Goal: Task Accomplishment & Management: Complete application form

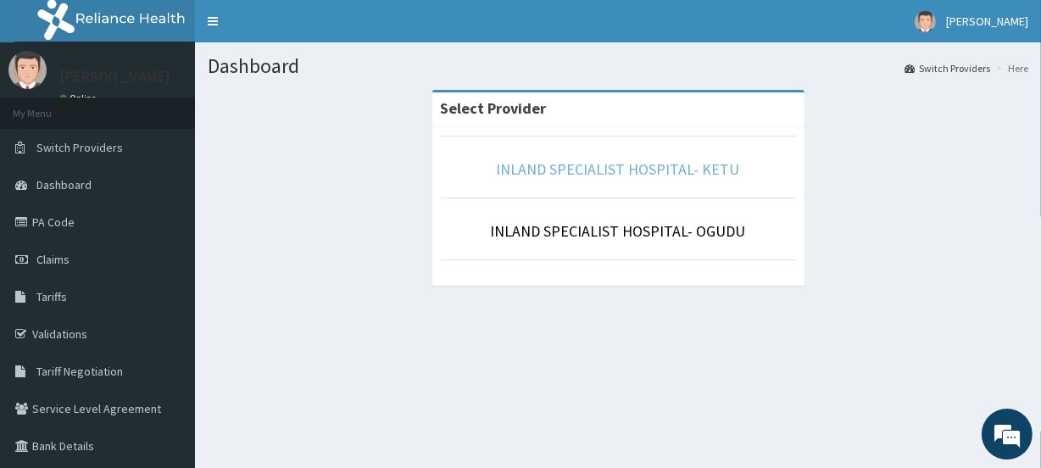
click at [638, 172] on link "INLAND SPECIALIST HOSPITAL- KETU" at bounding box center [618, 169] width 243 height 20
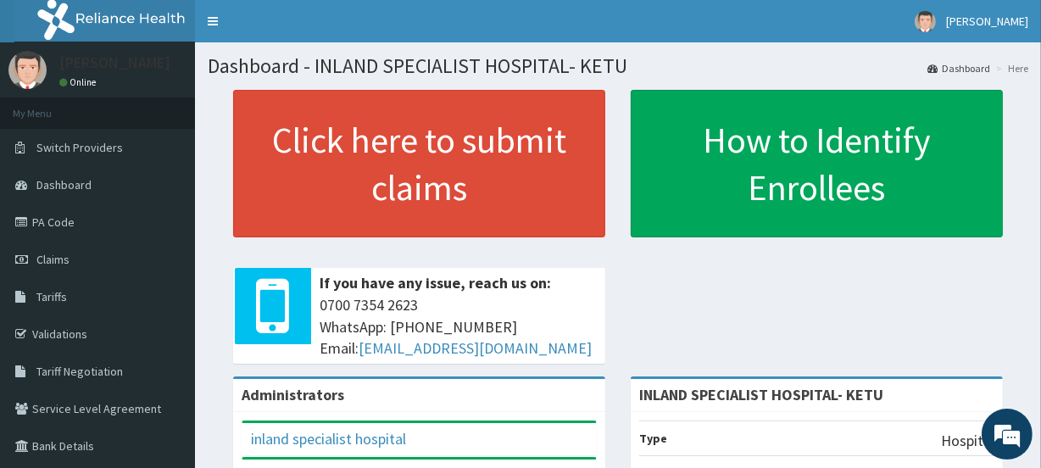
click at [71, 225] on link "PA Code" at bounding box center [97, 221] width 195 height 37
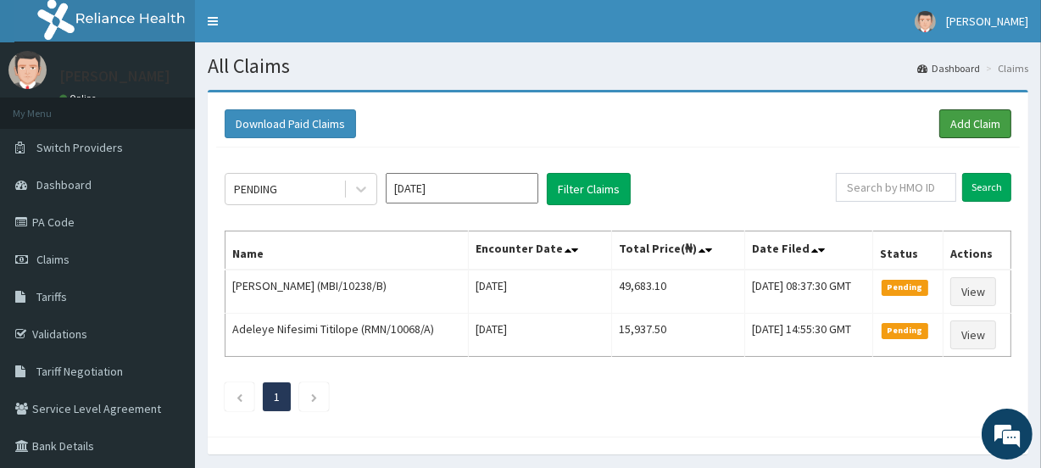
click at [962, 122] on link "Add Claim" at bounding box center [975, 123] width 72 height 29
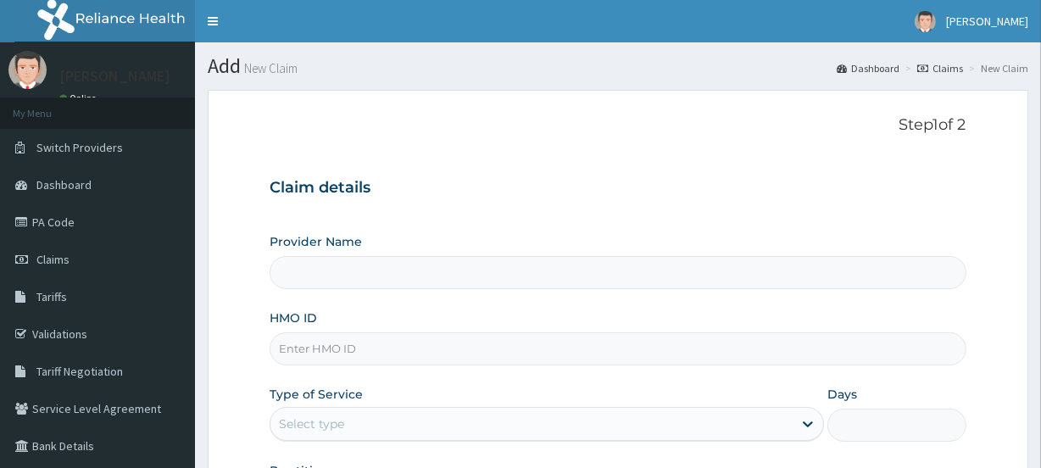
type input "INLAND SPECIALIST HOSPITAL- KETU"
click at [348, 338] on input "HMO ID" at bounding box center [618, 348] width 696 height 33
paste input "TIE/10016/C"
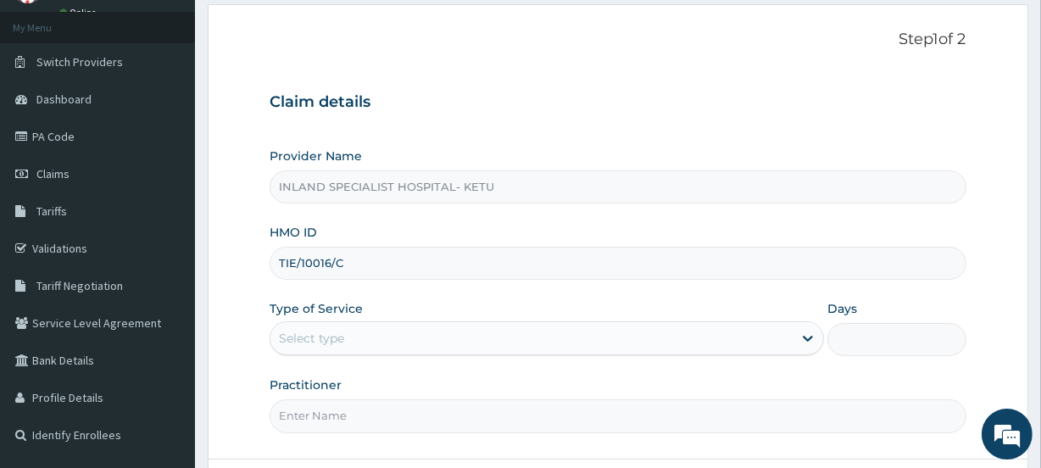
scroll to position [205, 0]
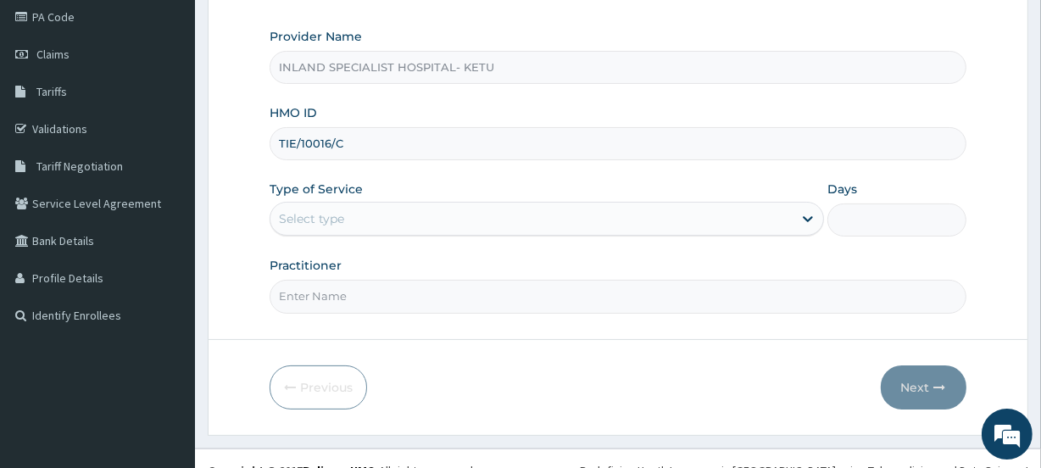
type input "TIE/10016/C"
click at [319, 223] on div "Select type" at bounding box center [311, 218] width 65 height 17
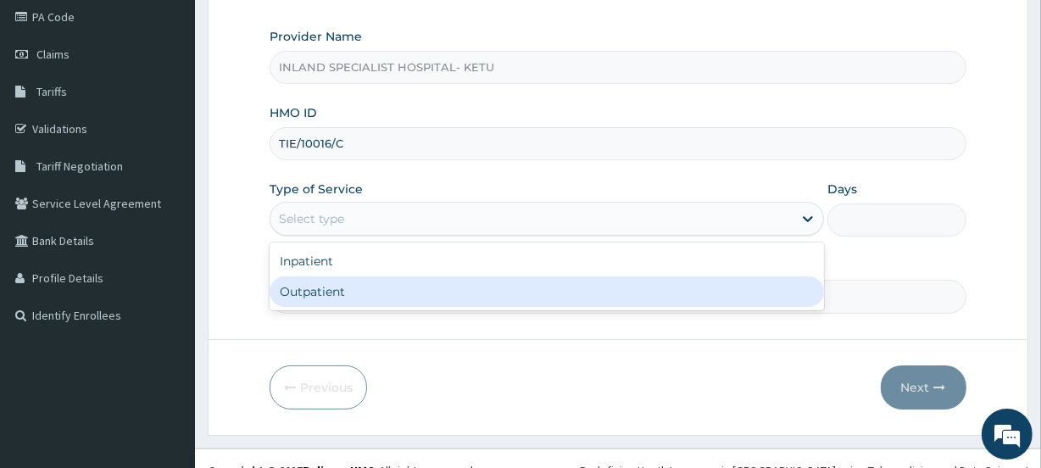
click at [319, 293] on div "Outpatient" at bounding box center [547, 291] width 555 height 31
type input "1"
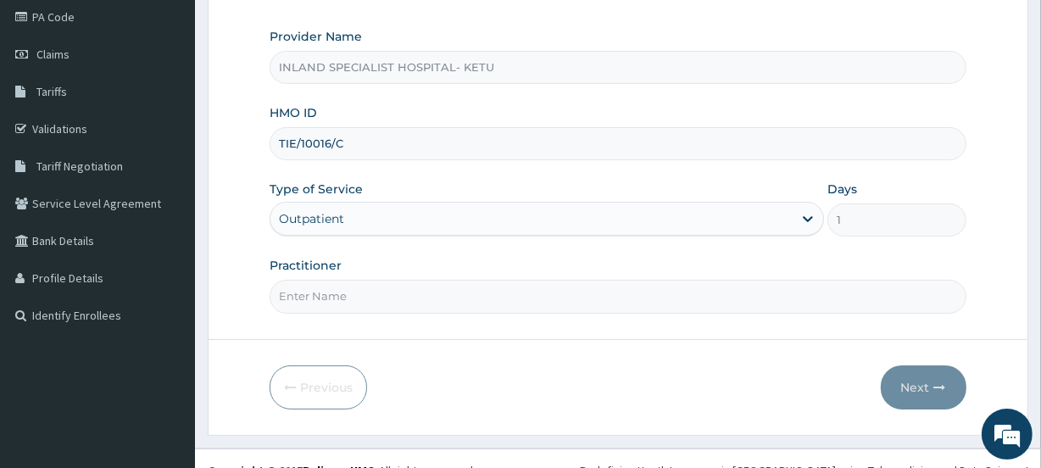
scroll to position [0, 0]
click at [339, 292] on input "Practitioner" at bounding box center [618, 296] width 696 height 33
paste input "[PERSON_NAME]"
type input "[PERSON_NAME]"
click at [933, 387] on button "Next" at bounding box center [924, 387] width 86 height 44
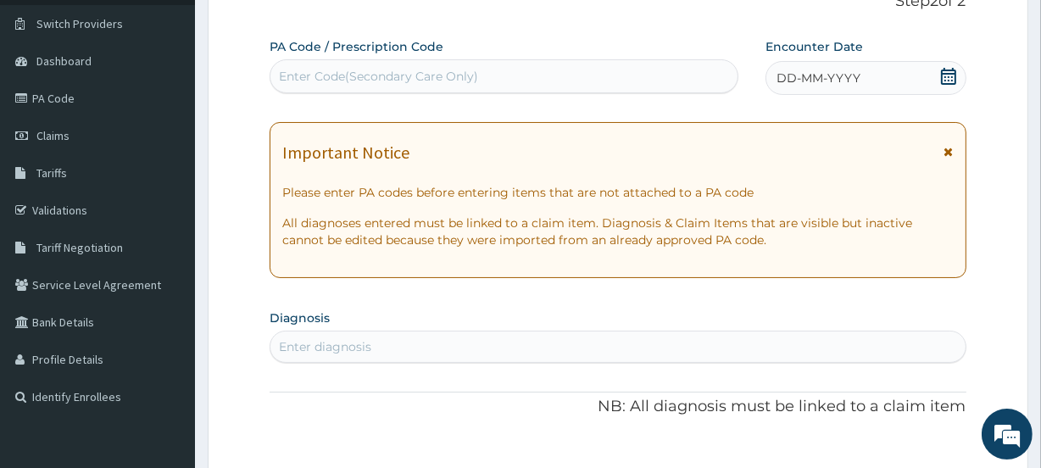
scroll to position [102, 0]
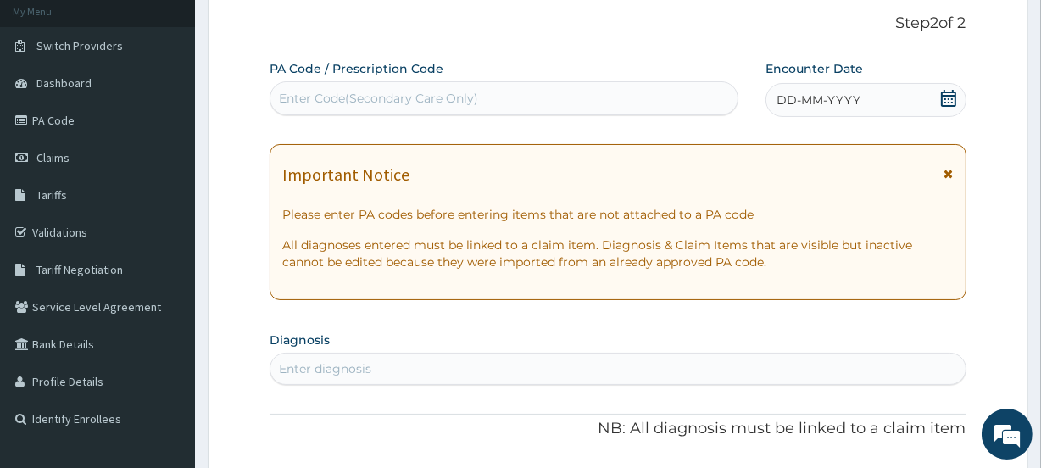
click at [404, 97] on div "Enter Code(Secondary Care Only)" at bounding box center [378, 98] width 199 height 17
type input "P"
type input "A"
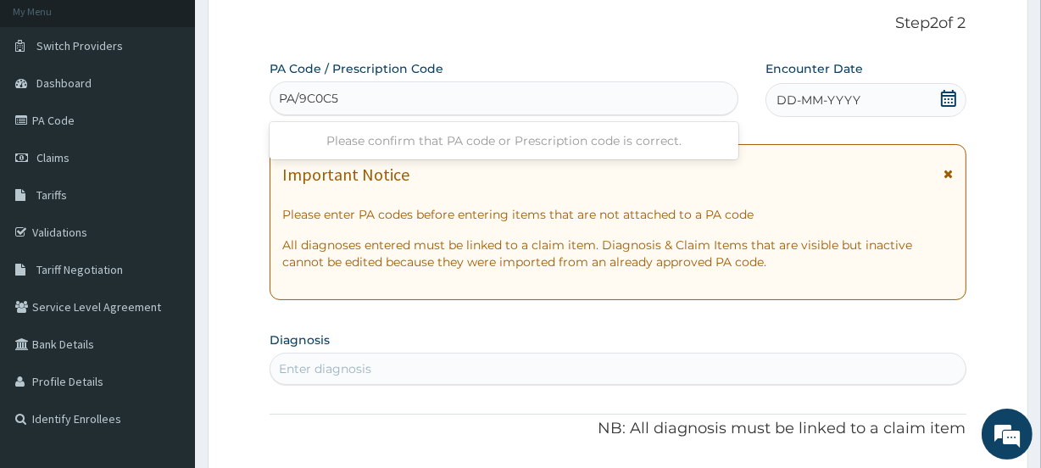
type input "PA/9C0C5E"
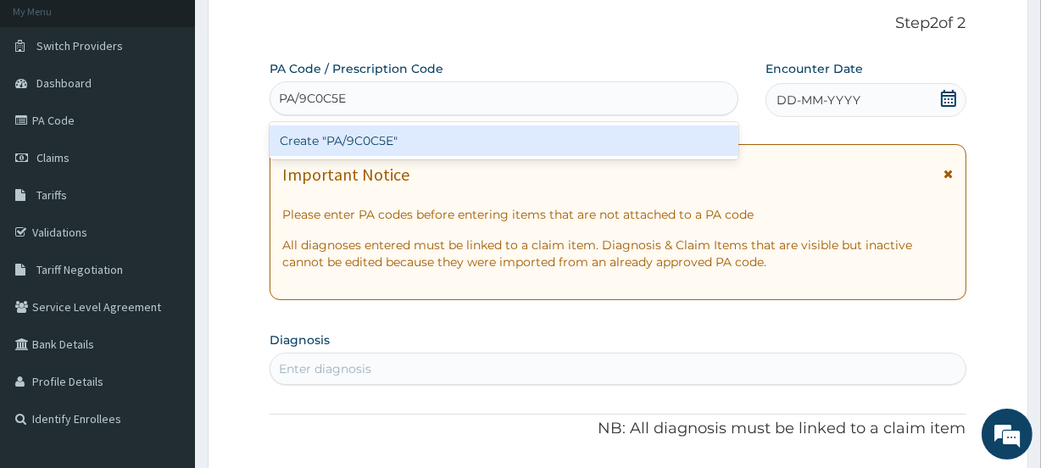
click at [404, 142] on div "Create "PA/9C0C5E"" at bounding box center [504, 140] width 468 height 31
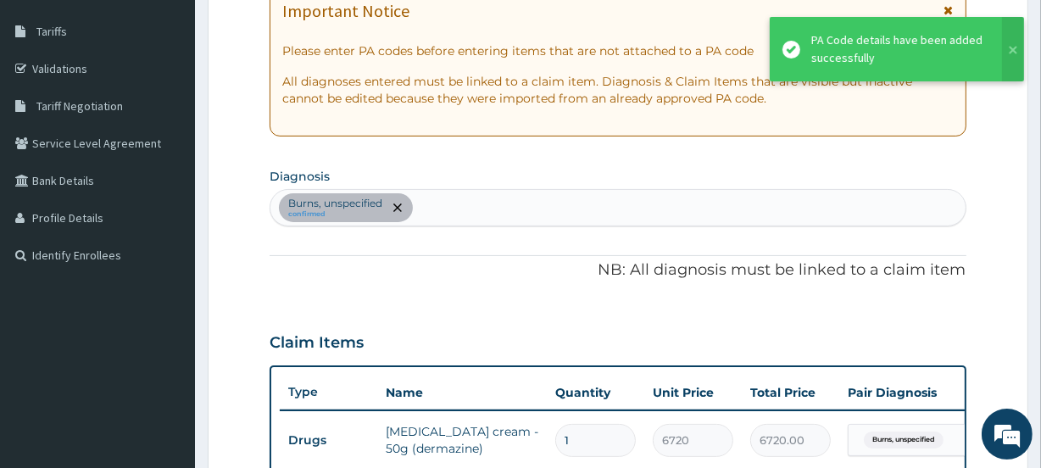
scroll to position [162, 0]
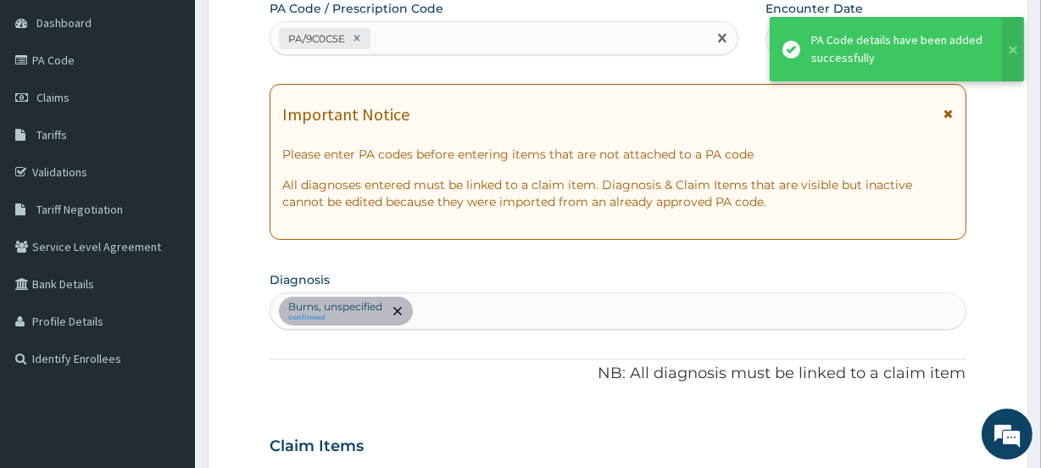
click at [410, 26] on div "PA/9C0C5E" at bounding box center [488, 39] width 436 height 28
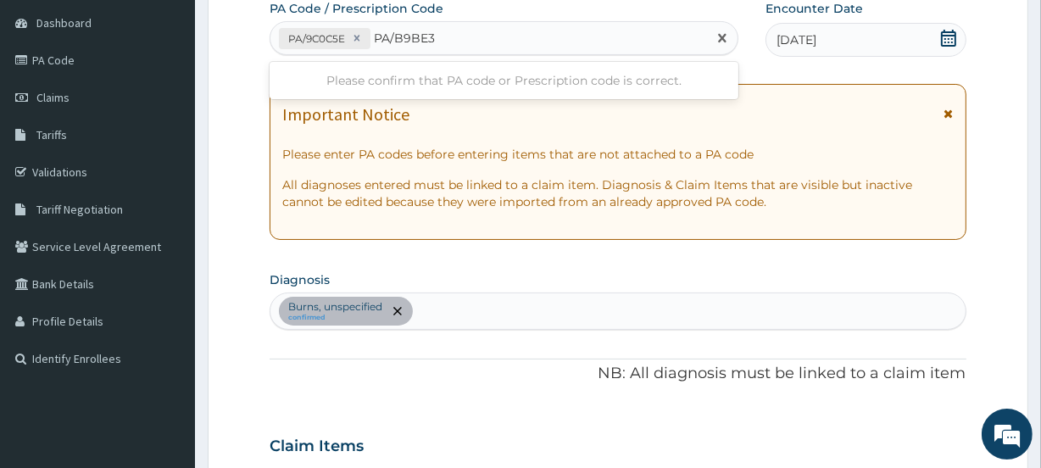
type input "PA/B9BE33"
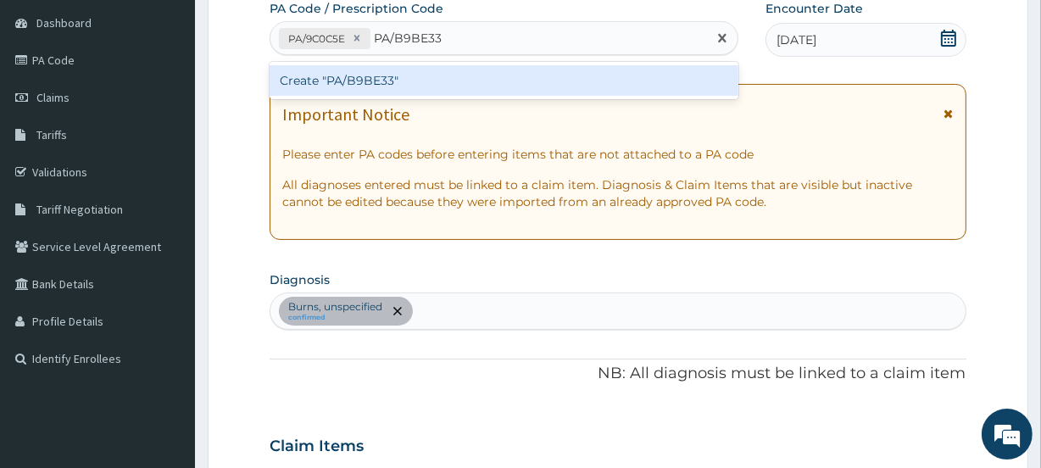
click at [417, 86] on div "Create "PA/B9BE33"" at bounding box center [504, 80] width 468 height 31
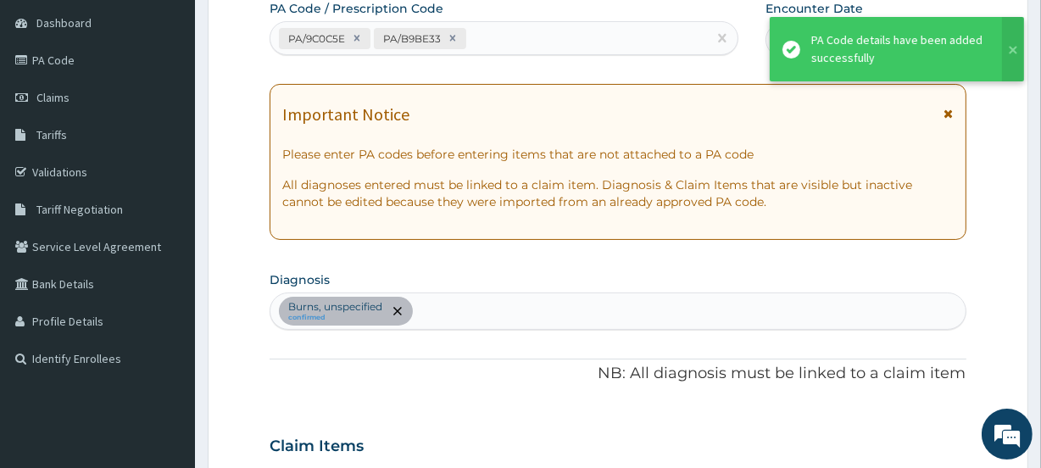
scroll to position [543, 0]
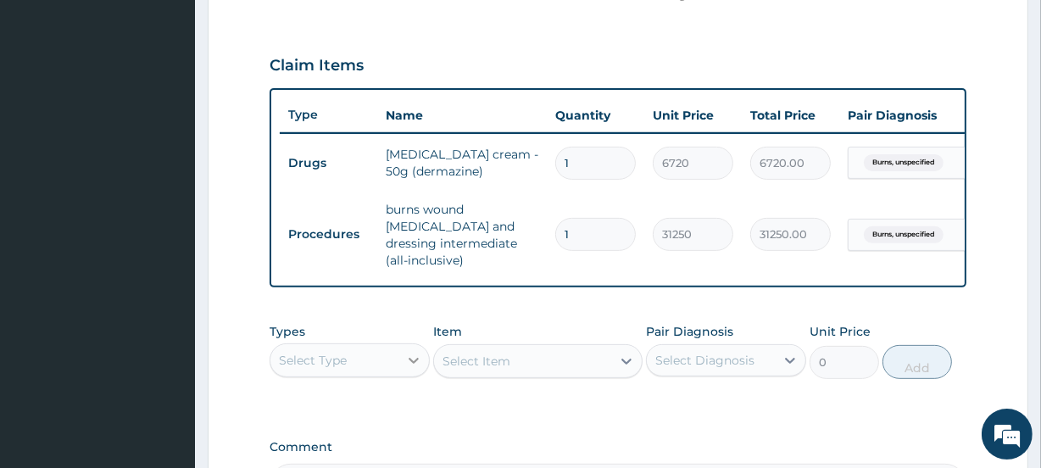
click at [405, 366] on icon at bounding box center [413, 360] width 17 height 17
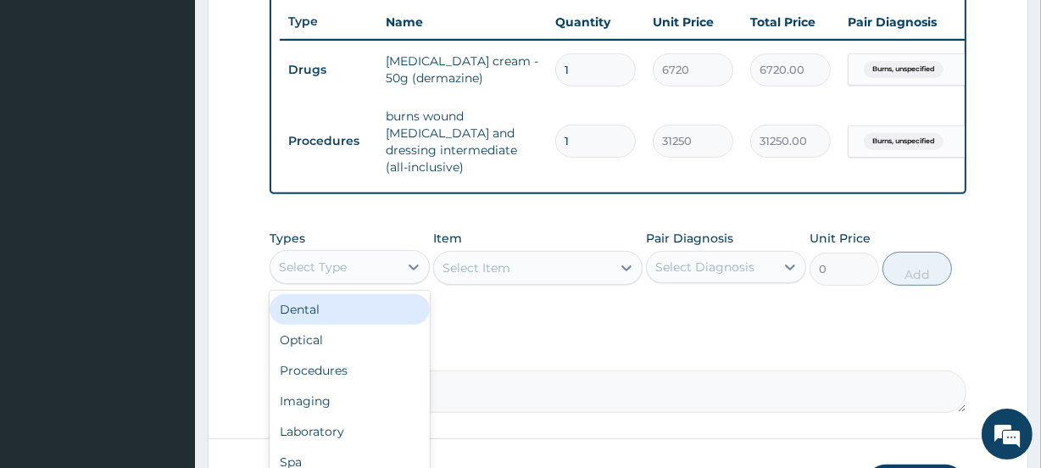
scroll to position [748, 0]
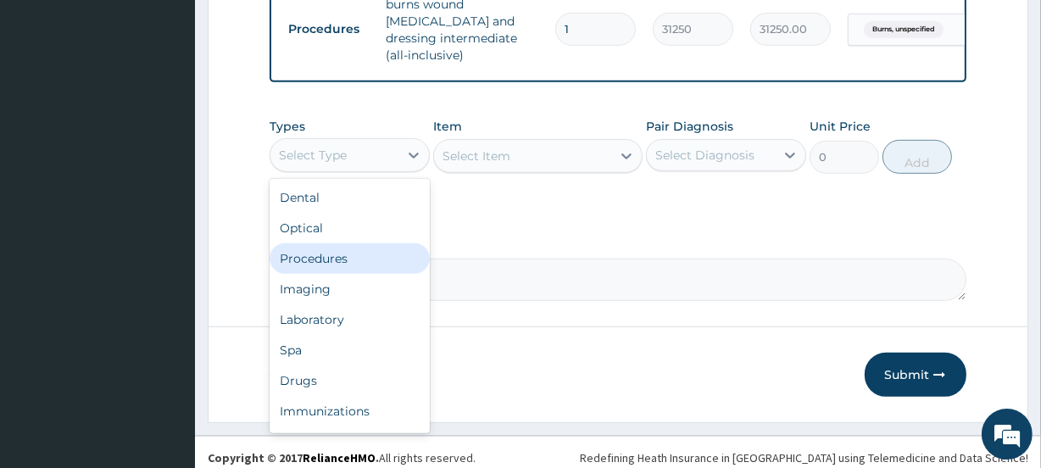
click at [357, 268] on div "Procedures" at bounding box center [350, 258] width 160 height 31
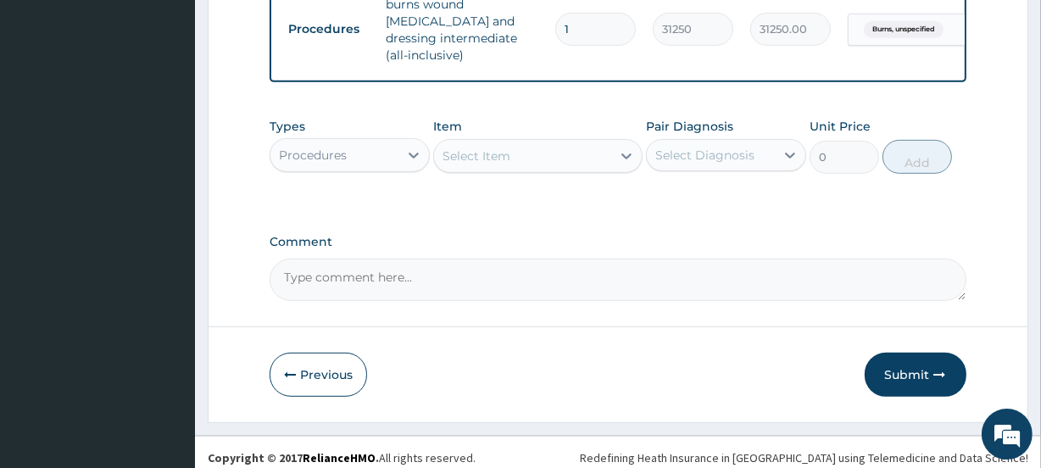
click at [549, 182] on div "Types option Procedures, selected. Select is focused ,type to refine list, pres…" at bounding box center [618, 145] width 696 height 73
click at [551, 170] on div "Select Item" at bounding box center [522, 155] width 176 height 27
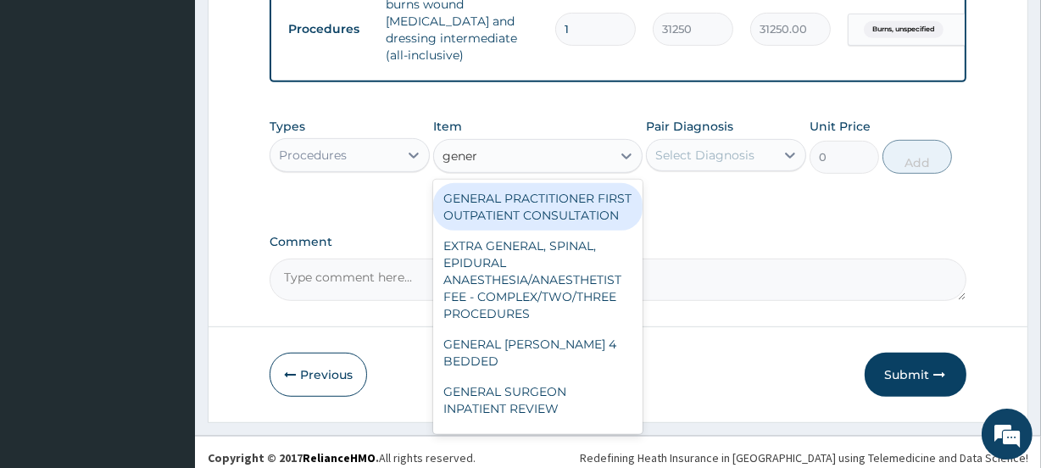
type input "genera"
click at [600, 213] on div "GENERAL PRACTITIONER FIRST OUTPATIENT CONSULTATION" at bounding box center [537, 206] width 209 height 47
type input "3750"
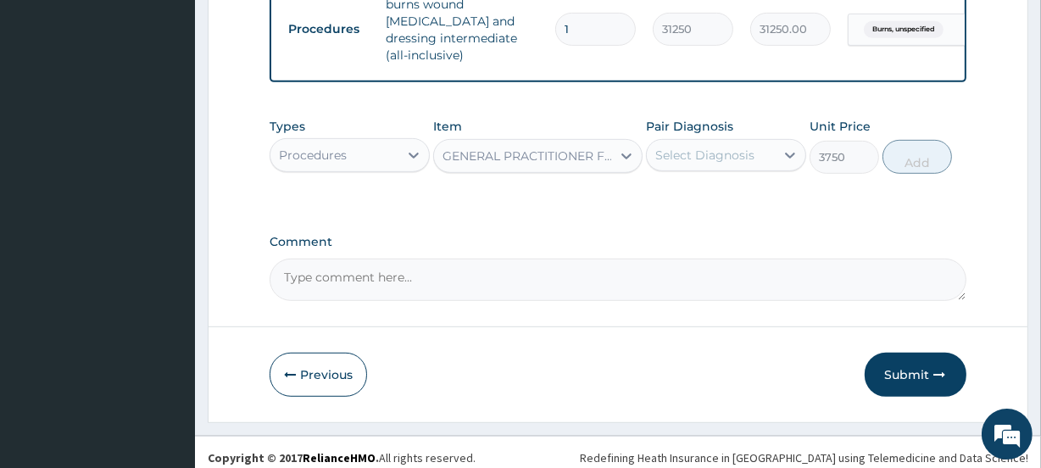
click at [705, 164] on div "Select Diagnosis" at bounding box center [704, 155] width 99 height 17
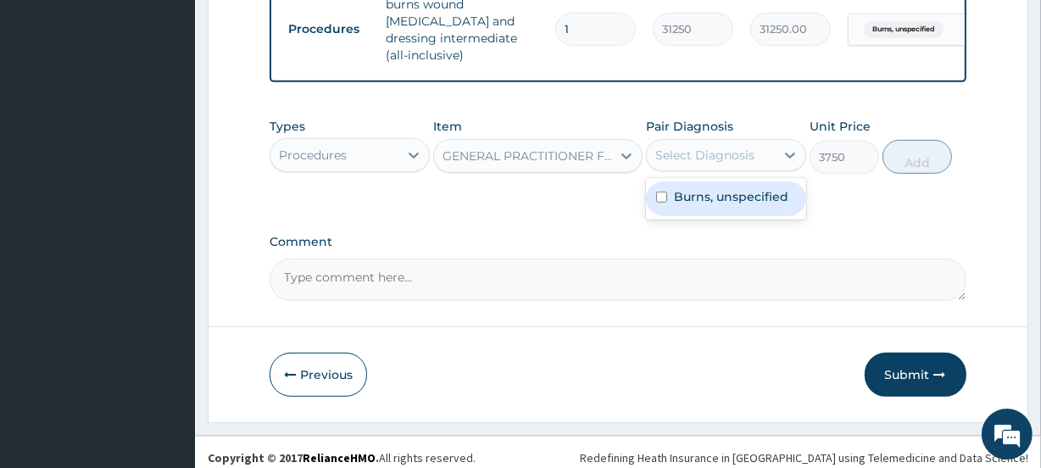
click at [705, 205] on label "Burns, unspecified" at bounding box center [731, 196] width 114 height 17
checkbox input "true"
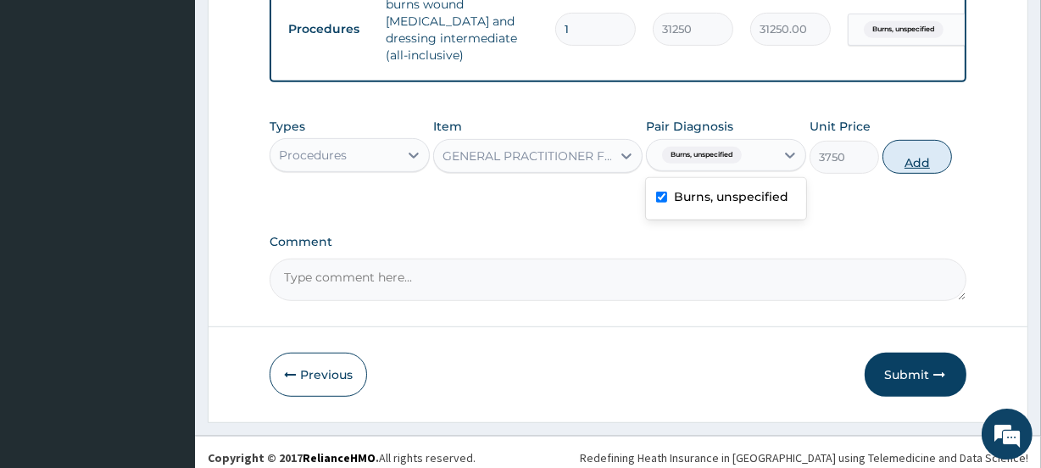
click at [923, 169] on button "Add" at bounding box center [918, 157] width 70 height 34
type input "0"
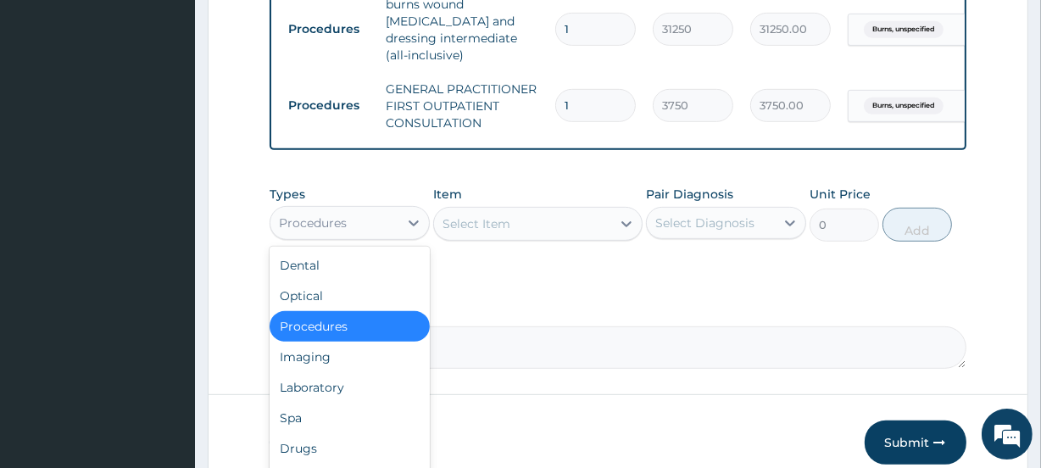
click at [384, 233] on div "Procedures" at bounding box center [334, 222] width 128 height 27
click at [305, 453] on div "Drugs" at bounding box center [350, 448] width 160 height 31
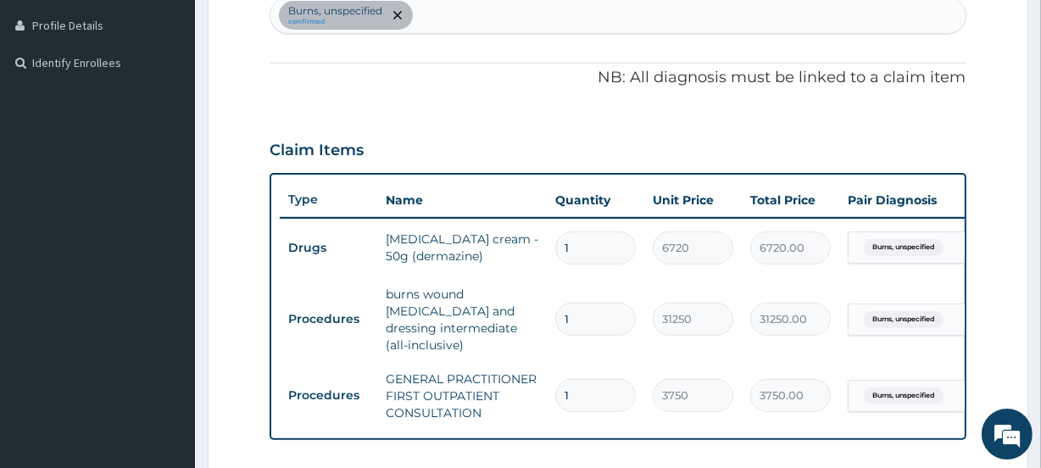
scroll to position [337, 0]
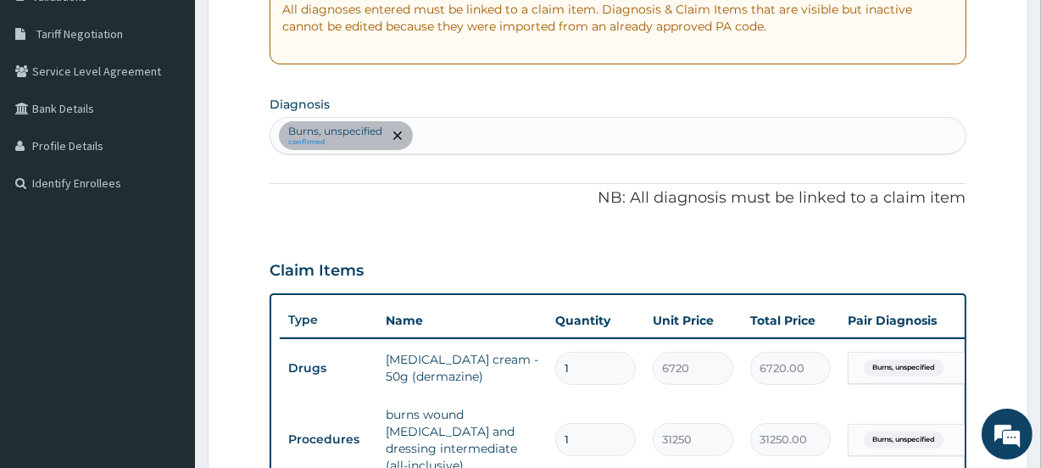
click at [474, 119] on div "Burns, unspecified confirmed" at bounding box center [617, 136] width 694 height 36
type input "upper"
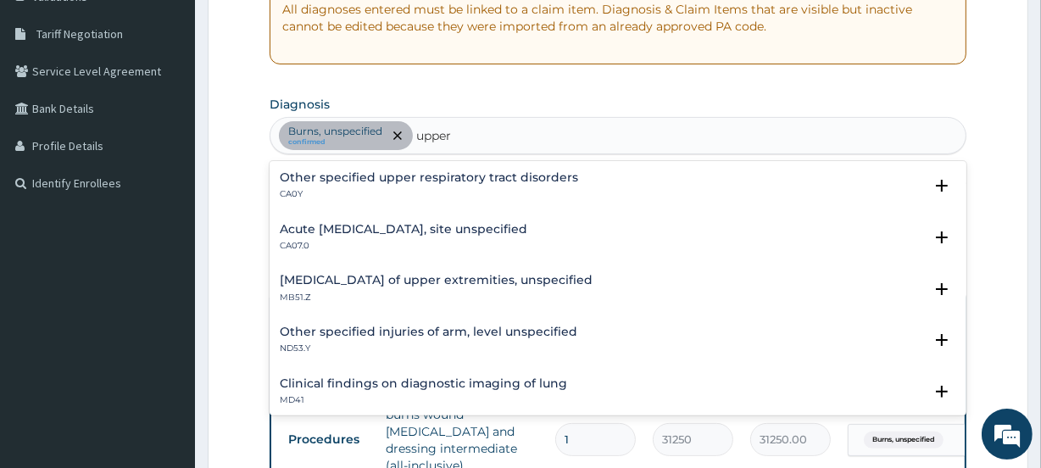
click at [433, 192] on p "CA0Y" at bounding box center [429, 194] width 298 height 12
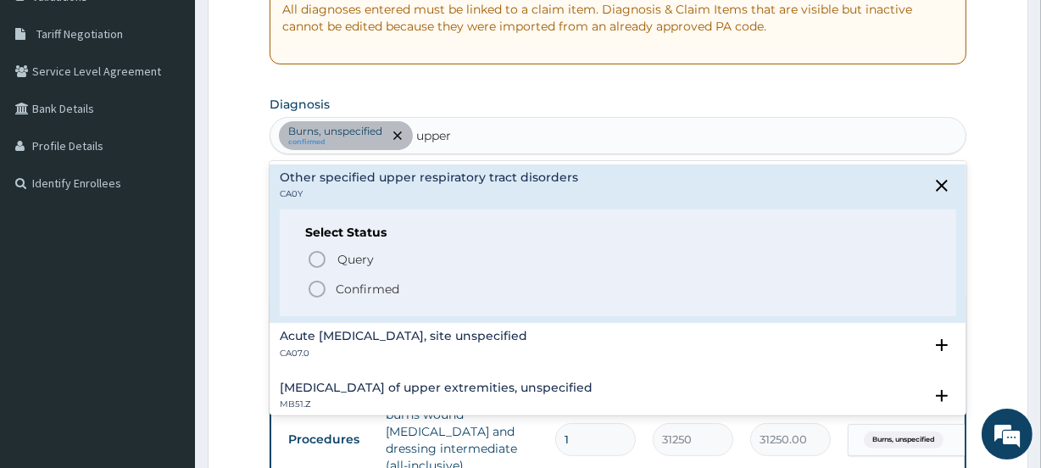
click at [422, 339] on h4 "Acute upper respiratory infection, site unspecified" at bounding box center [404, 336] width 248 height 13
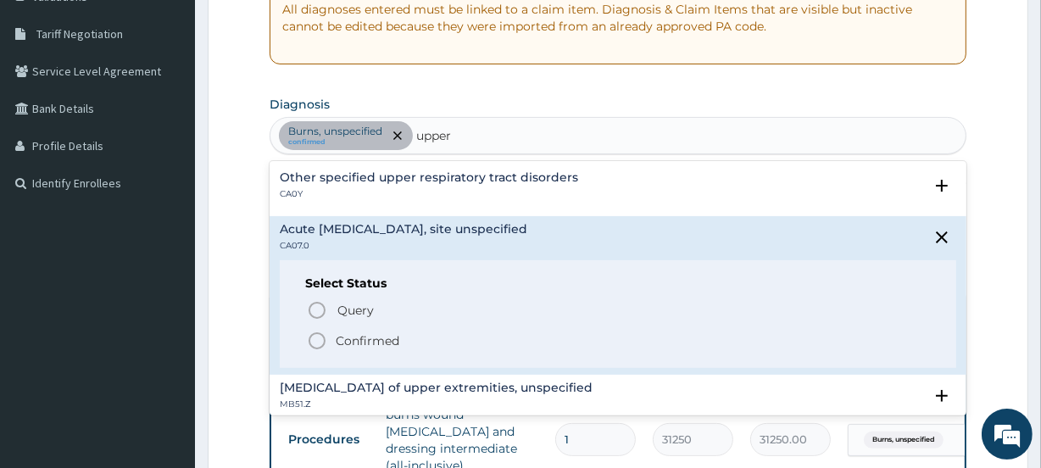
click at [343, 336] on p "Confirmed" at bounding box center [368, 340] width 64 height 17
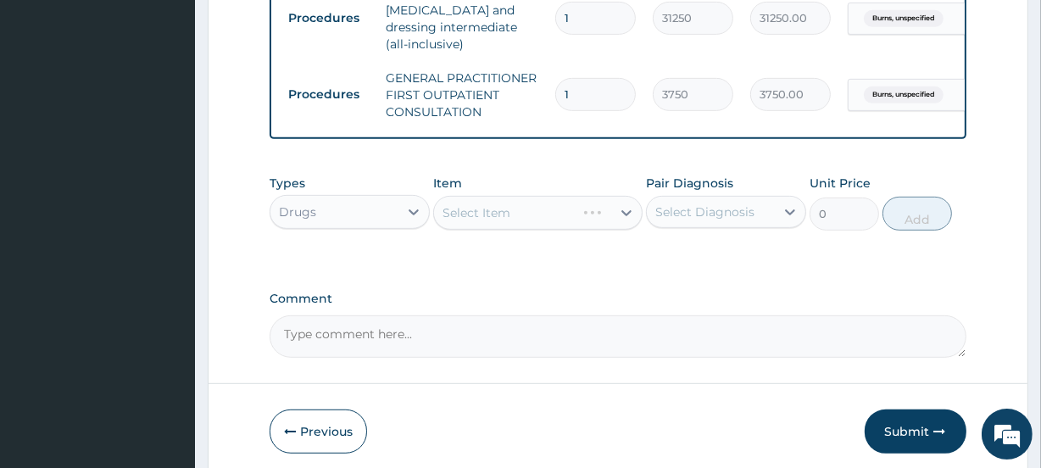
scroll to position [837, 0]
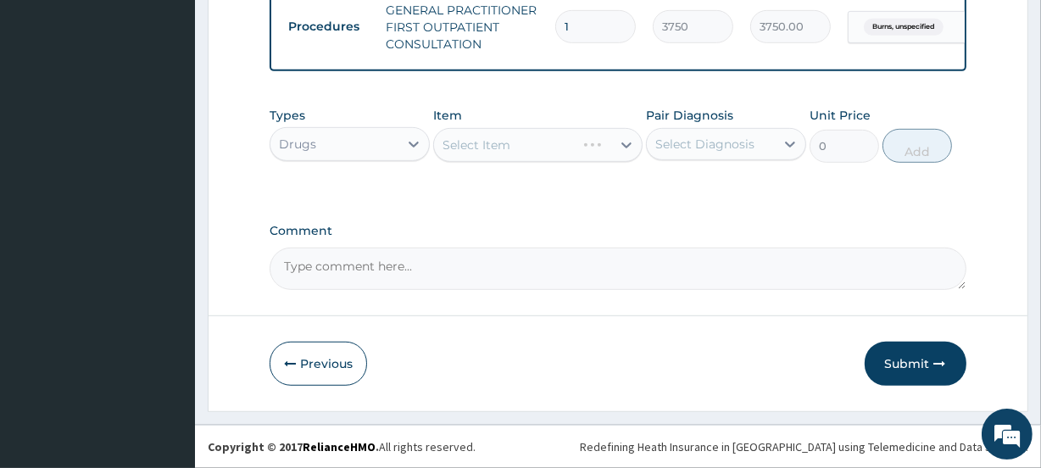
click at [548, 147] on div "Select Item" at bounding box center [537, 145] width 209 height 34
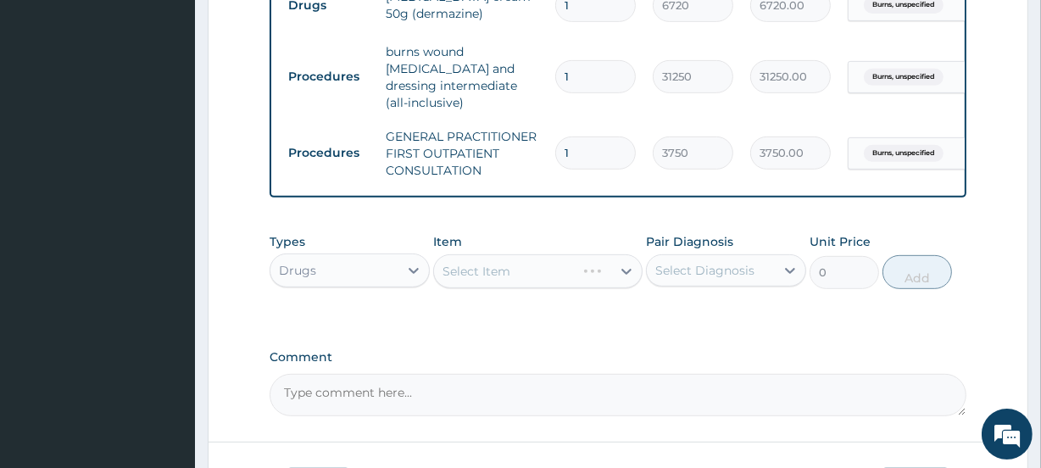
scroll to position [734, 0]
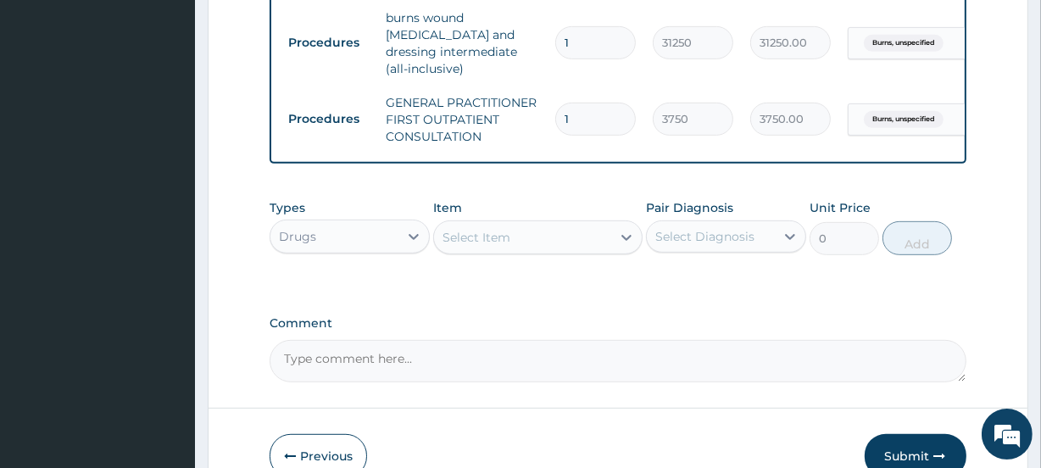
click at [555, 247] on div "Select Item" at bounding box center [522, 237] width 176 height 27
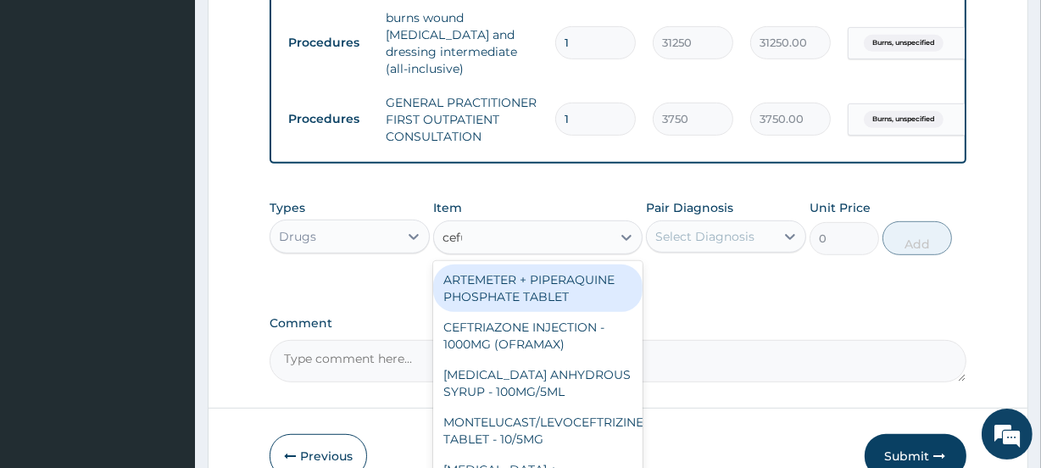
type input "cefuro"
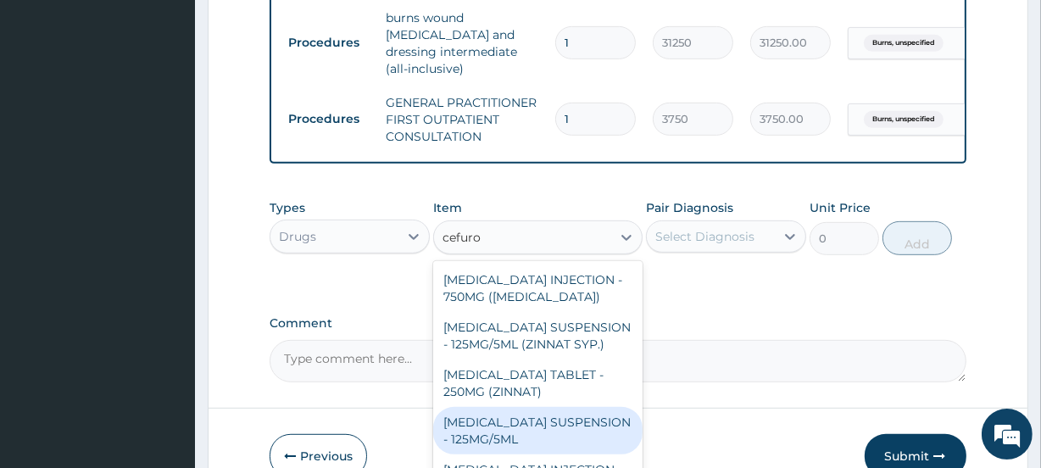
scroll to position [36, 0]
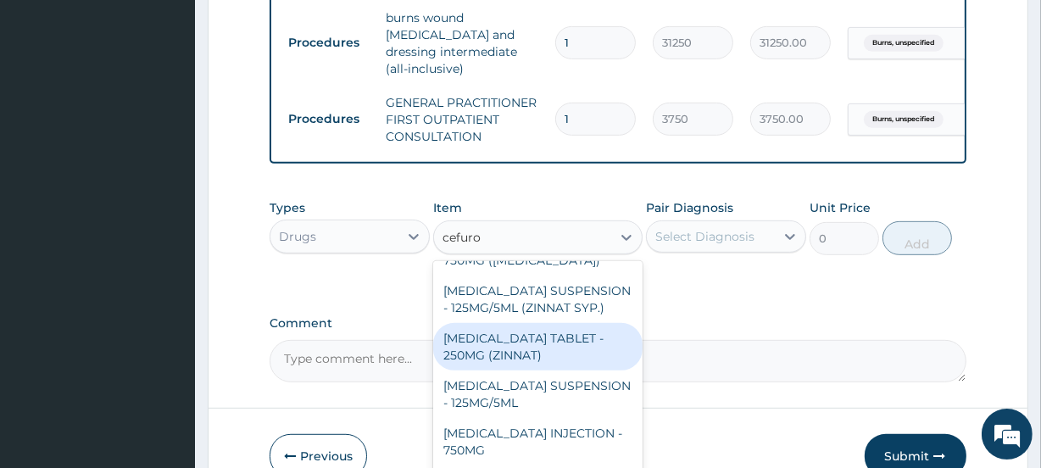
click at [535, 357] on div "CEFUROXIME TABLET - 250MG (ZINNAT)" at bounding box center [537, 346] width 209 height 47
type input "1120"
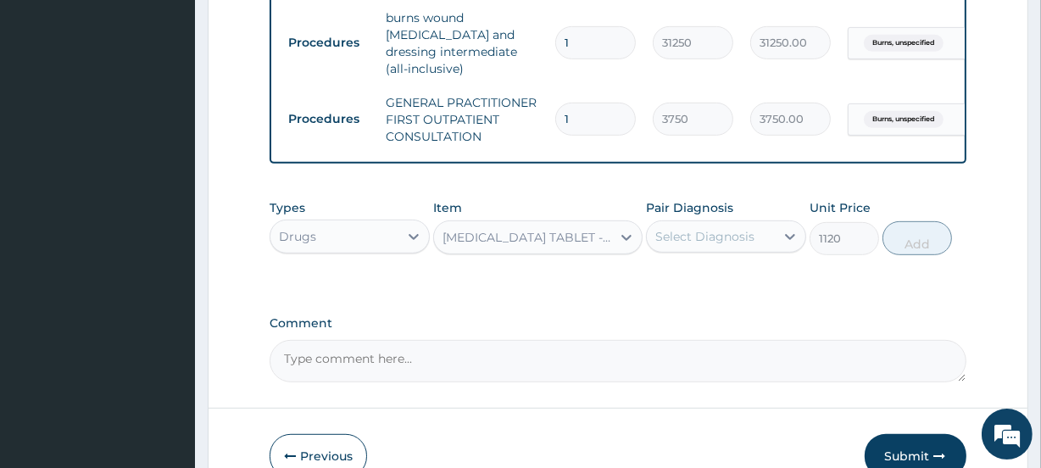
click at [754, 237] on div "Select Diagnosis" at bounding box center [711, 236] width 128 height 27
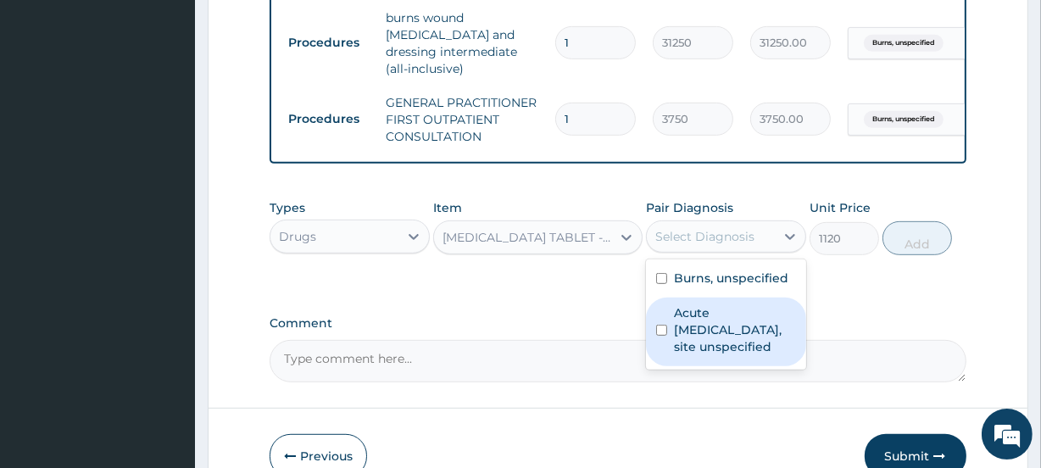
click at [723, 324] on label "Acute upper respiratory infection, site unspecified" at bounding box center [735, 329] width 122 height 51
checkbox input "true"
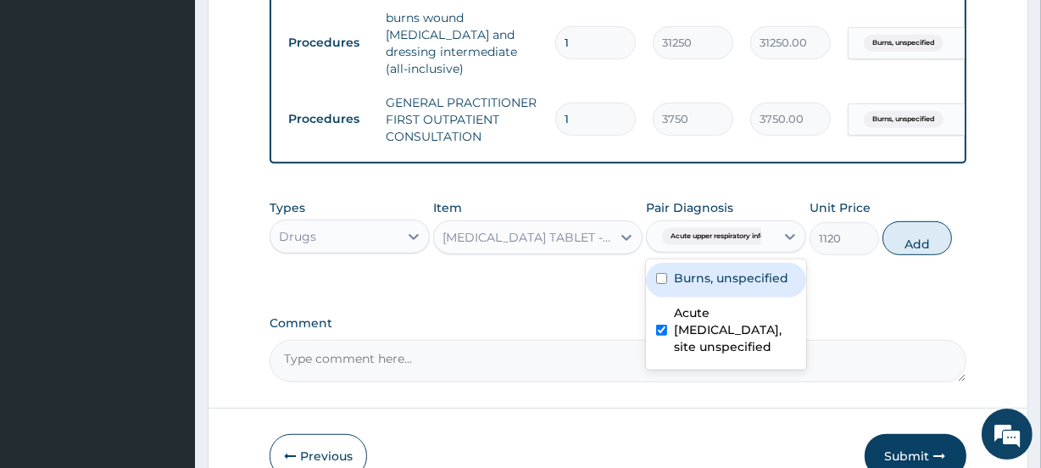
click at [730, 287] on label "Burns, unspecified" at bounding box center [731, 278] width 114 height 17
checkbox input "true"
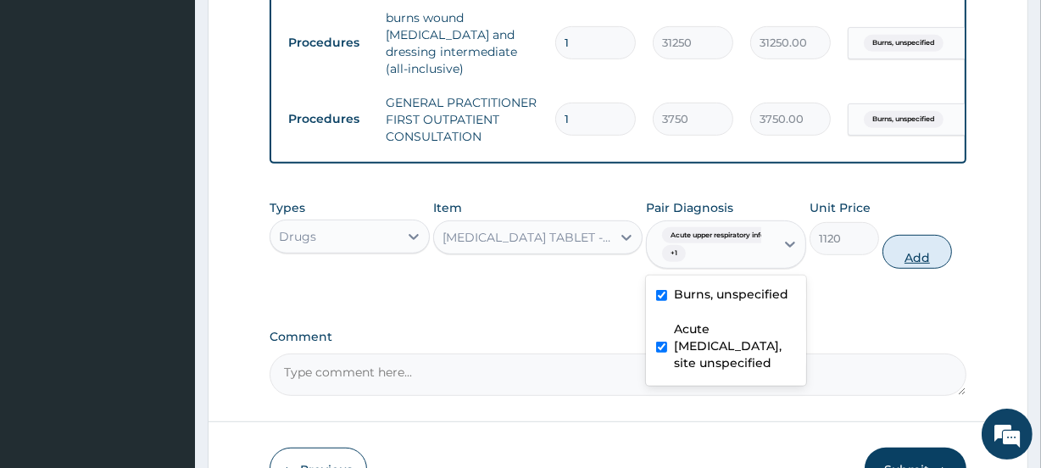
click at [911, 265] on button "Add" at bounding box center [918, 252] width 70 height 34
type input "0"
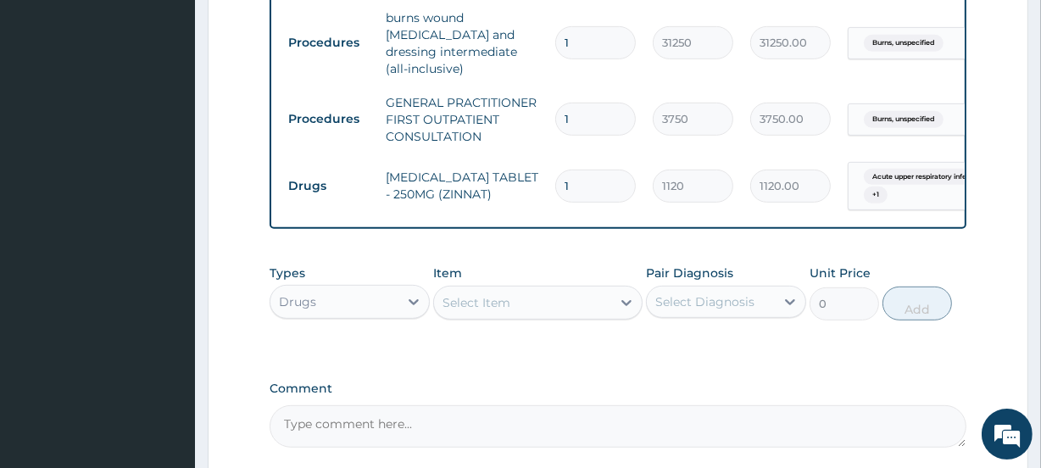
type input "14"
type input "15680.00"
type input "14"
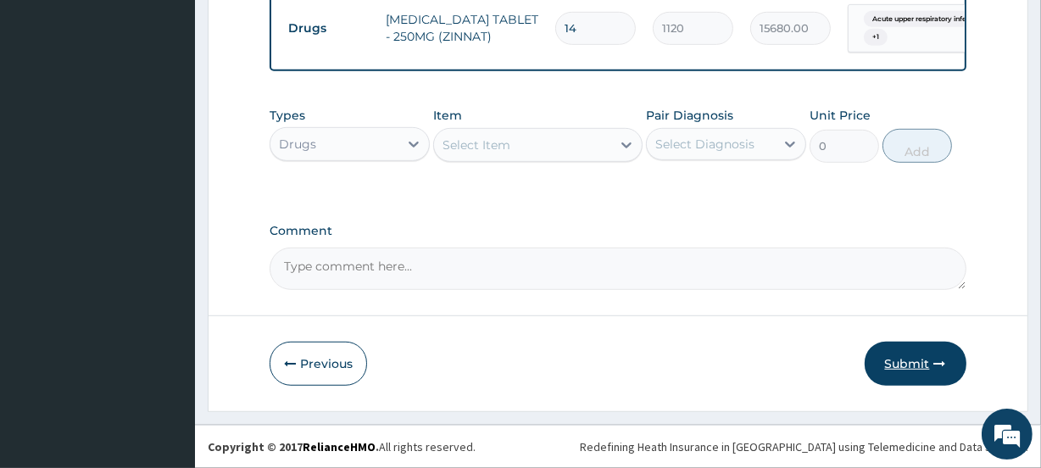
click at [904, 348] on button "Submit" at bounding box center [916, 364] width 102 height 44
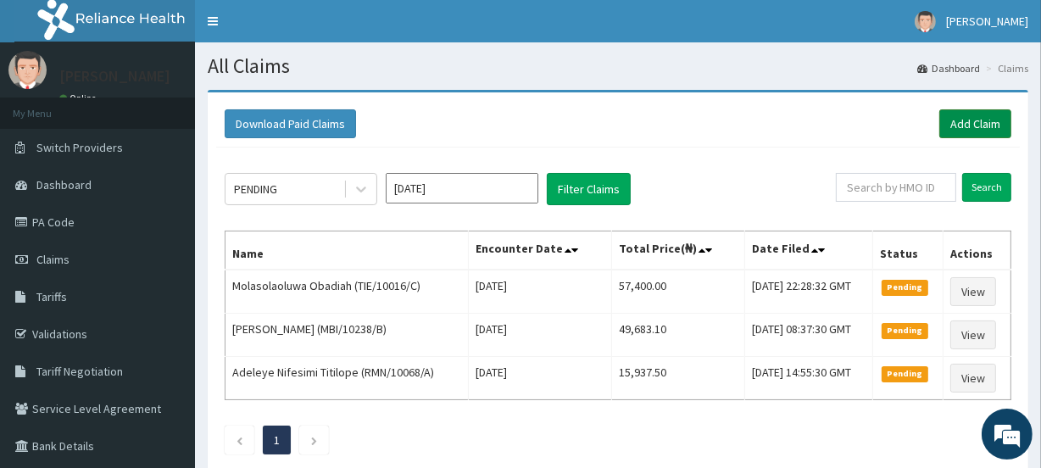
click at [954, 131] on link "Add Claim" at bounding box center [975, 123] width 72 height 29
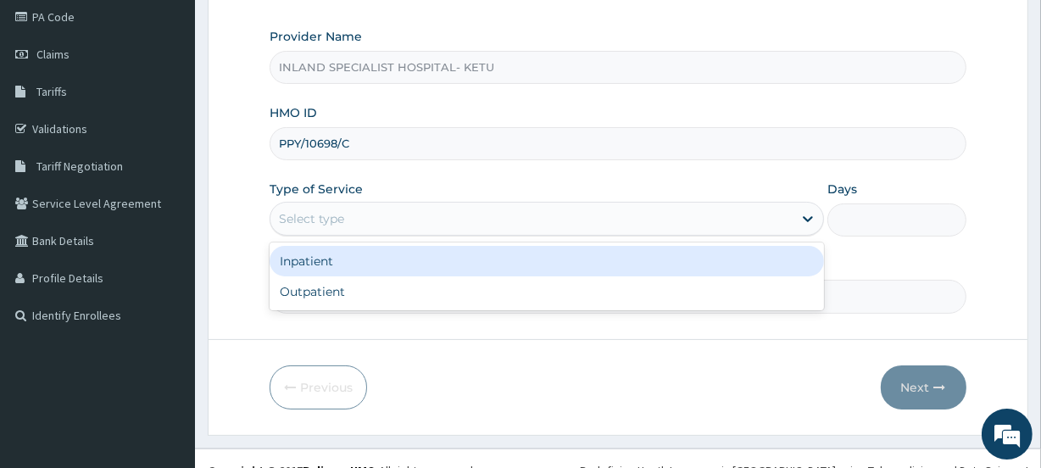
click at [311, 280] on div "Outpatient" at bounding box center [547, 291] width 555 height 31
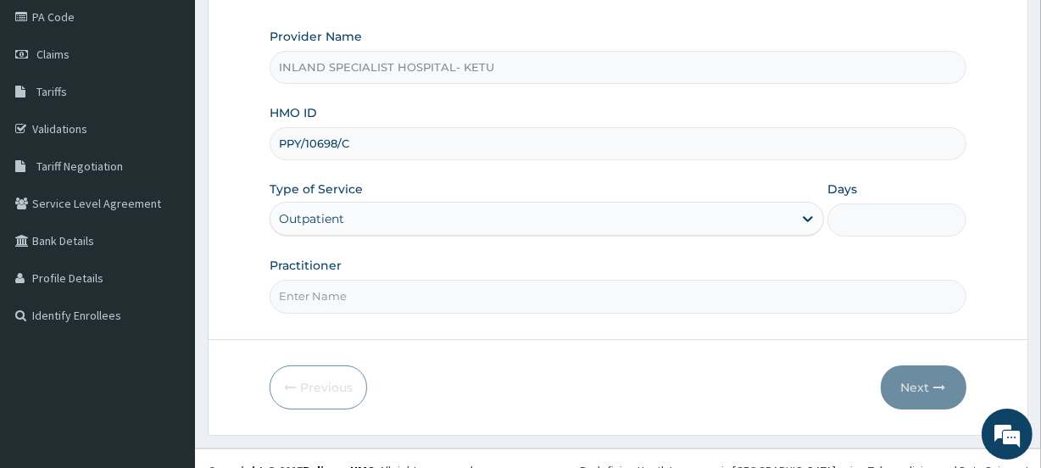
type input "1"
click at [318, 297] on input "Practitioner" at bounding box center [618, 296] width 696 height 33
paste input "PPY/10698/C"
click at [244, 298] on form "Step 1 of 2 Claim details Provider Name INLAND SPECIALIST HOSPITAL- KETU HMO ID…" at bounding box center [618, 160] width 821 height 550
paste input "[PERSON_NAME]"
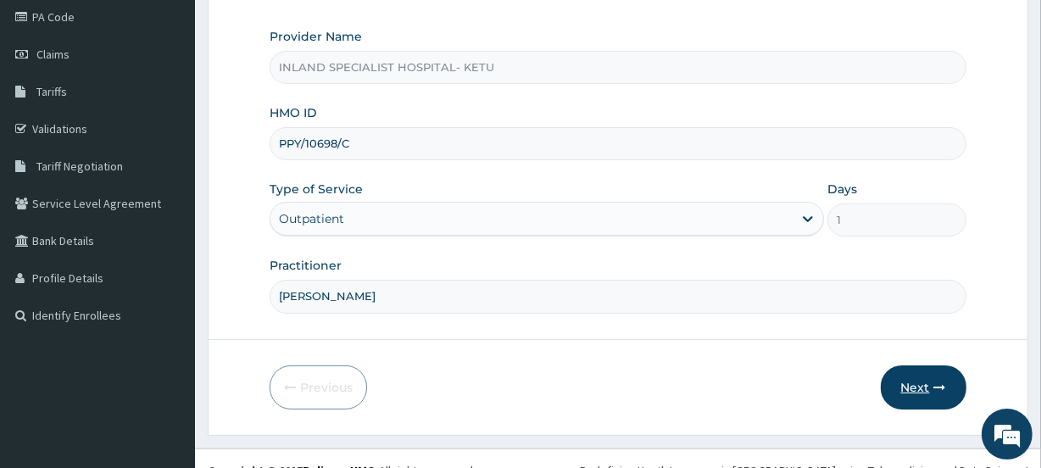
type input "[PERSON_NAME]"
click at [945, 382] on icon "button" at bounding box center [940, 388] width 12 height 12
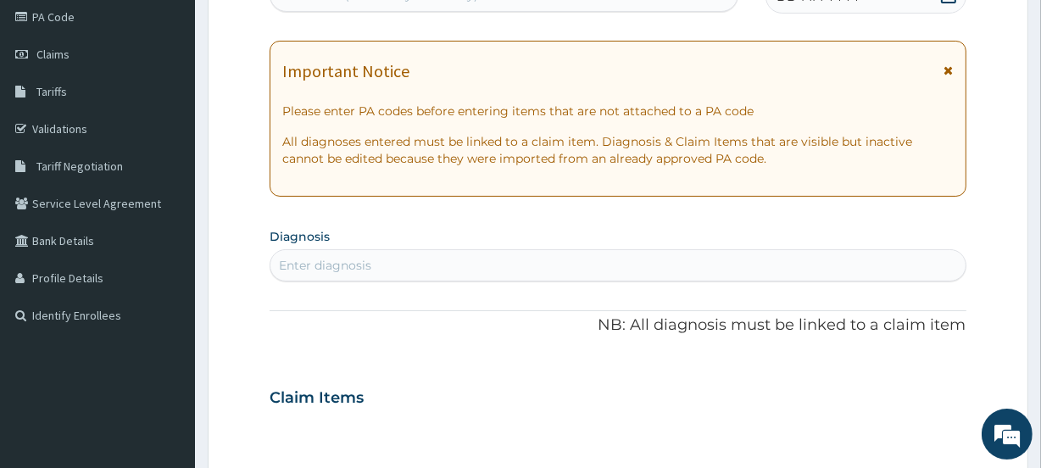
scroll to position [102, 0]
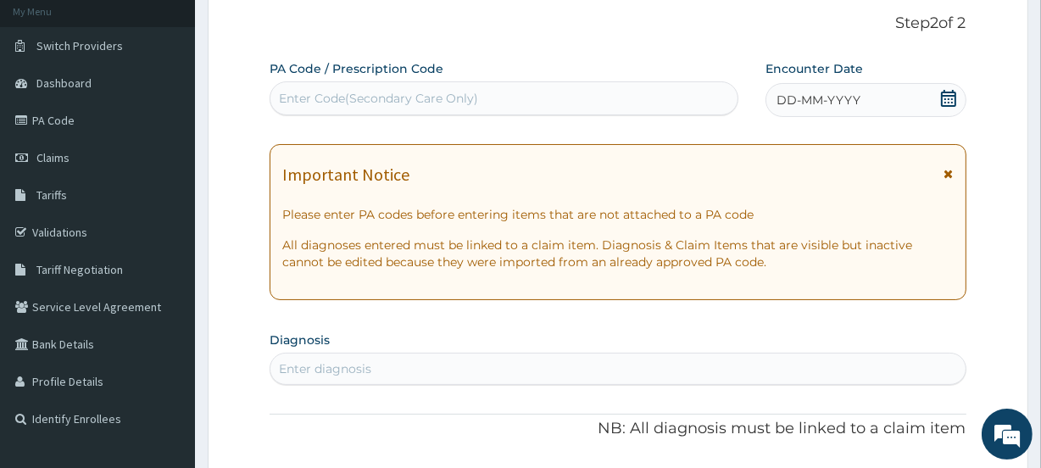
click at [950, 98] on icon at bounding box center [948, 98] width 17 height 17
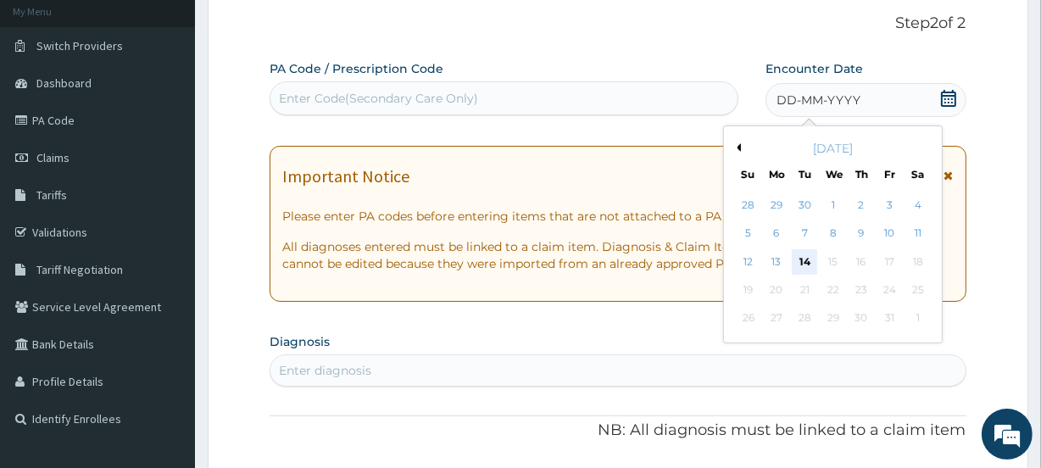
click at [805, 259] on div "14" at bounding box center [804, 261] width 25 height 25
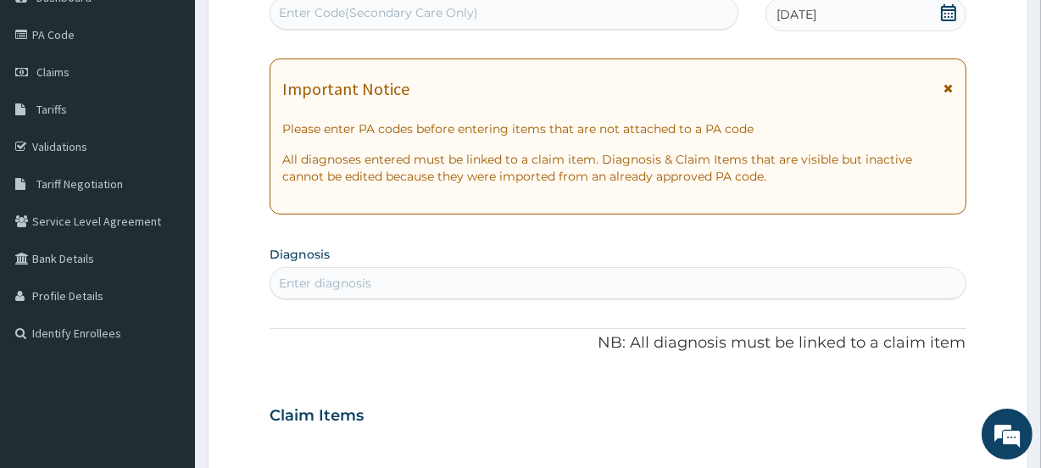
scroll to position [308, 0]
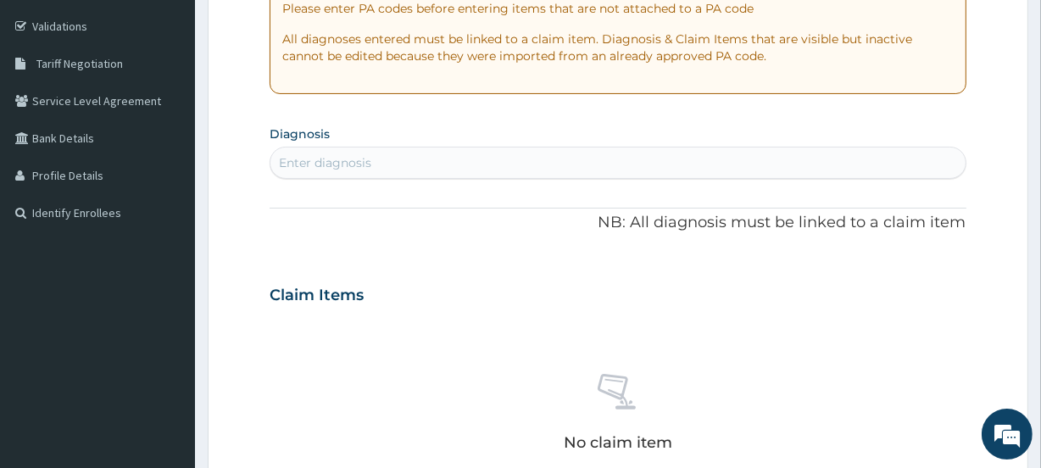
click at [499, 160] on div "Enter diagnosis" at bounding box center [617, 162] width 694 height 27
type input "mALARIA"
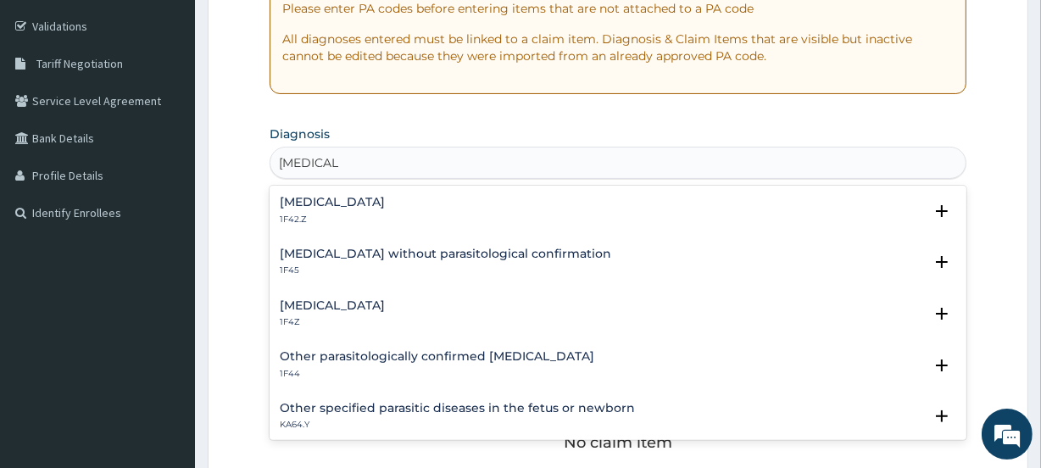
click at [311, 215] on p "1F42.Z" at bounding box center [332, 220] width 105 height 12
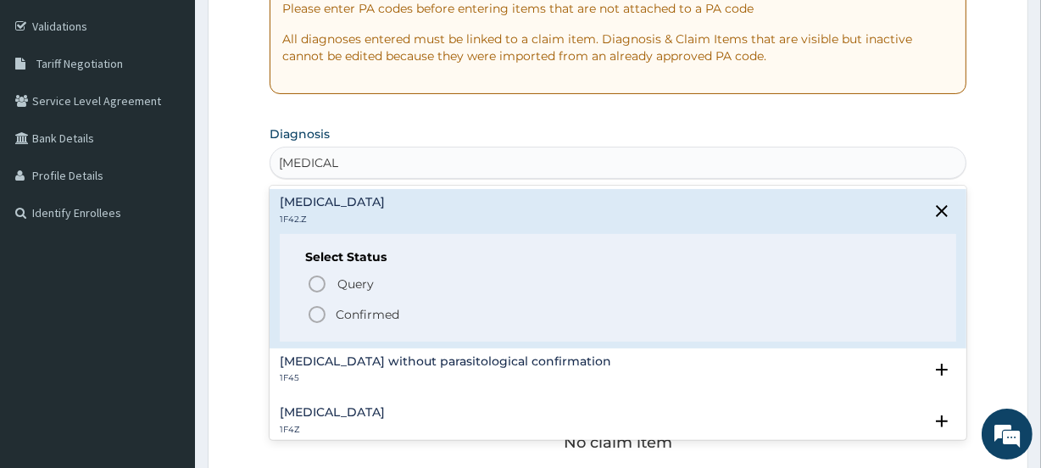
click at [338, 306] on p "Confirmed" at bounding box center [368, 314] width 64 height 17
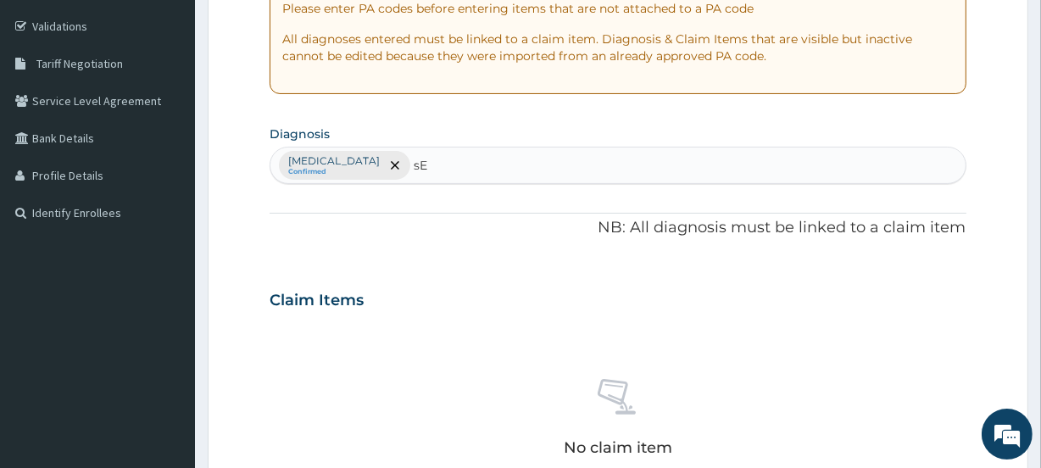
type input "s"
type input "Sepsis"
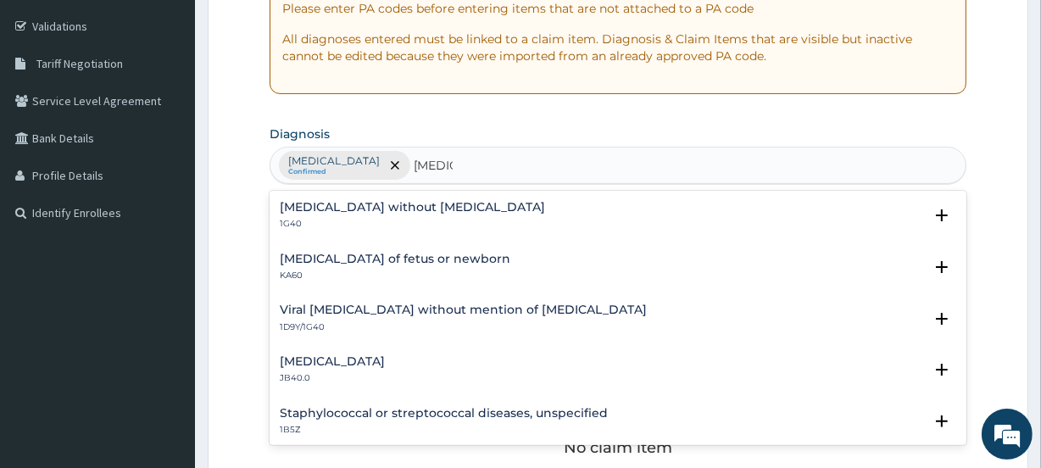
click at [356, 226] on p "1G40" at bounding box center [412, 224] width 265 height 12
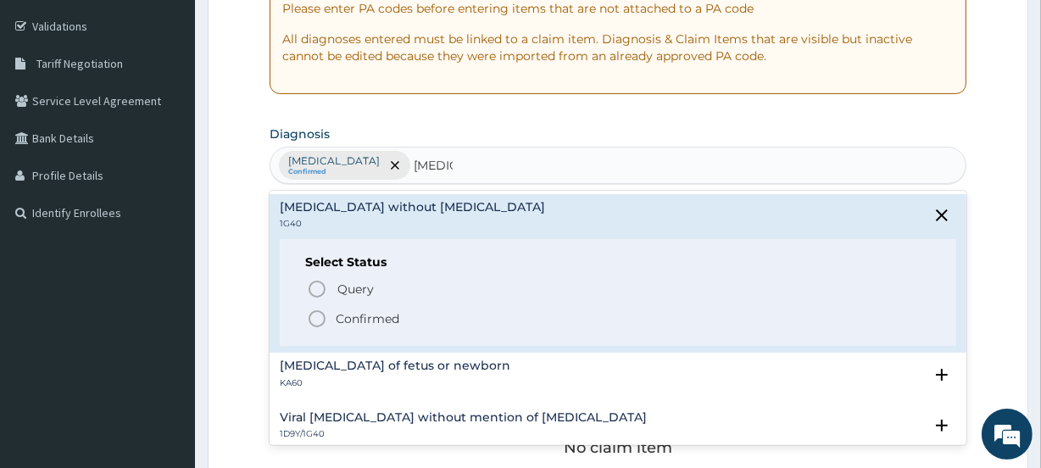
click at [348, 320] on p "Confirmed" at bounding box center [368, 318] width 64 height 17
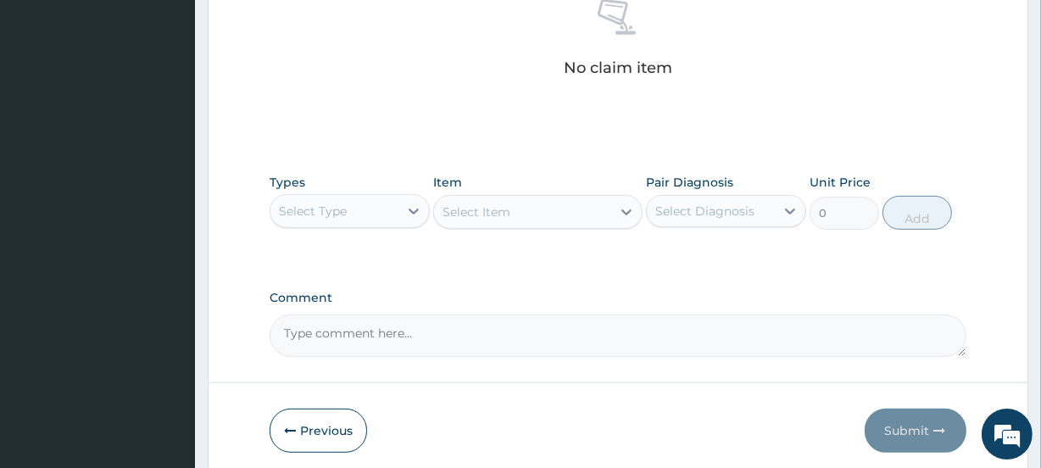
scroll to position [754, 0]
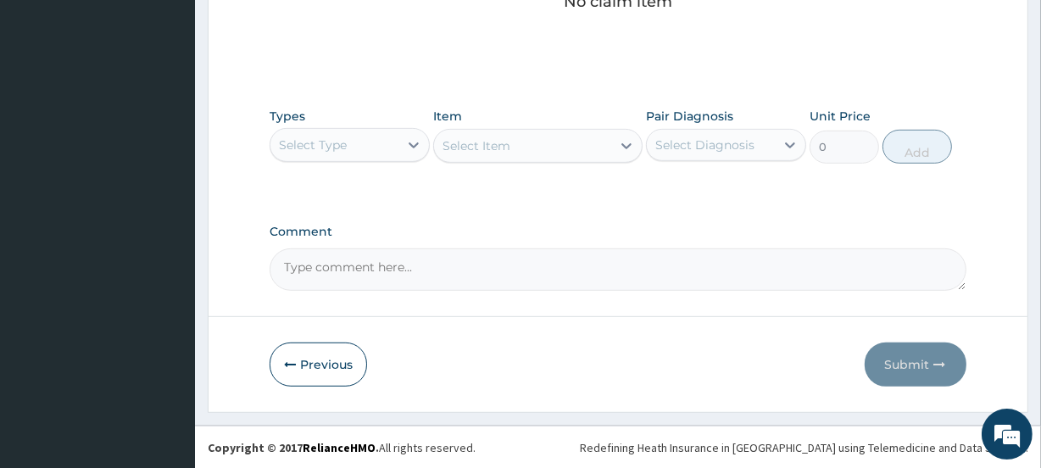
click at [364, 133] on div "Select Type" at bounding box center [334, 144] width 128 height 27
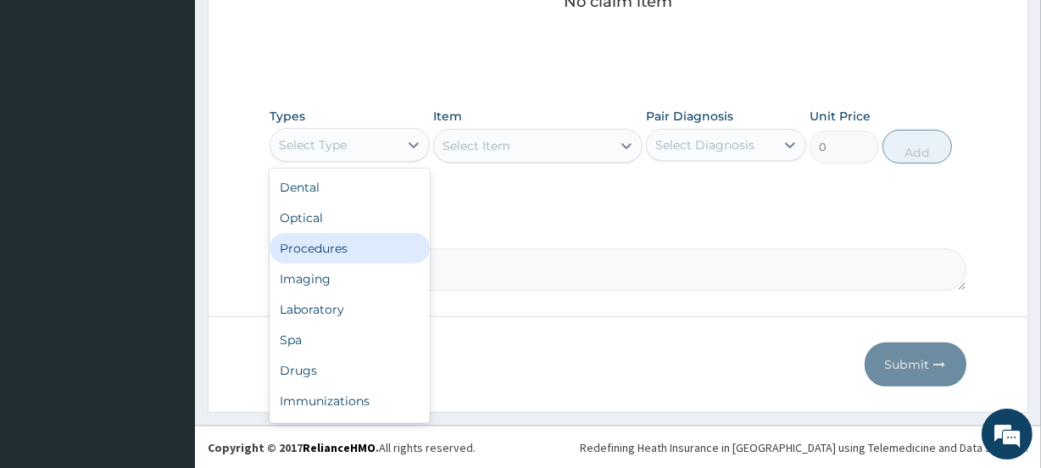
click at [340, 246] on div "Procedures" at bounding box center [350, 248] width 160 height 31
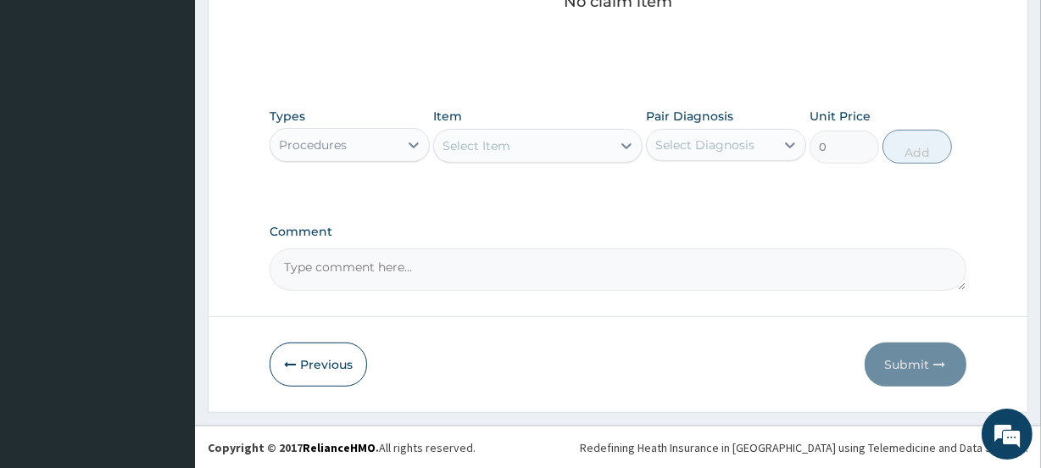
click at [488, 149] on div "Select Item" at bounding box center [477, 145] width 68 height 17
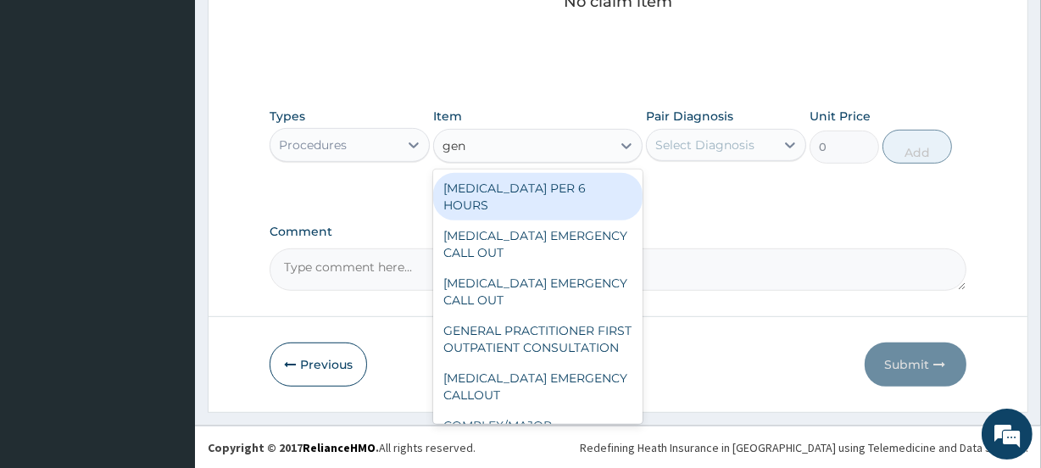
type input "gene"
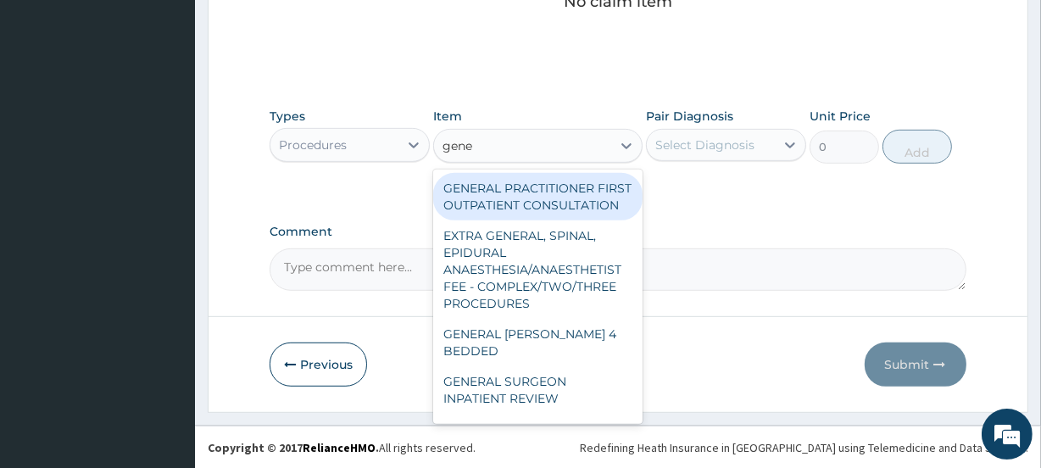
click at [517, 194] on div "GENERAL PRACTITIONER FIRST OUTPATIENT CONSULTATION" at bounding box center [537, 196] width 209 height 47
type input "3750"
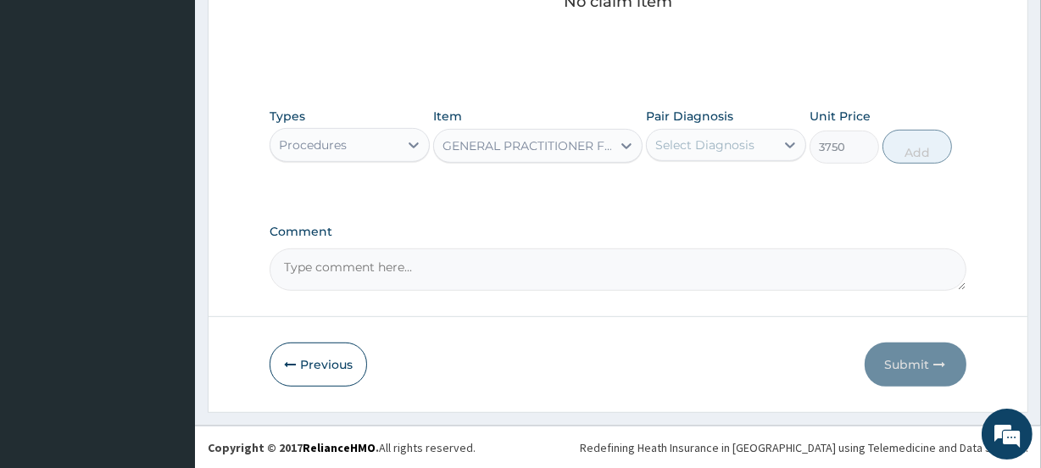
click at [721, 137] on div "Select Diagnosis" at bounding box center [704, 145] width 99 height 17
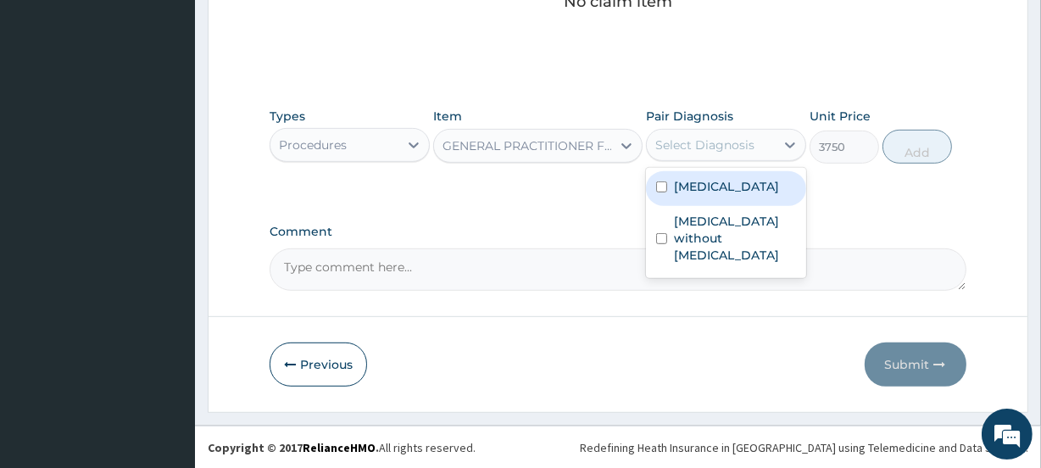
click at [705, 188] on label "Plasmodium malariae malaria without complication" at bounding box center [726, 186] width 105 height 17
checkbox input "true"
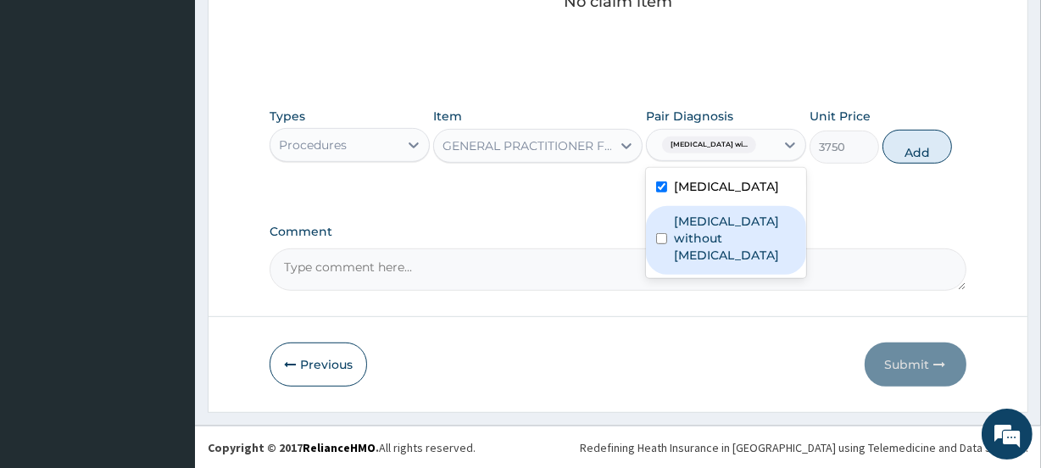
click at [705, 258] on label "Sepsis without septic shock" at bounding box center [735, 238] width 122 height 51
checkbox input "true"
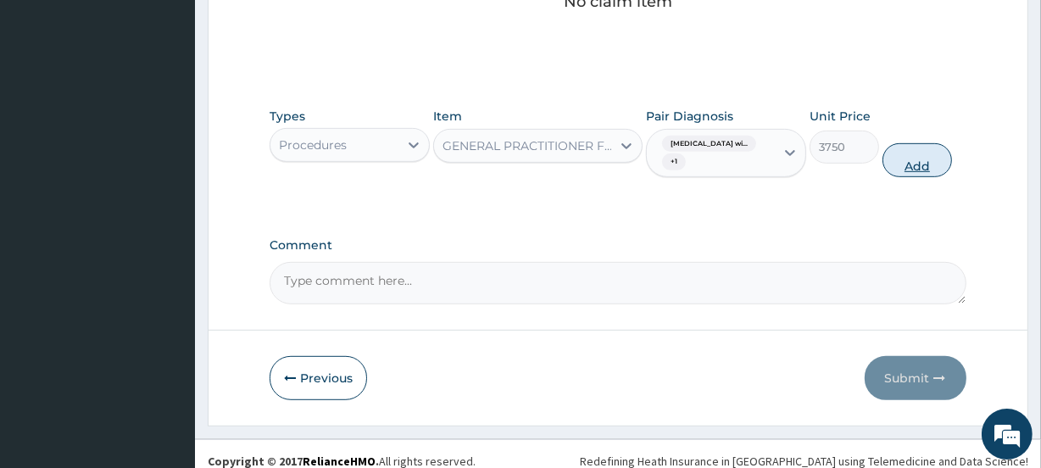
click at [916, 154] on button "Add" at bounding box center [918, 160] width 70 height 34
type input "0"
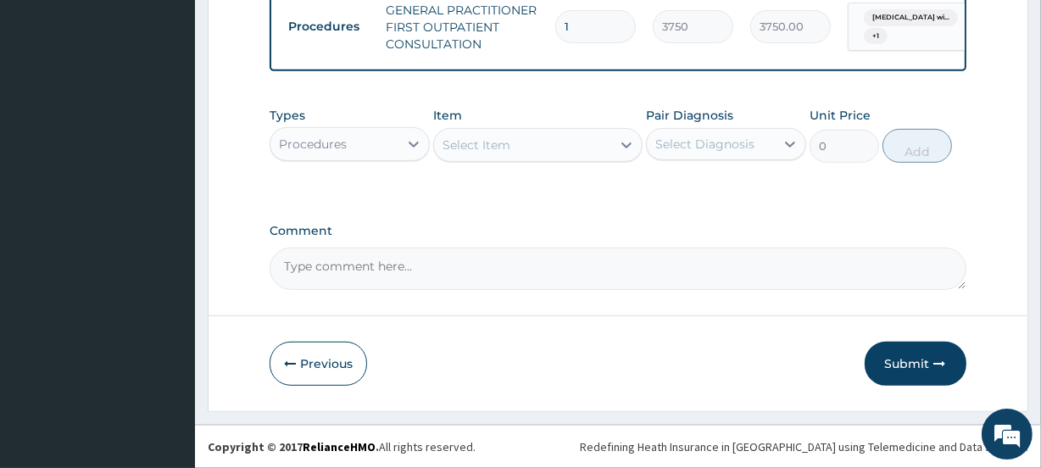
scroll to position [693, 0]
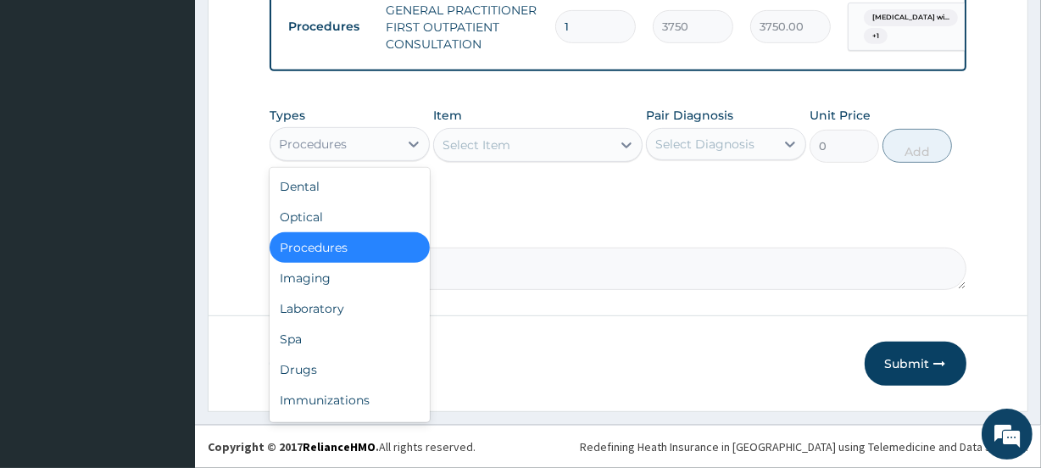
click at [372, 153] on div "Procedures" at bounding box center [334, 144] width 128 height 27
click at [331, 358] on div "Drugs" at bounding box center [350, 369] width 160 height 31
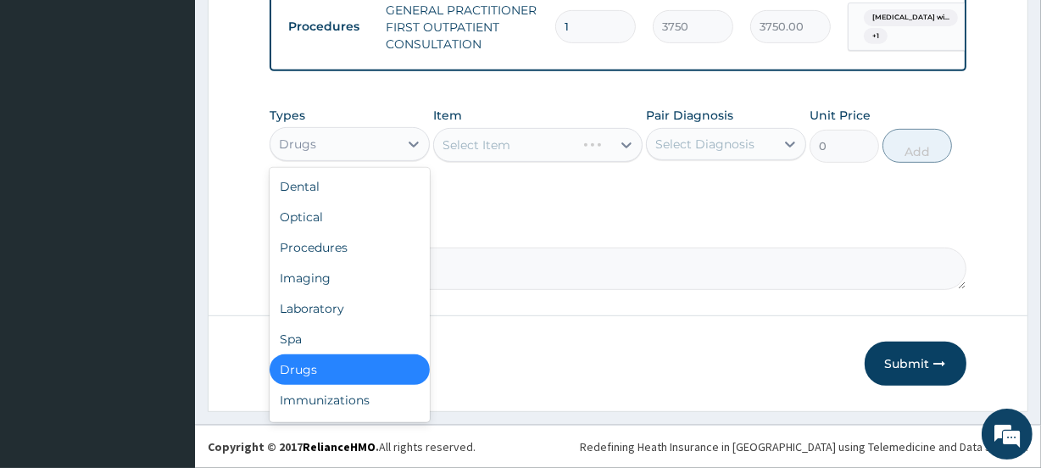
click at [358, 142] on div "Drugs" at bounding box center [334, 144] width 128 height 27
click at [329, 308] on div "Laboratory" at bounding box center [350, 308] width 160 height 31
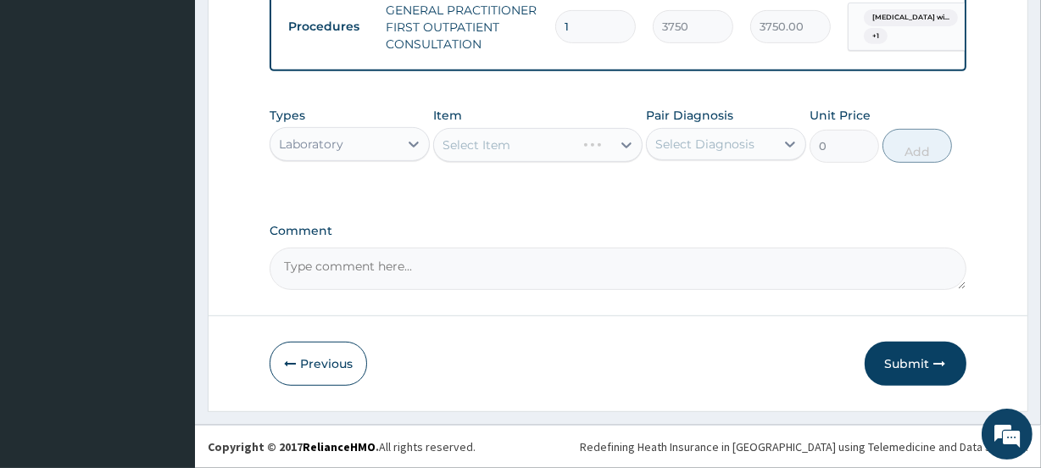
scroll to position [590, 0]
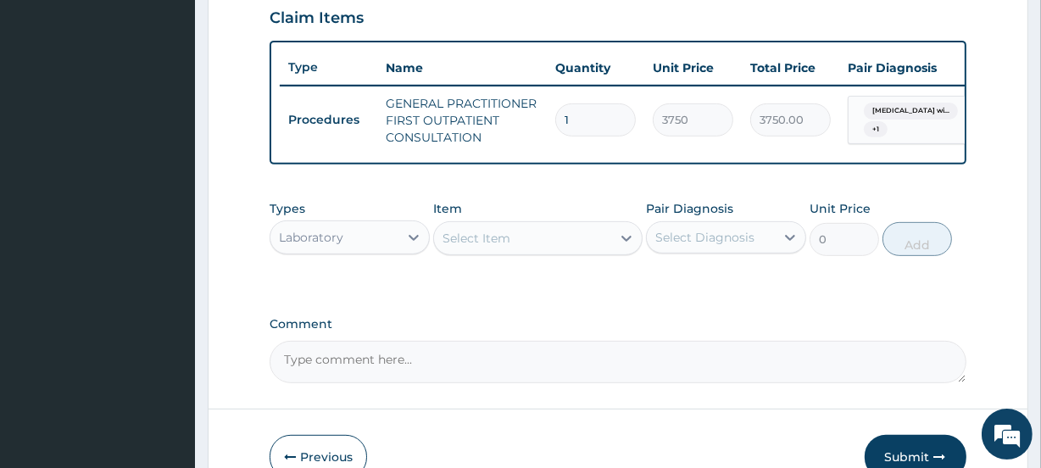
click at [523, 252] on div "Select Item" at bounding box center [522, 238] width 176 height 27
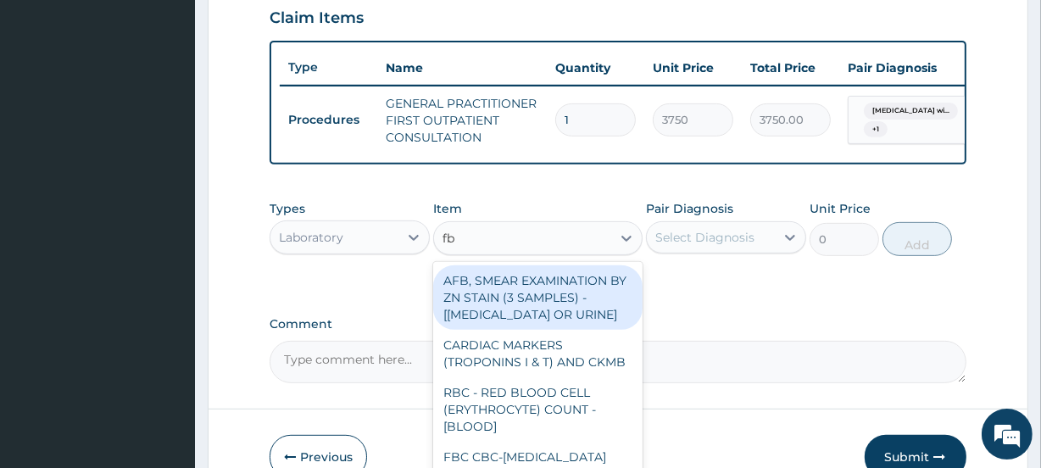
type input "fbc"
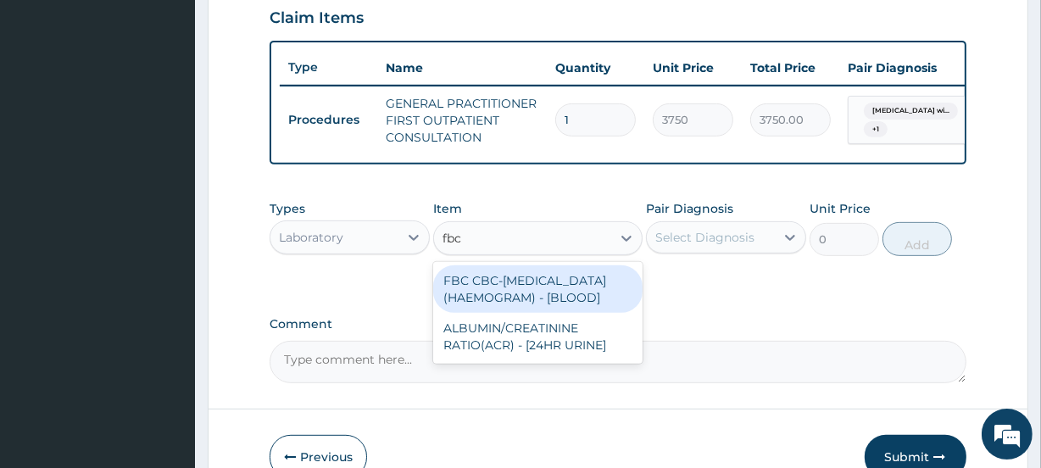
click at [522, 304] on div "FBC CBC-COMPLETE BLOOD COUNT (HAEMOGRAM) - [BLOOD]" at bounding box center [537, 288] width 209 height 47
type input "5000"
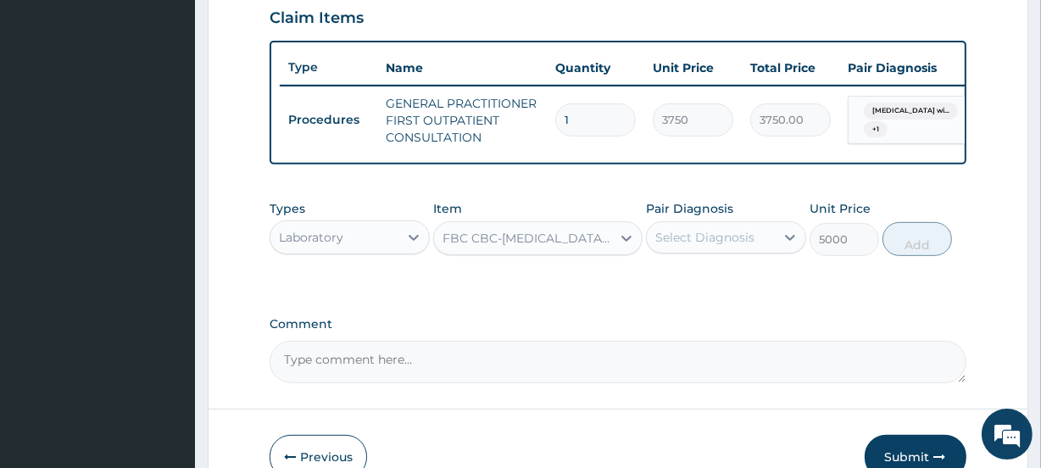
click at [716, 246] on div "Select Diagnosis" at bounding box center [704, 237] width 99 height 17
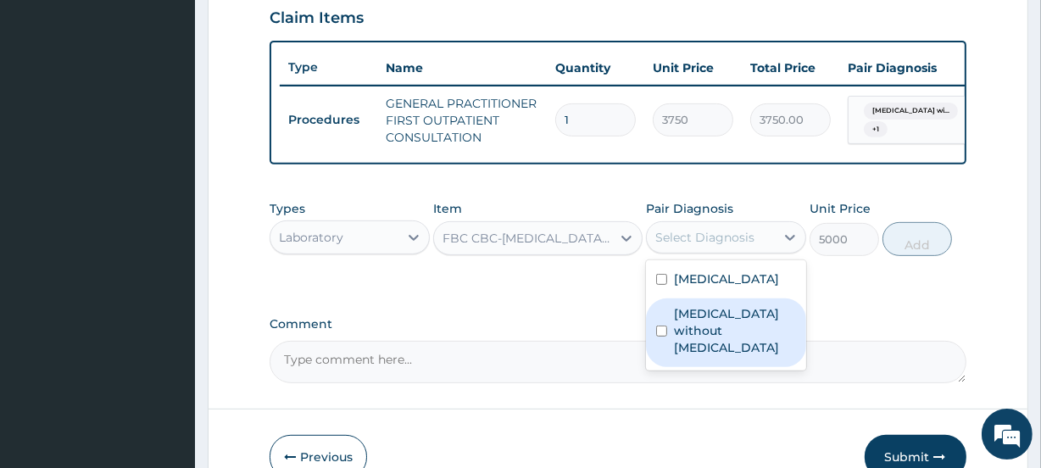
click at [720, 356] on label "Sepsis without septic shock" at bounding box center [735, 330] width 122 height 51
checkbox input "true"
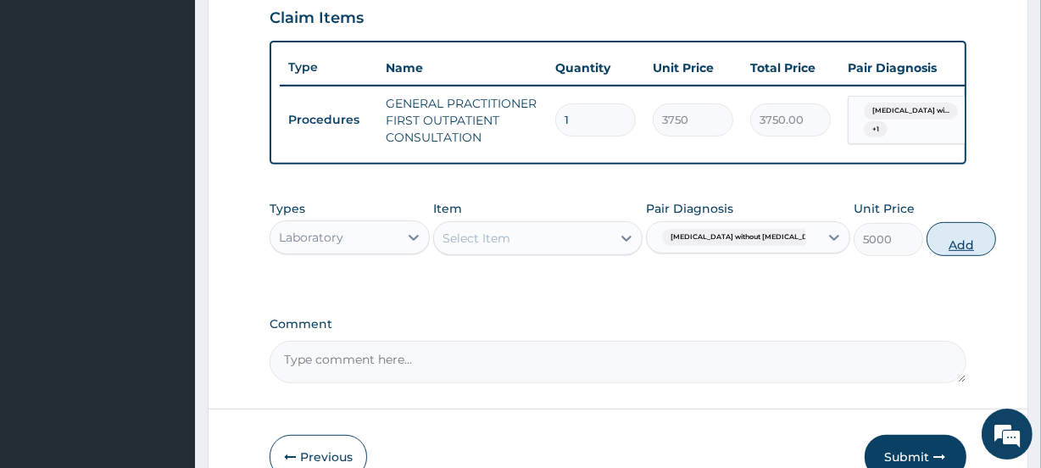
click at [927, 249] on button "Add" at bounding box center [962, 239] width 70 height 34
type input "0"
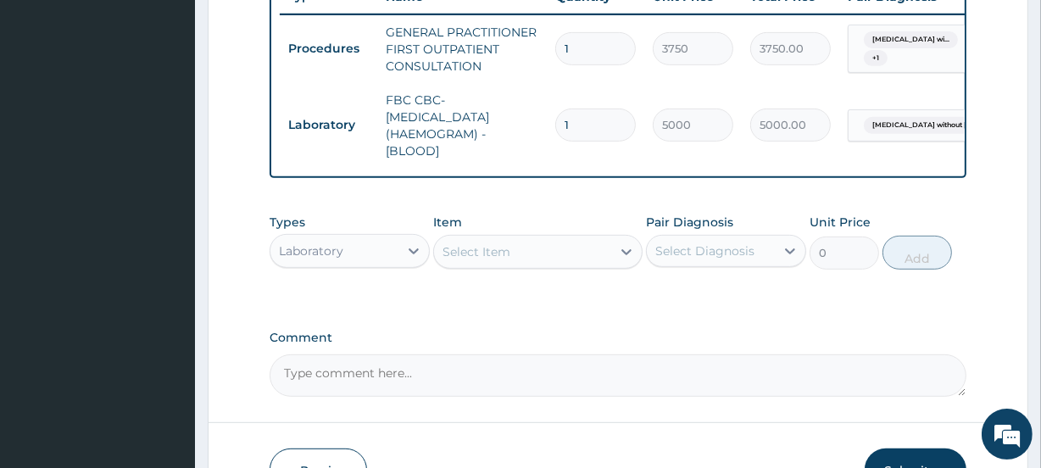
scroll to position [693, 0]
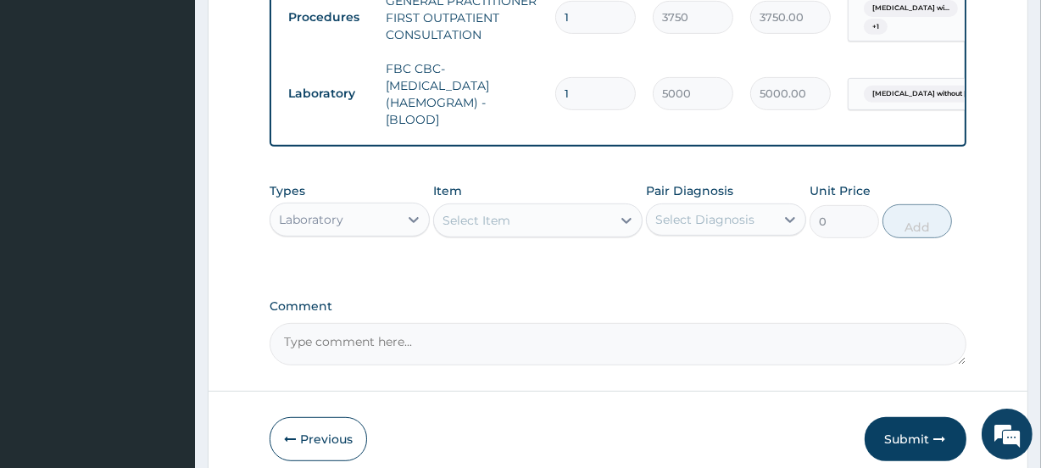
click at [508, 223] on div "Select Item" at bounding box center [477, 220] width 68 height 17
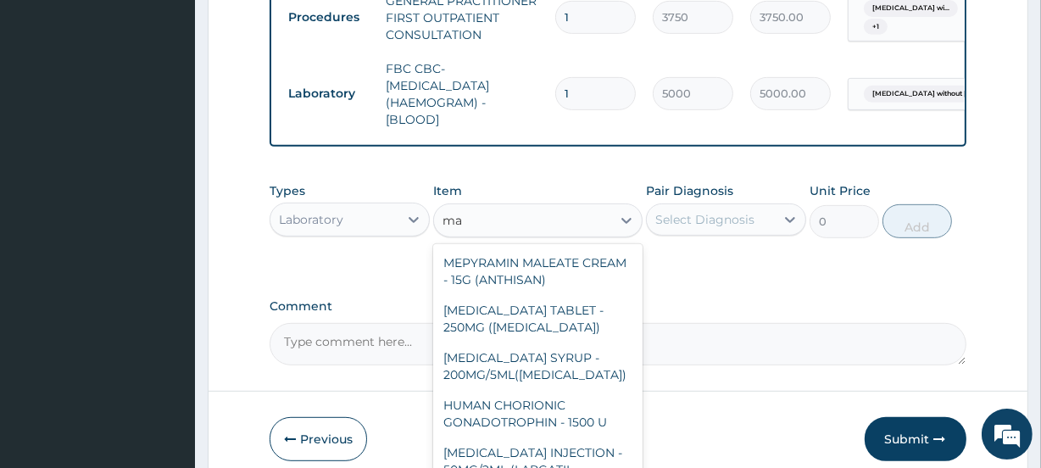
type input "m"
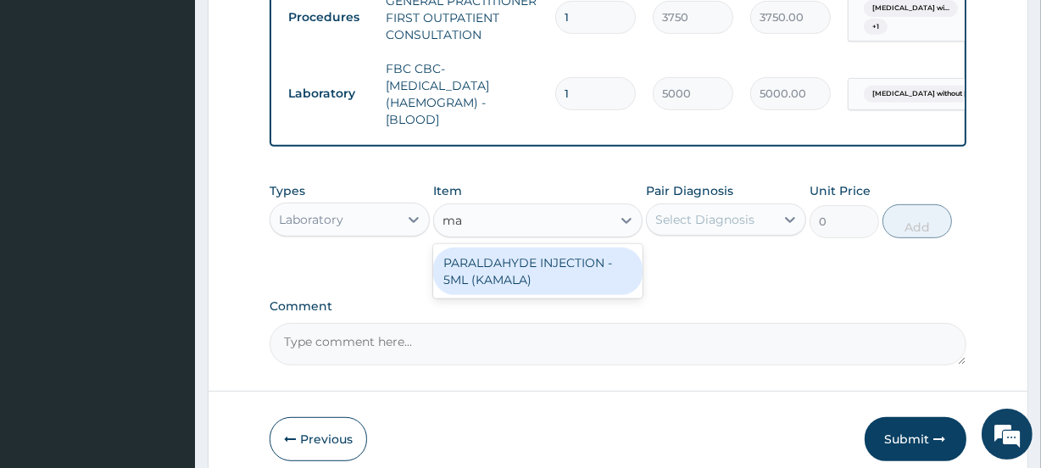
type input "m"
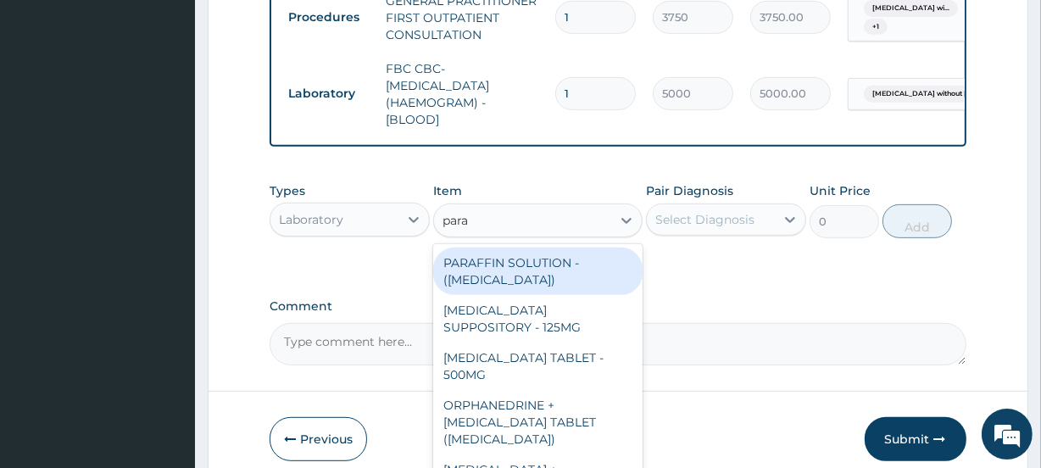
type input "para"
click at [378, 218] on div "Laboratory" at bounding box center [334, 219] width 128 height 27
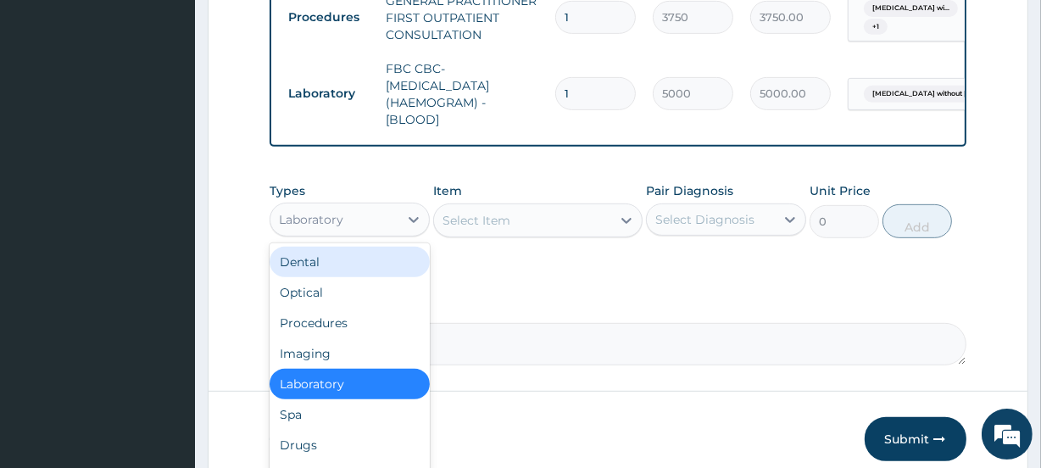
click at [337, 277] on div "Dental" at bounding box center [350, 262] width 160 height 31
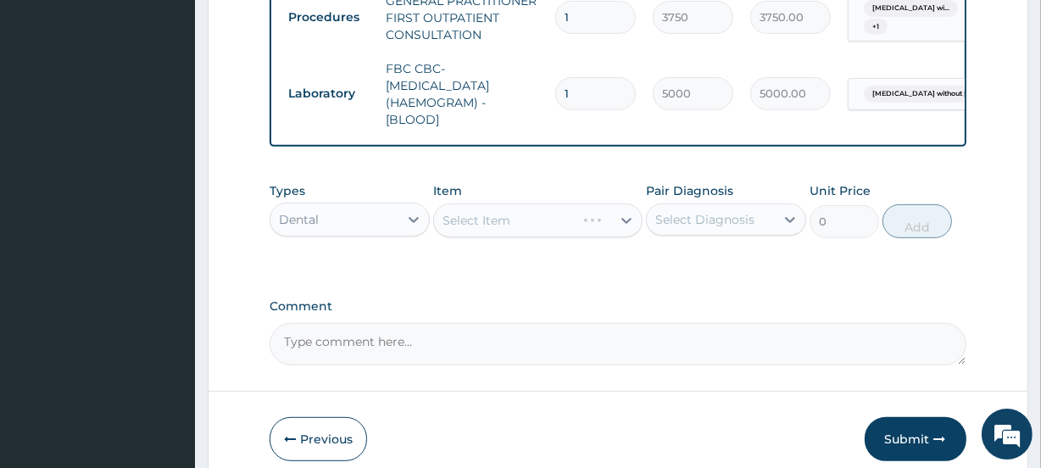
click at [543, 237] on div "Select Item" at bounding box center [537, 220] width 209 height 34
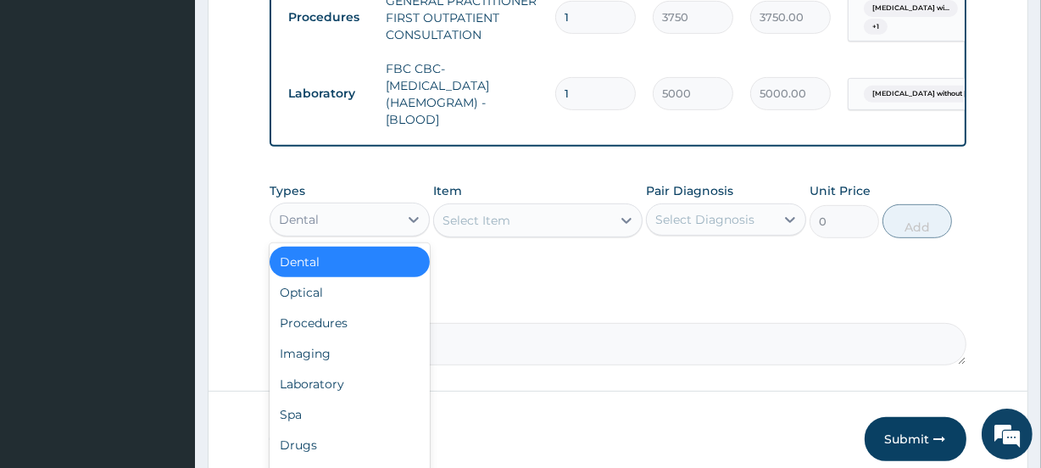
click at [394, 226] on div "Dental" at bounding box center [334, 219] width 128 height 27
click at [316, 384] on div "Laboratory" at bounding box center [350, 384] width 160 height 31
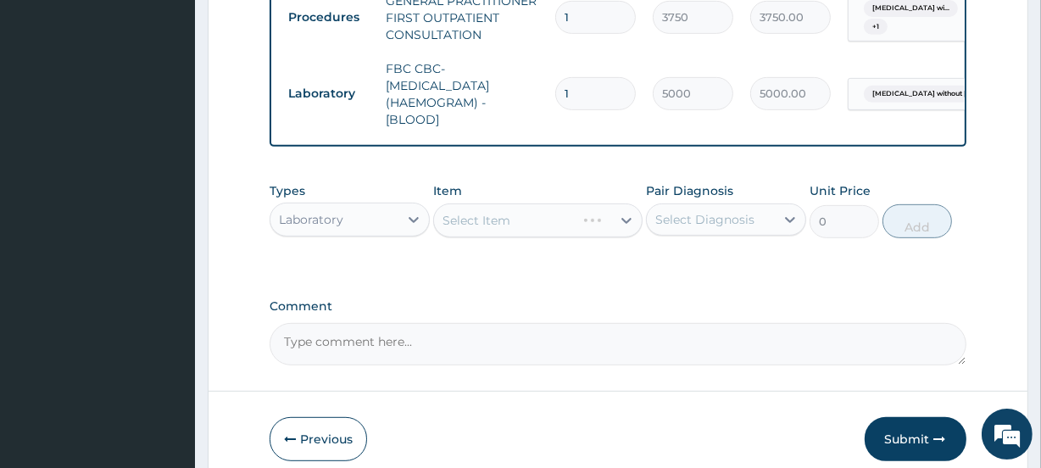
click at [356, 213] on div "Laboratory" at bounding box center [350, 220] width 160 height 34
click at [362, 187] on div "Types Laboratory Item Select Item Pair Diagnosis Select Diagnosis Unit Price 0 …" at bounding box center [618, 210] width 696 height 73
click at [564, 220] on div "Select Item" at bounding box center [522, 220] width 176 height 27
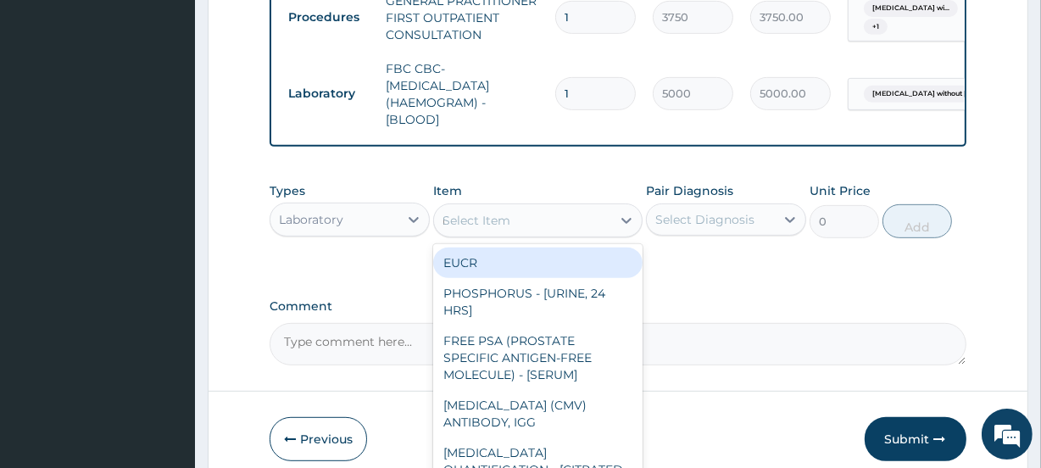
type input "mala"
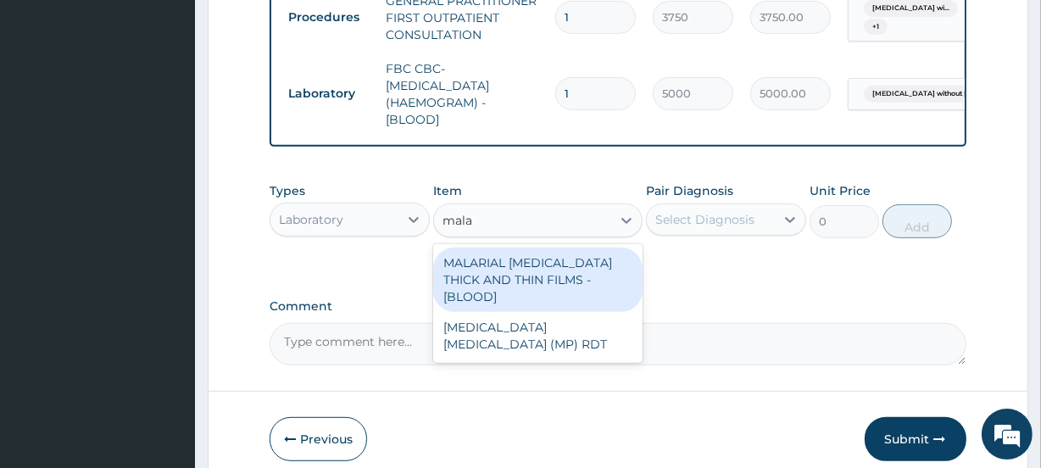
click at [585, 292] on div "MALARIAL PARASITE THICK AND THIN FILMS - [BLOOD]" at bounding box center [537, 280] width 209 height 64
type input "2187.5"
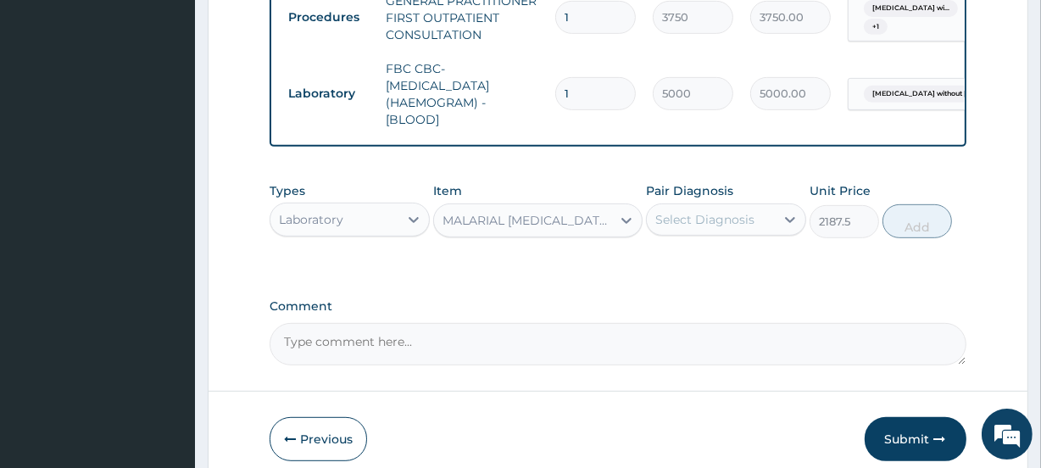
click at [732, 212] on div "Pair Diagnosis Select Diagnosis" at bounding box center [726, 210] width 160 height 56
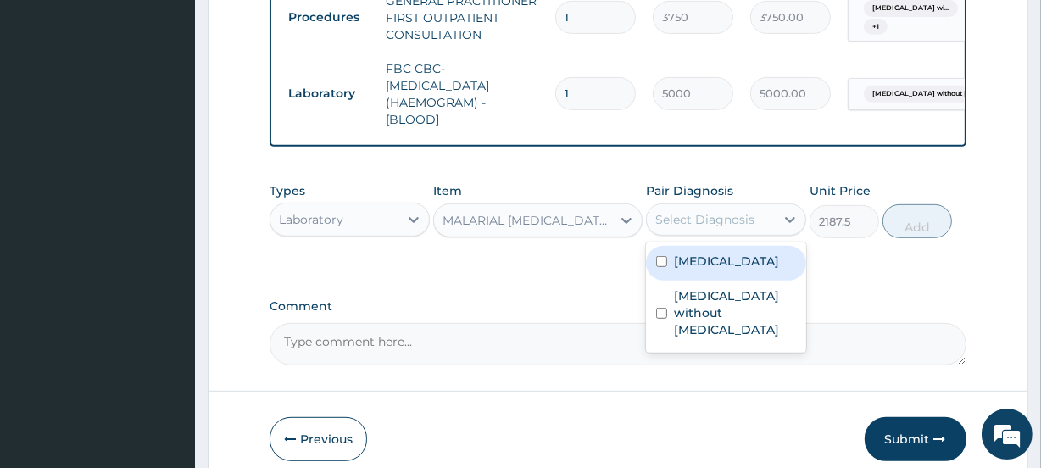
click at [734, 228] on div "Select Diagnosis" at bounding box center [704, 219] width 99 height 17
click at [716, 270] on label "Plasmodium malariae malaria without complication" at bounding box center [726, 261] width 105 height 17
checkbox input "true"
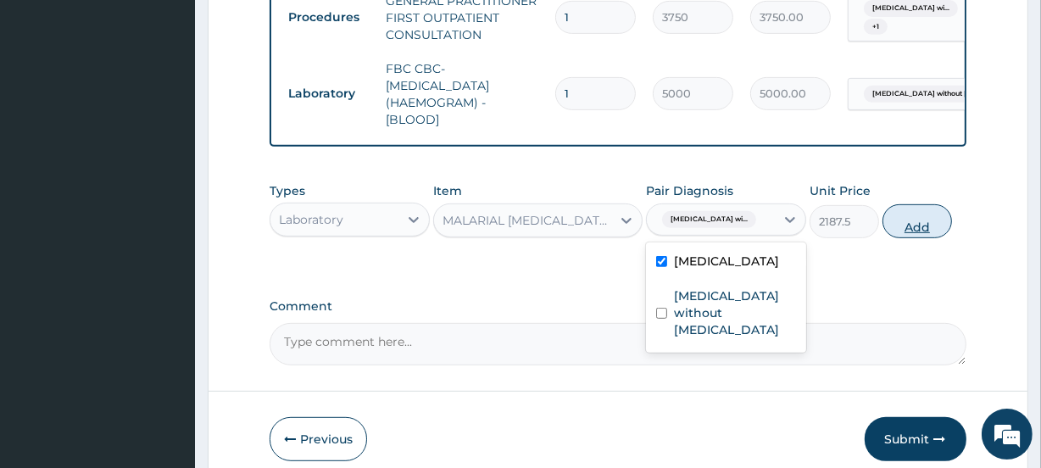
click at [930, 237] on button "Add" at bounding box center [918, 221] width 70 height 34
type input "0"
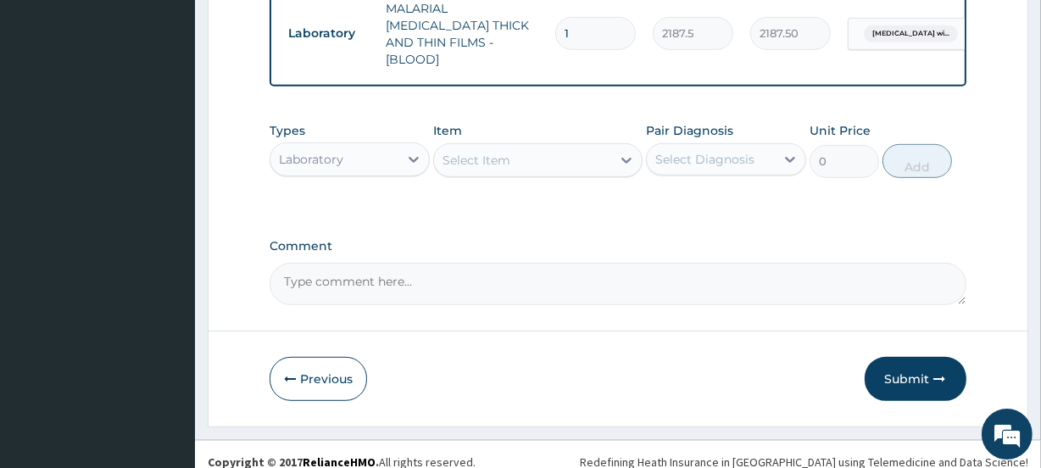
scroll to position [846, 0]
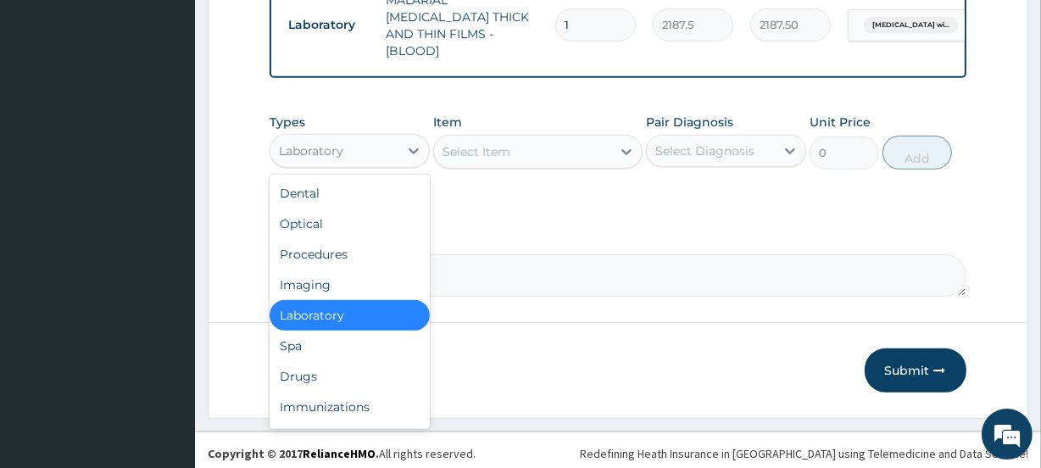
click at [335, 155] on div "Laboratory" at bounding box center [334, 150] width 128 height 27
click at [316, 373] on div "Drugs" at bounding box center [350, 376] width 160 height 31
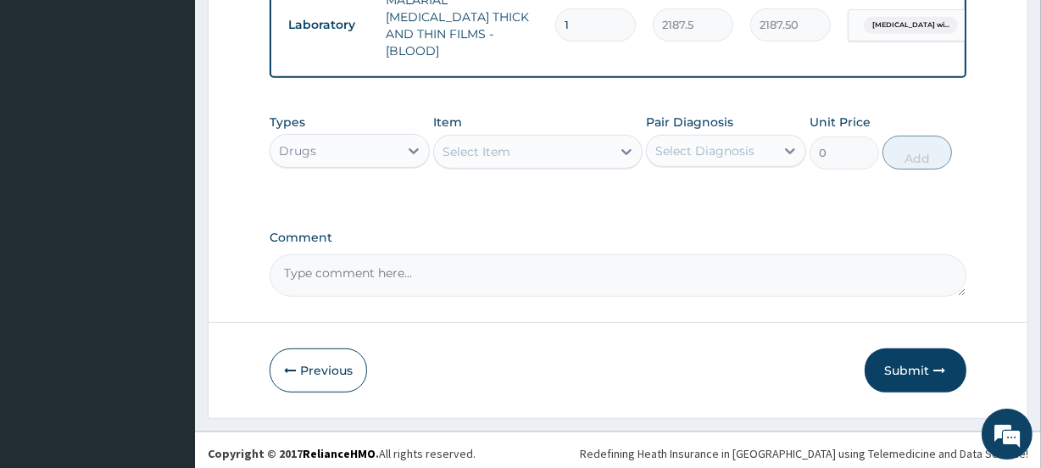
click at [538, 148] on div "Select Item" at bounding box center [522, 151] width 176 height 27
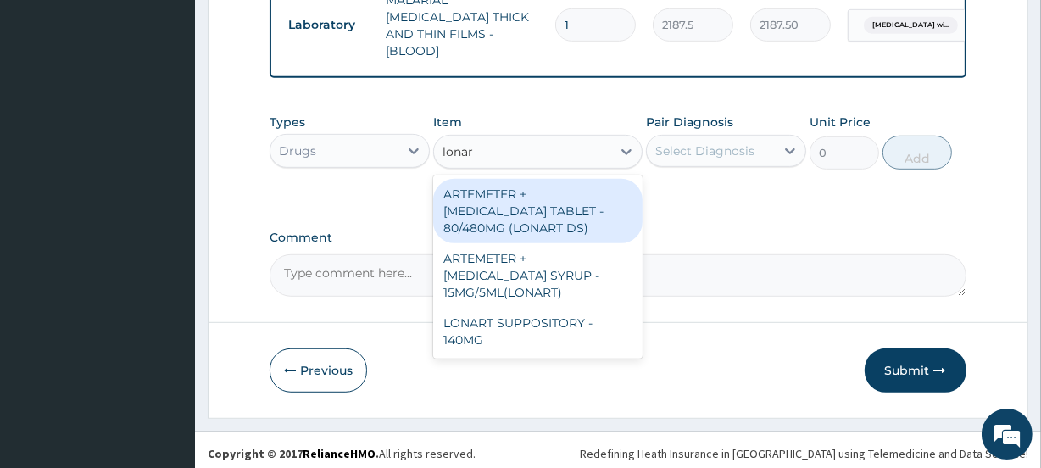
type input "lonart"
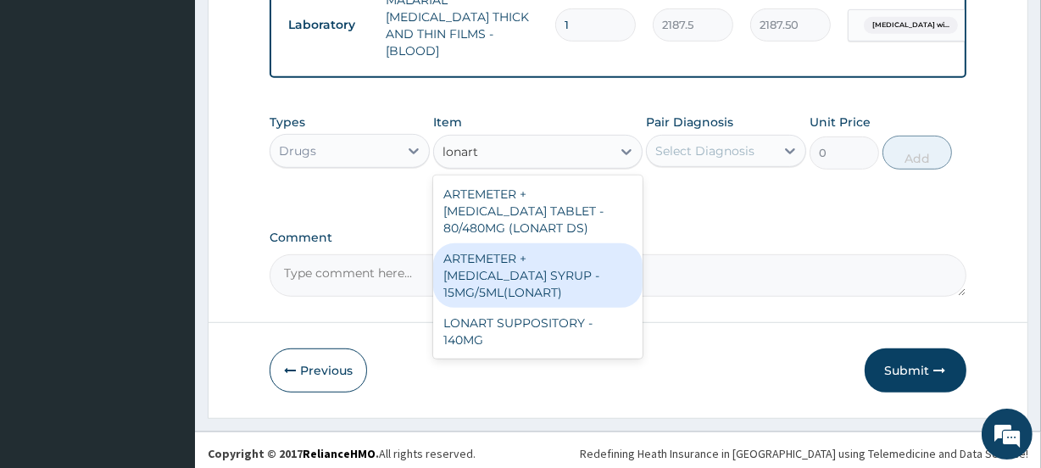
click at [538, 259] on div "ARTEMETER + LUMEFANTRINE SYRUP - 15MG/5ML(LONART)" at bounding box center [537, 275] width 209 height 64
type input "1680"
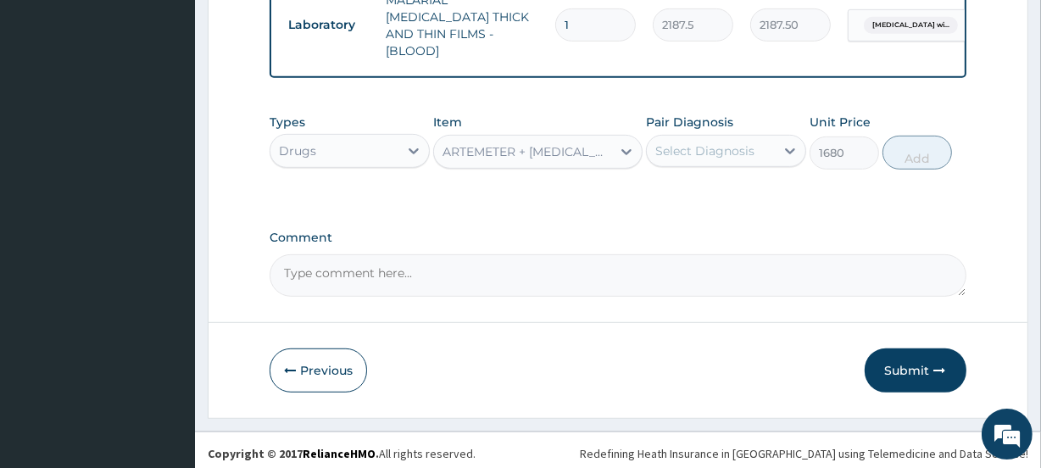
click at [703, 135] on div "Select Diagnosis" at bounding box center [726, 151] width 160 height 32
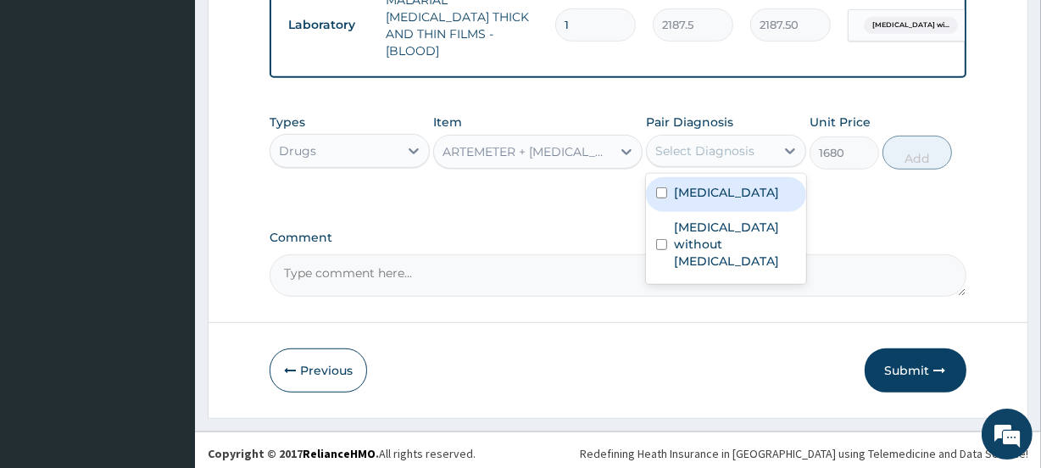
click at [722, 201] on label "Plasmodium malariae malaria without complication" at bounding box center [726, 192] width 105 height 17
checkbox input "true"
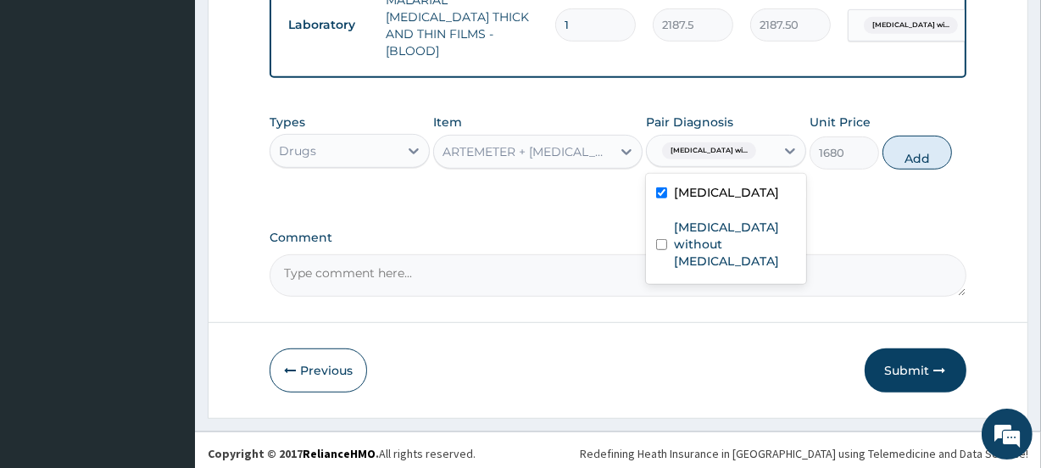
click at [934, 136] on button "Add" at bounding box center [918, 153] width 70 height 34
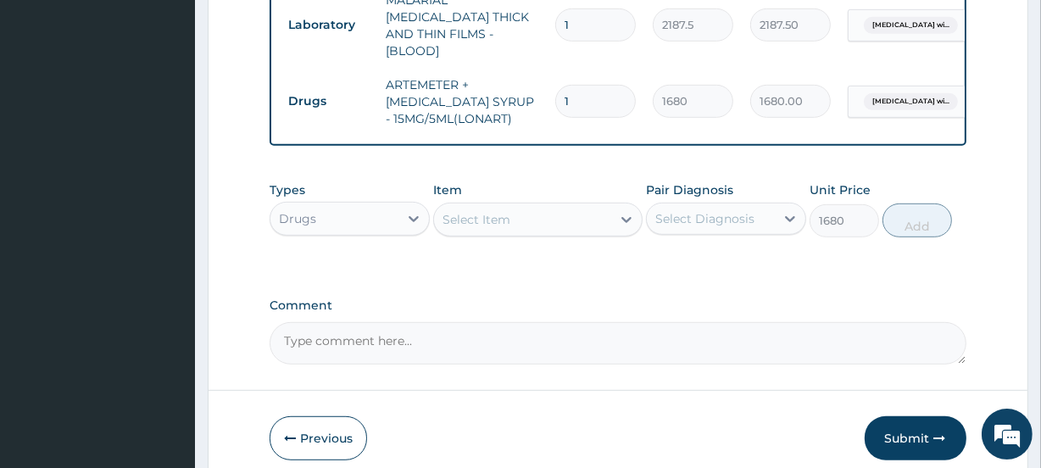
type input "0"
click at [541, 213] on div "Select Item" at bounding box center [522, 219] width 176 height 27
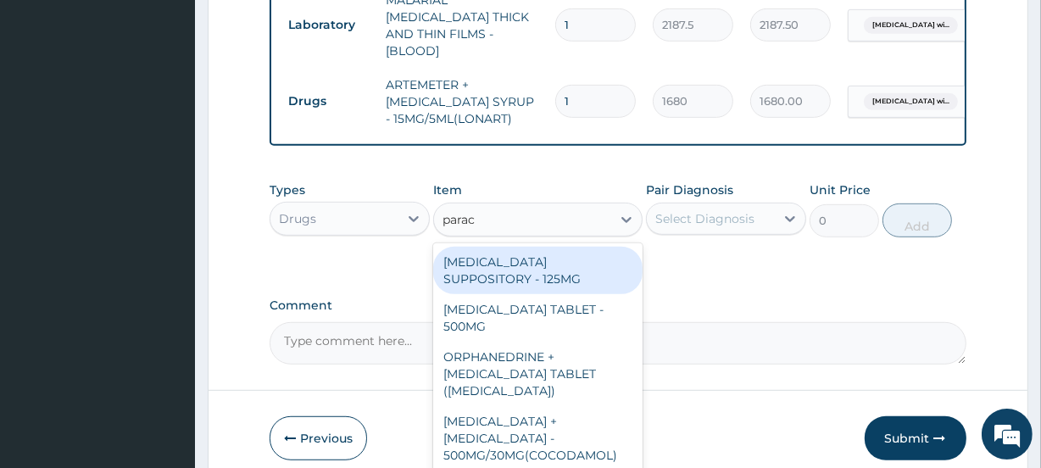
type input "parace"
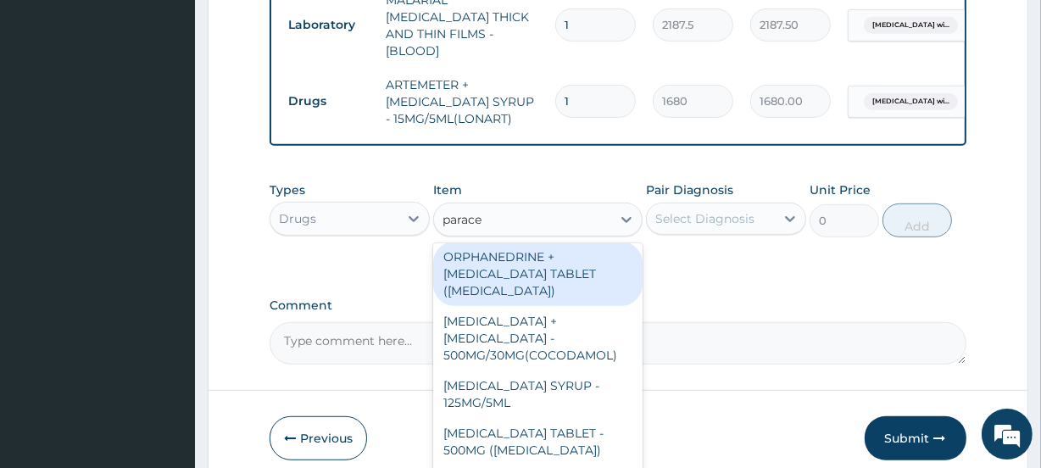
scroll to position [102, 0]
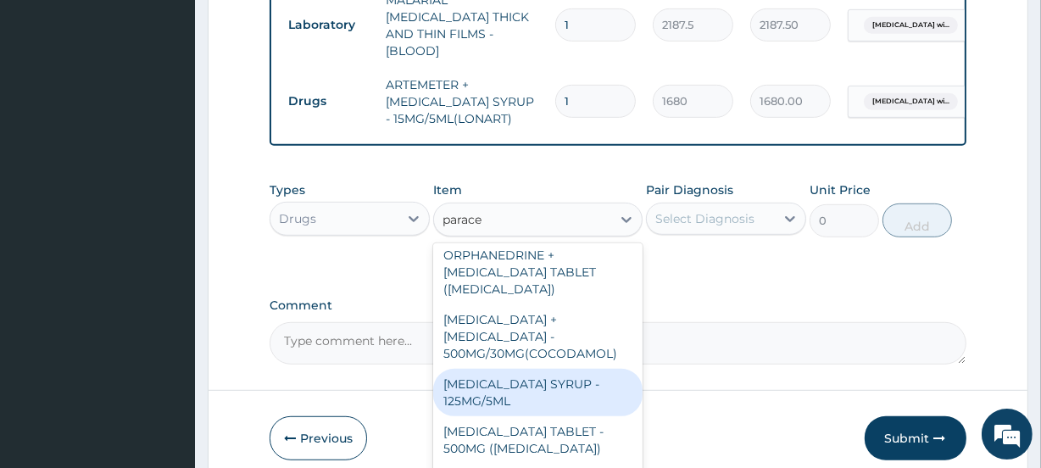
click at [551, 369] on div "PARACETAMOL SYRUP - 125MG/5ML" at bounding box center [537, 392] width 209 height 47
type input "840"
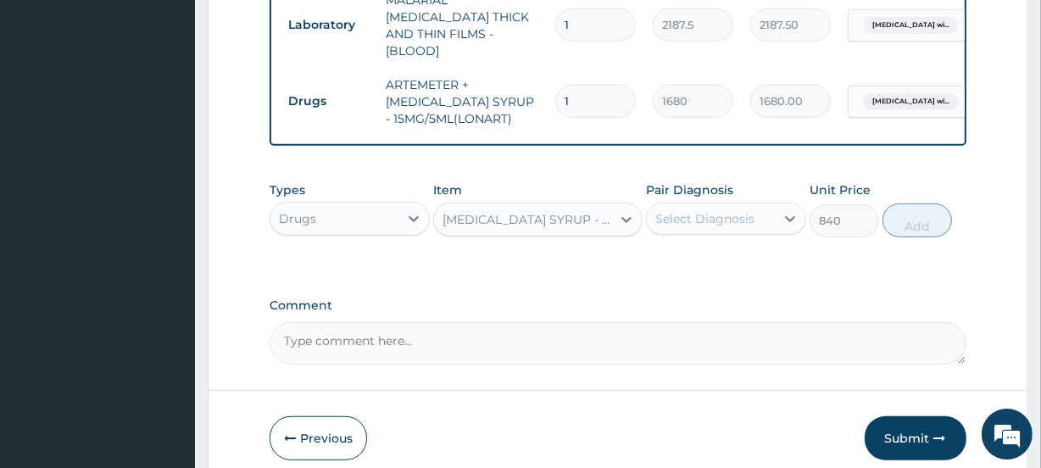
click at [725, 217] on div "Select Diagnosis" at bounding box center [704, 218] width 99 height 17
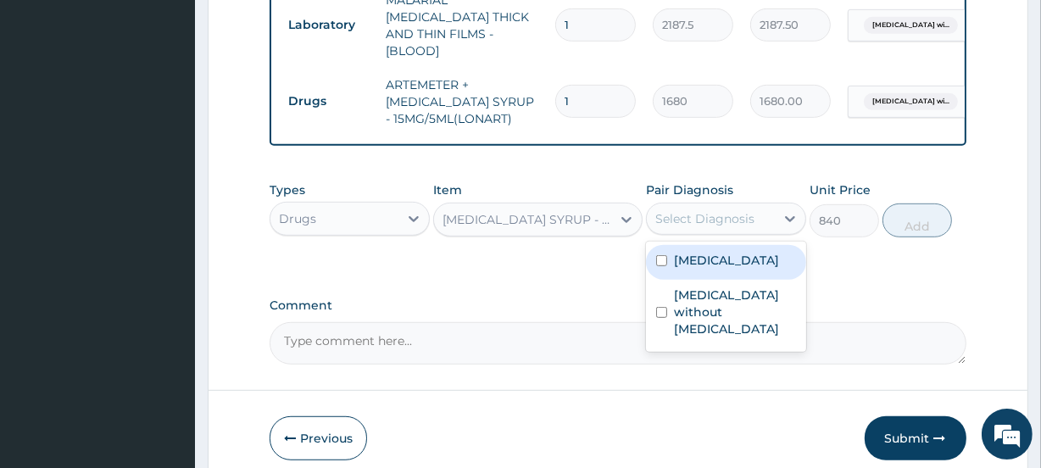
click at [721, 259] on label "Plasmodium malariae malaria without complication" at bounding box center [726, 260] width 105 height 17
checkbox input "true"
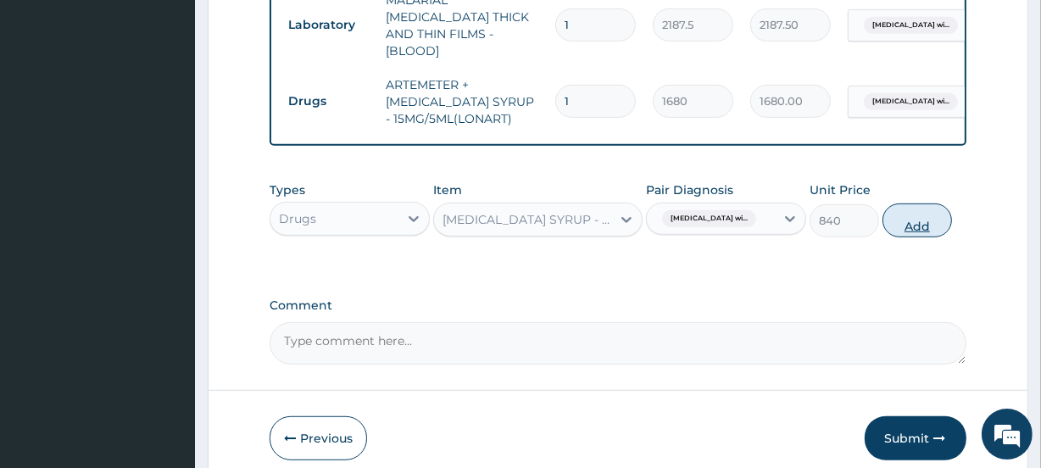
click at [915, 216] on button "Add" at bounding box center [918, 220] width 70 height 34
type input "0"
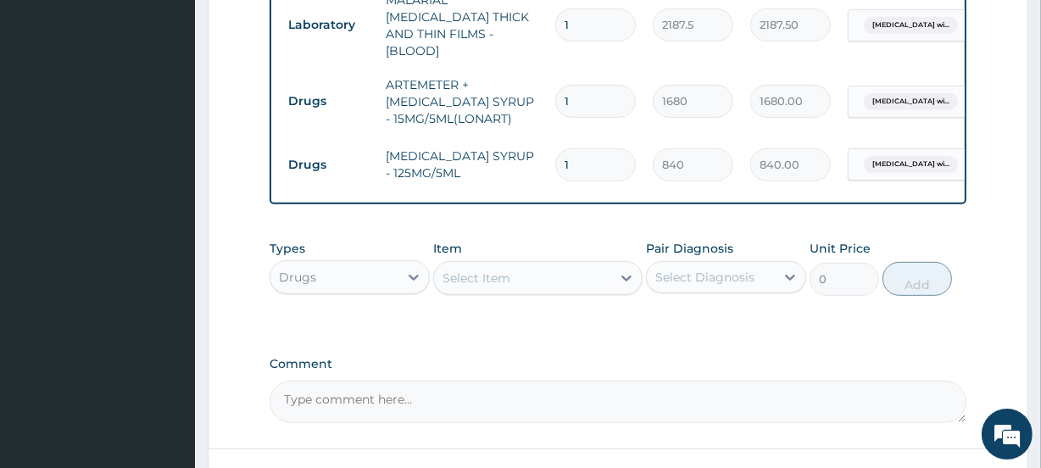
click at [474, 280] on div "Select Item" at bounding box center [522, 278] width 176 height 27
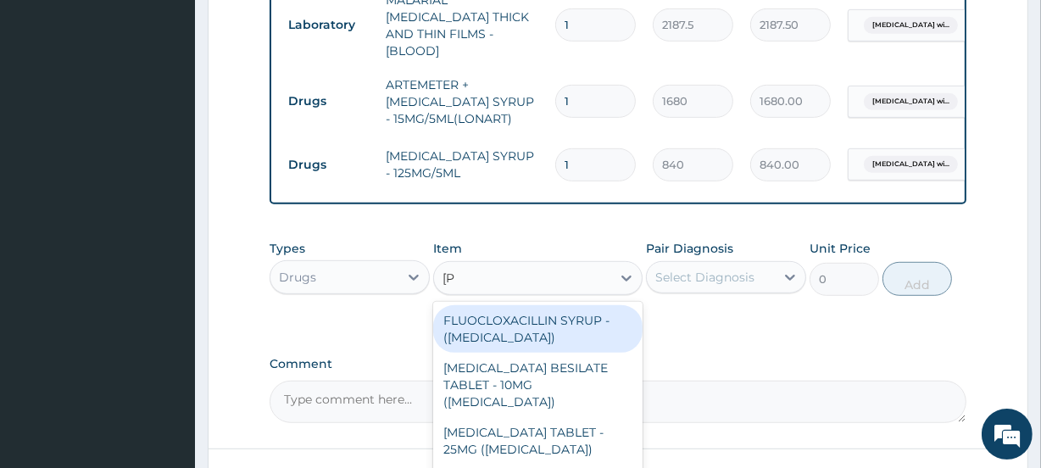
type input "lorat"
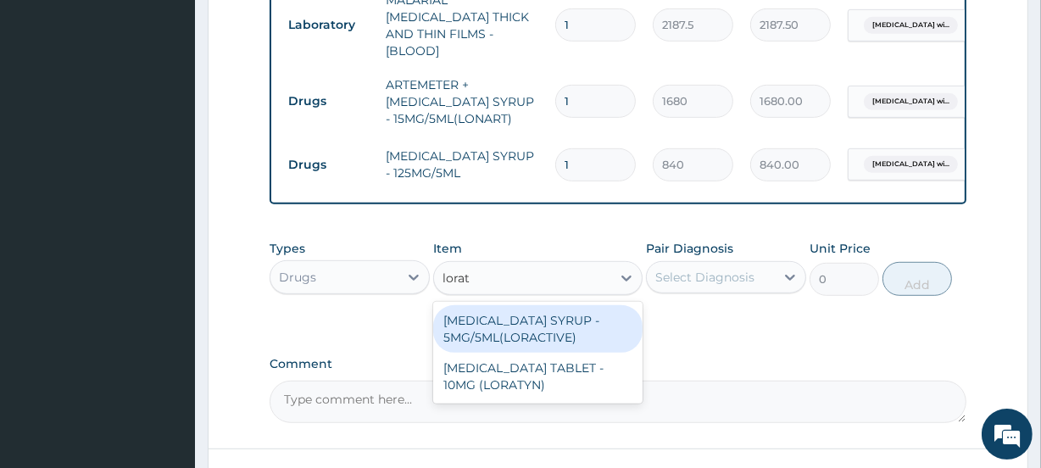
click at [515, 324] on div "LORATADINE SYRUP - 5MG/5ML(LORACTIVE)" at bounding box center [537, 328] width 209 height 47
type input "1232"
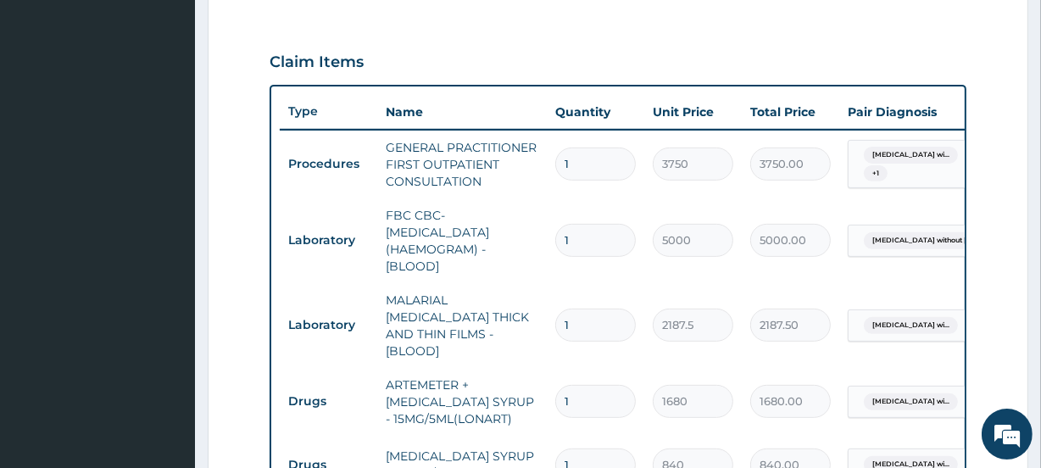
scroll to position [435, 0]
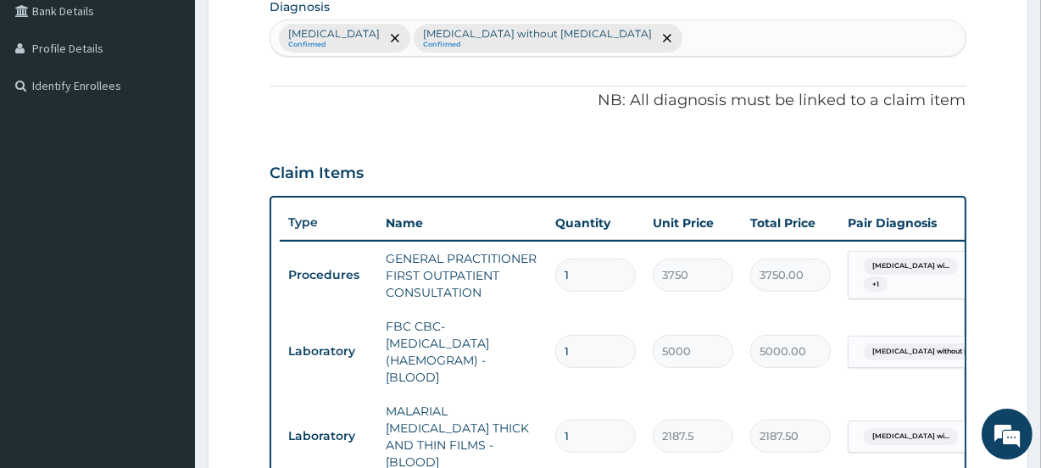
click at [856, 36] on div "Plasmodium malariae malaria without complication Confirmed Sepsis without septi…" at bounding box center [617, 38] width 694 height 36
type input "Upper"
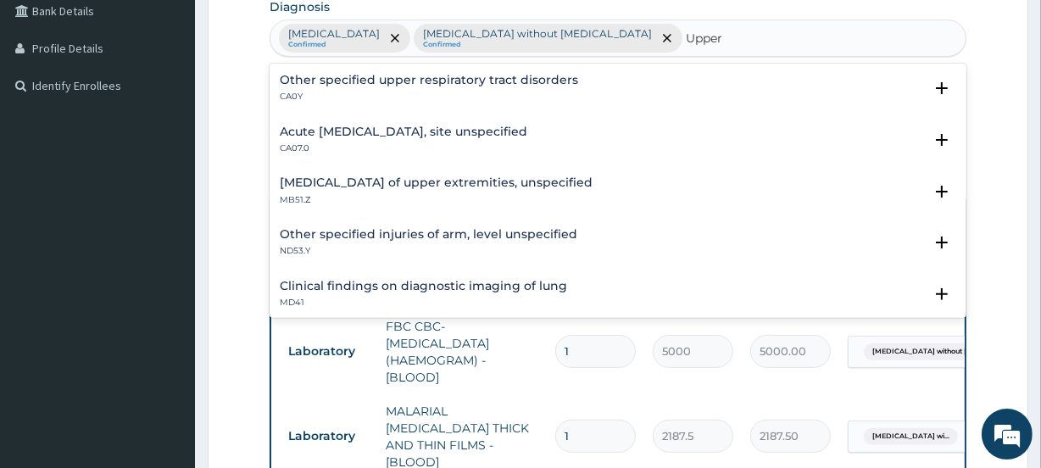
click at [349, 136] on h4 "Acute upper respiratory infection, site unspecified" at bounding box center [404, 131] width 248 height 13
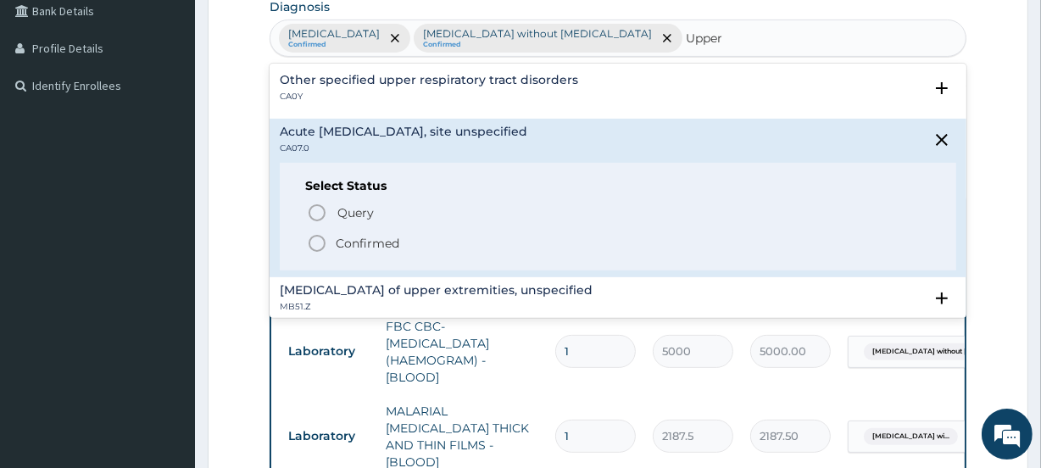
click at [346, 235] on p "Confirmed" at bounding box center [368, 243] width 64 height 17
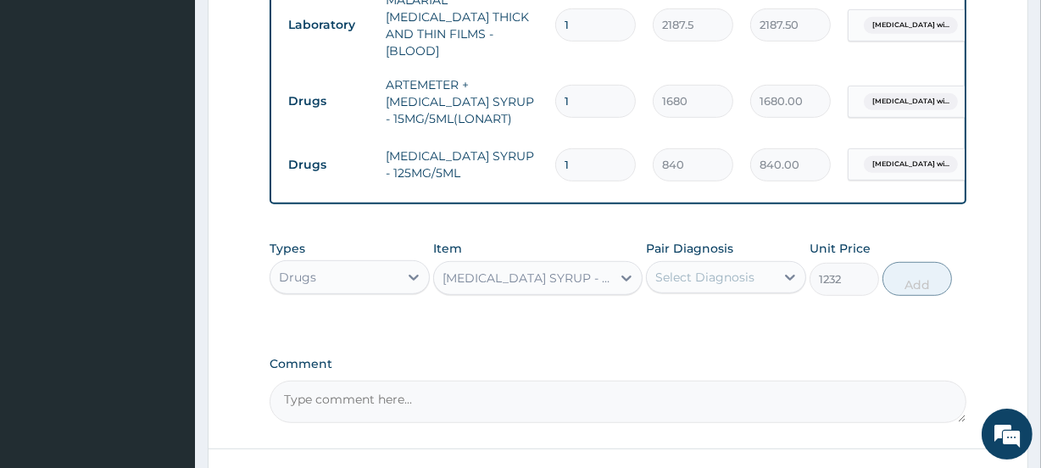
scroll to position [1005, 0]
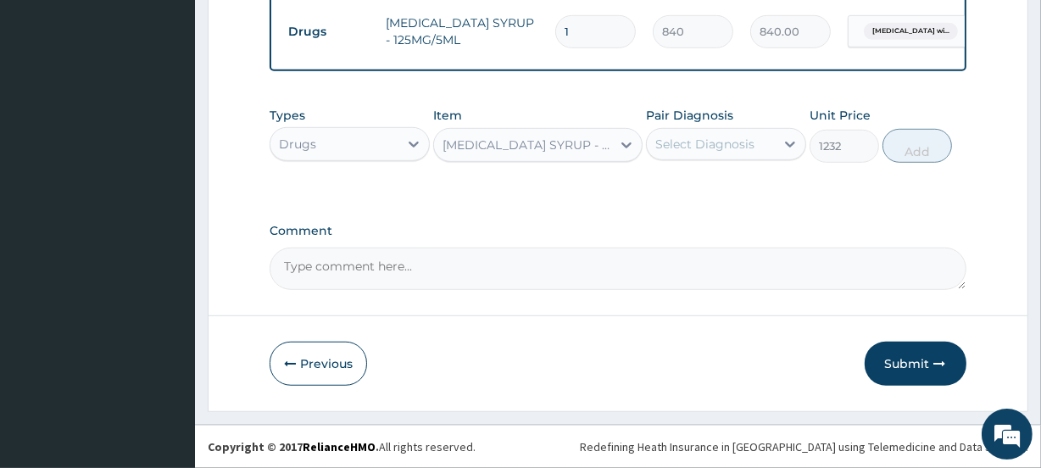
click at [713, 155] on div "Select Diagnosis" at bounding box center [711, 144] width 128 height 27
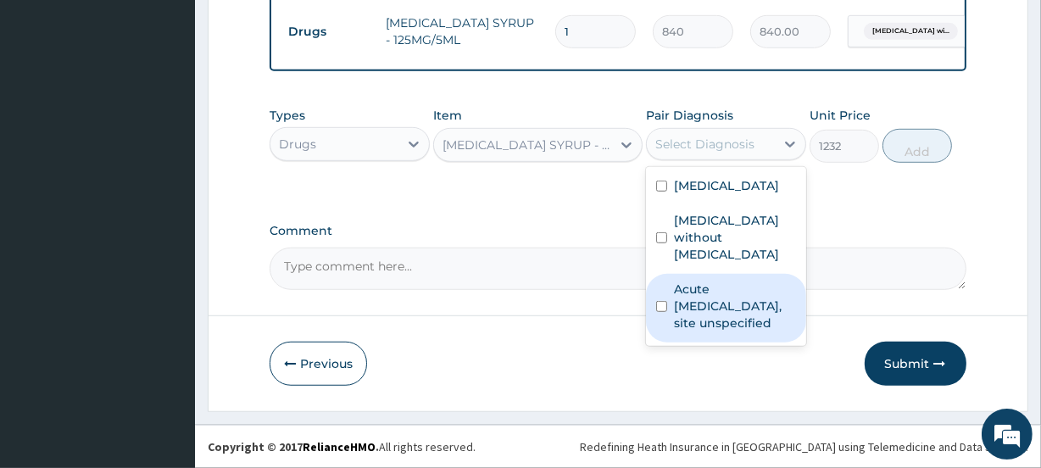
click at [705, 332] on label "Acute upper respiratory infection, site unspecified" at bounding box center [735, 306] width 122 height 51
checkbox input "true"
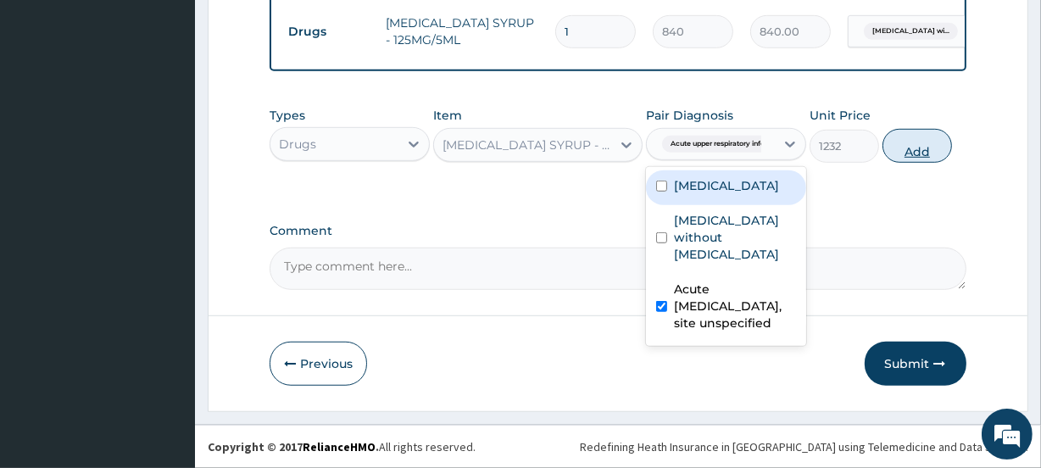
click at [901, 143] on button "Add" at bounding box center [918, 146] width 70 height 34
type input "0"
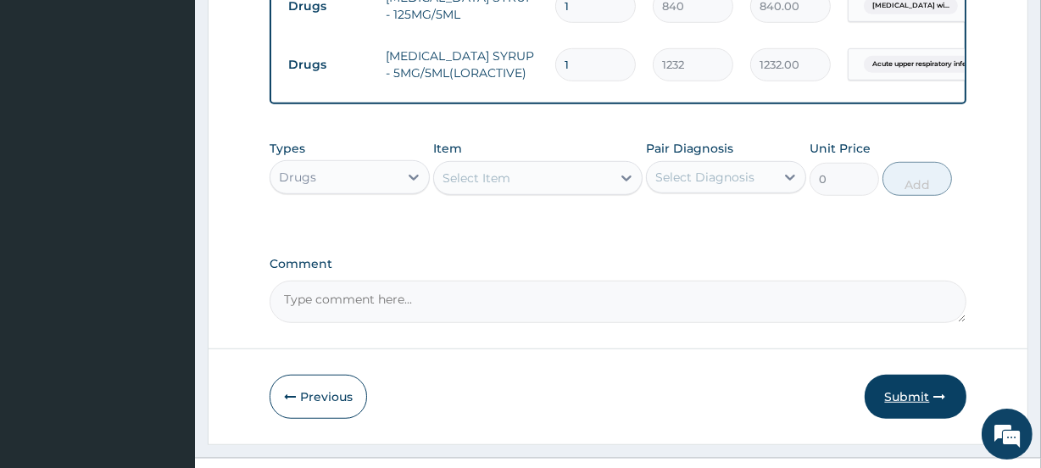
click at [883, 419] on button "Submit" at bounding box center [916, 397] width 102 height 44
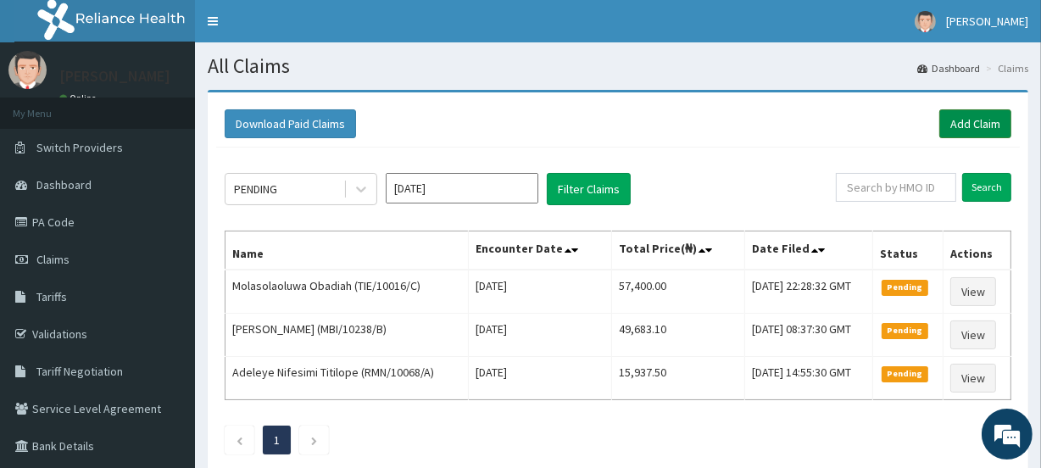
click at [955, 124] on link "Add Claim" at bounding box center [975, 123] width 72 height 29
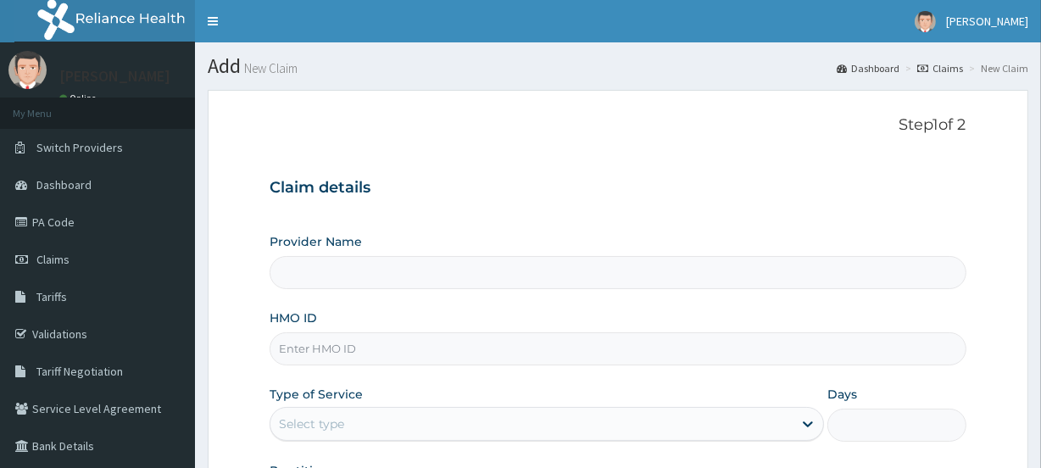
click at [307, 344] on input "HMO ID" at bounding box center [618, 348] width 696 height 33
type input "INLAND SPECIALIST HOSPITAL- KETU"
paste input "PPY/10698/B"
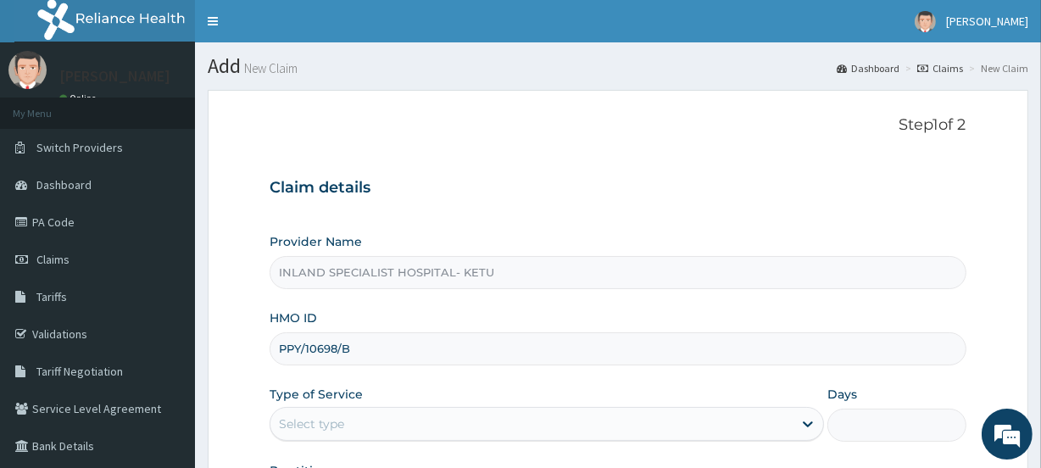
type input "PPY/10698/B"
click at [310, 427] on div "Select type" at bounding box center [311, 423] width 65 height 17
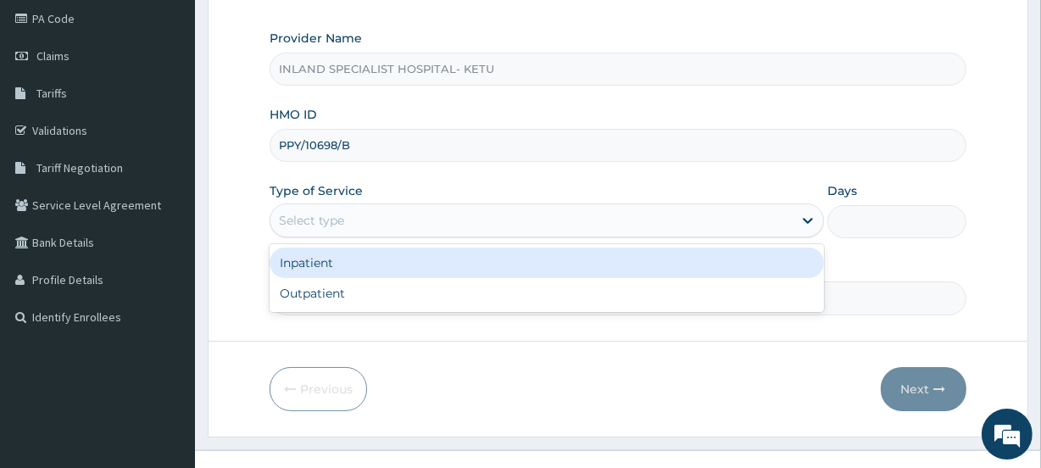
scroll to position [205, 0]
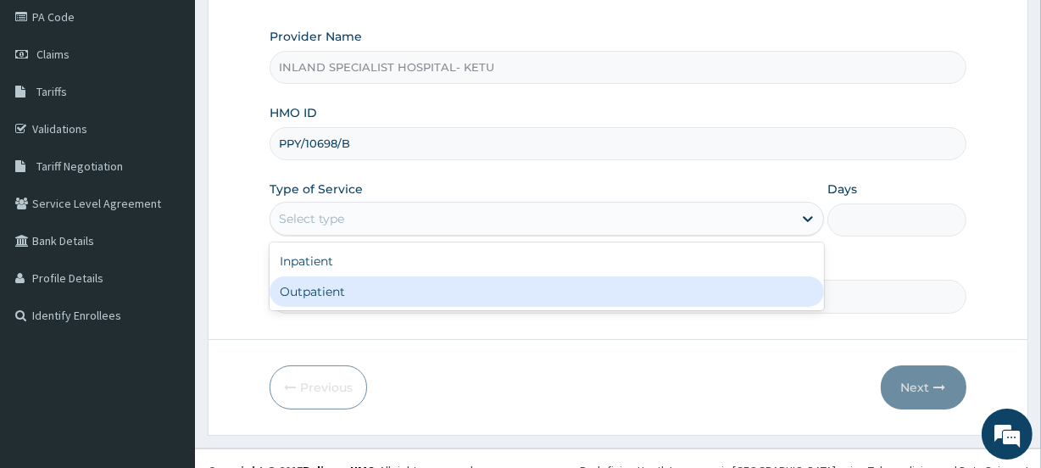
click at [325, 301] on div "Outpatient" at bounding box center [547, 291] width 555 height 31
type input "1"
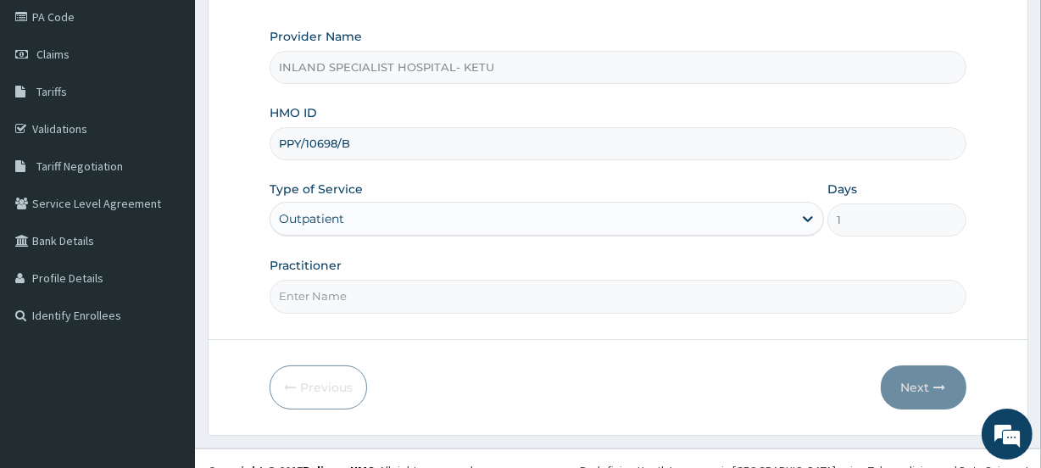
click at [345, 304] on input "Practitioner" at bounding box center [618, 296] width 696 height 33
paste input "[PERSON_NAME]"
type input "[PERSON_NAME]"
click at [918, 371] on button "Next" at bounding box center [924, 387] width 86 height 44
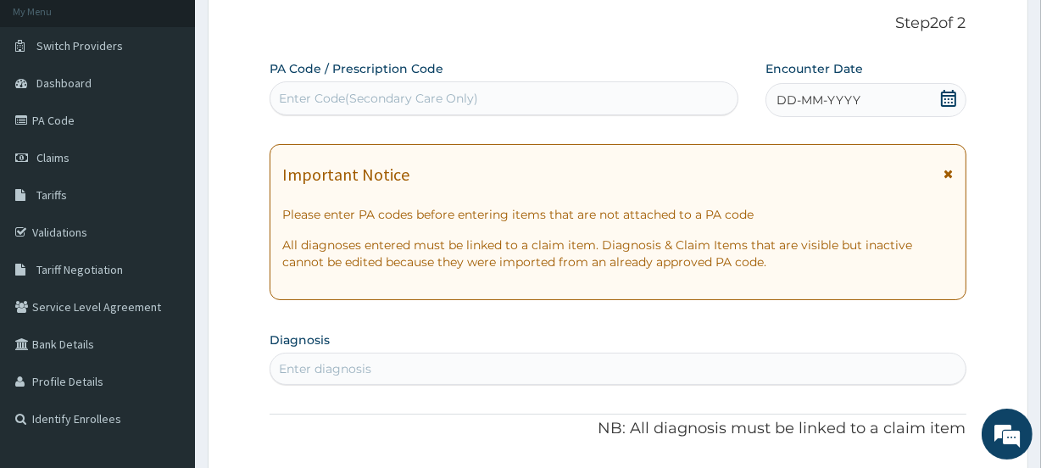
scroll to position [0, 0]
click at [940, 92] on icon at bounding box center [948, 98] width 17 height 17
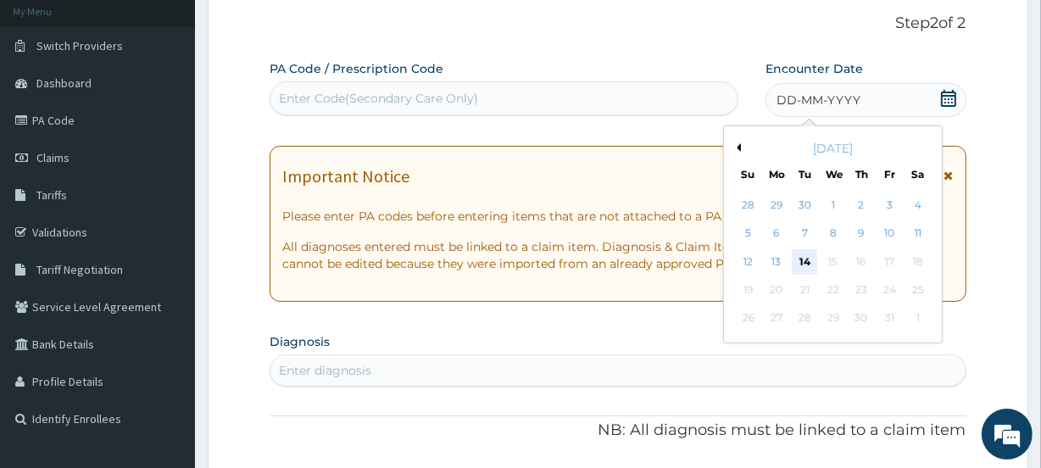
click at [806, 259] on div "14" at bounding box center [804, 261] width 25 height 25
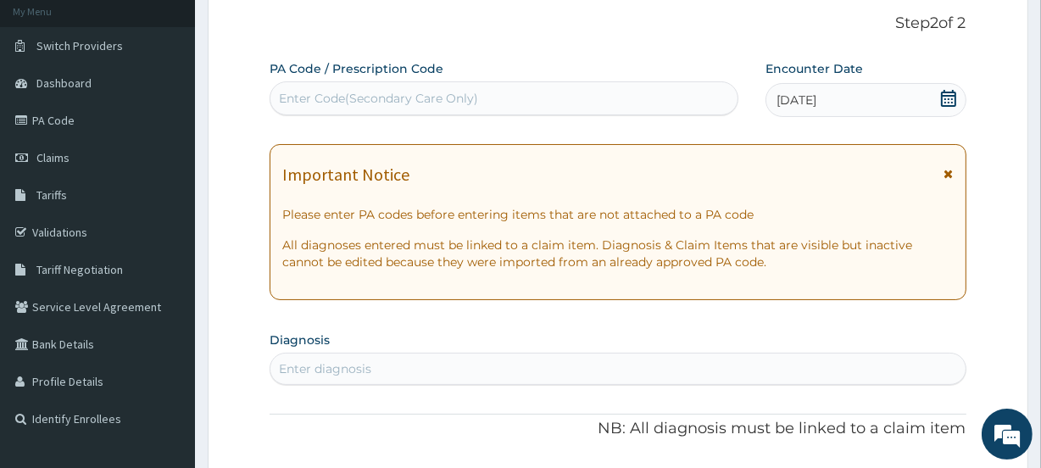
click at [571, 372] on div "Enter diagnosis" at bounding box center [617, 368] width 694 height 27
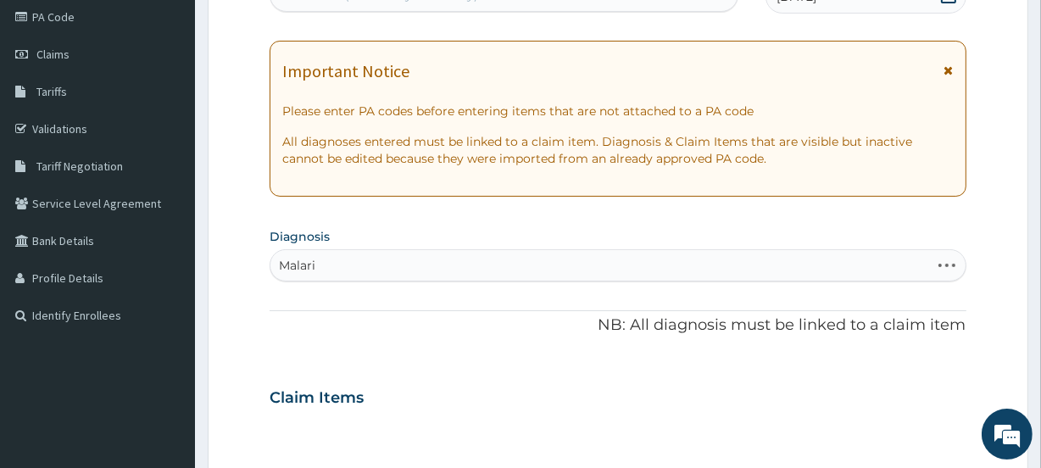
type input "[MEDICAL_DATA]"
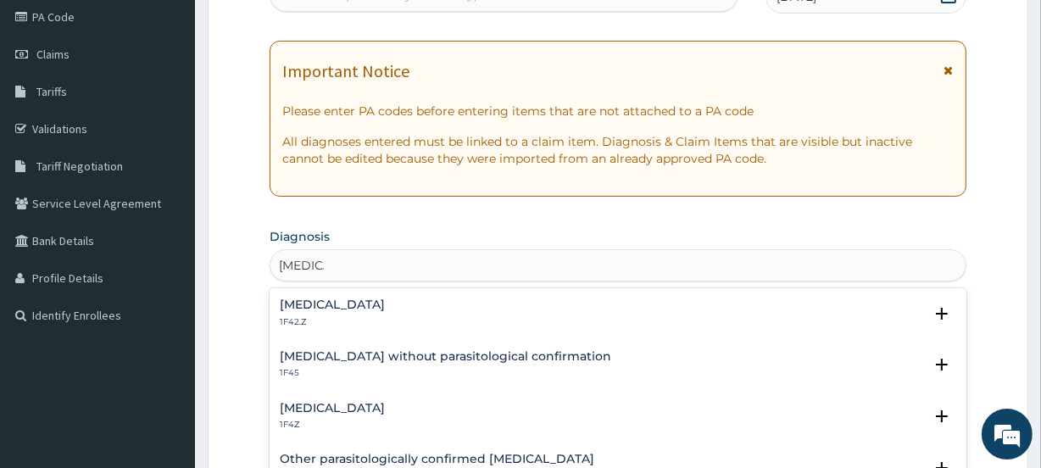
click at [316, 298] on h4 "[MEDICAL_DATA]" at bounding box center [332, 304] width 105 height 13
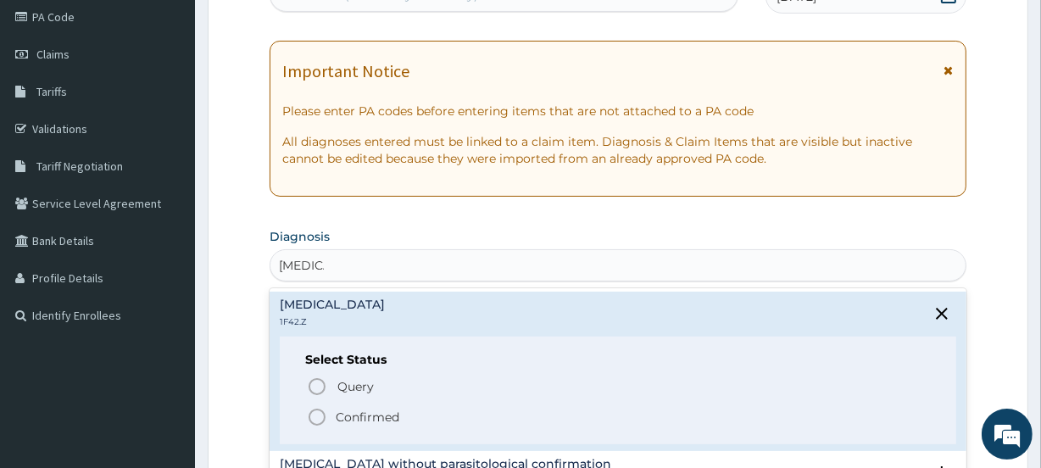
click at [341, 416] on p "Confirmed" at bounding box center [368, 417] width 64 height 17
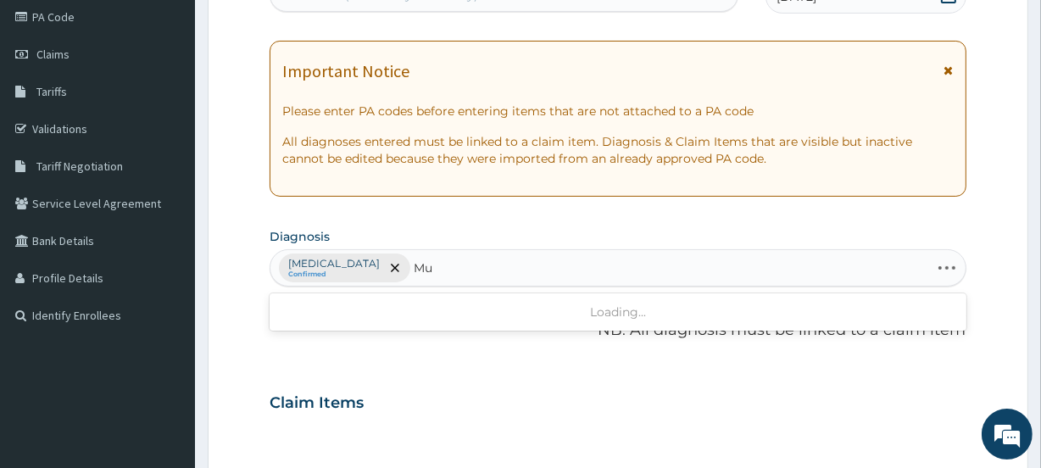
type input "M"
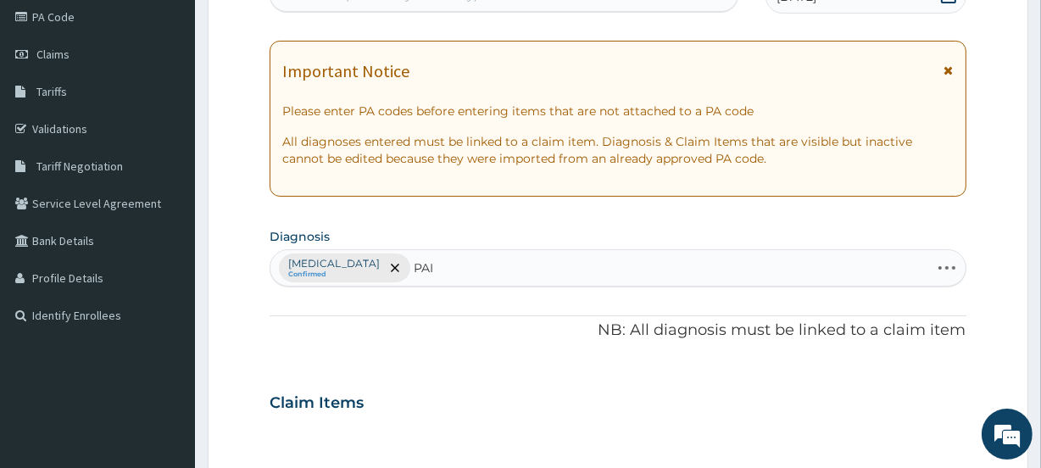
type input "PAIN"
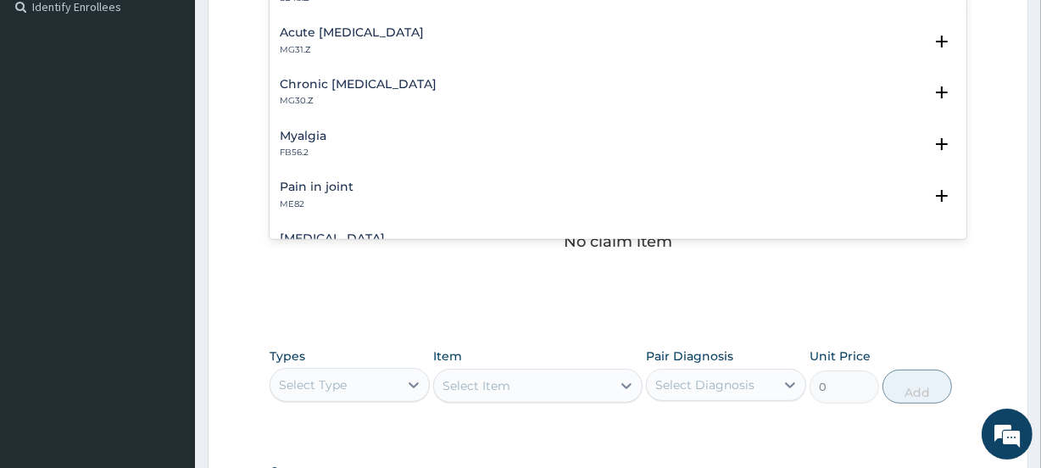
scroll to position [103, 0]
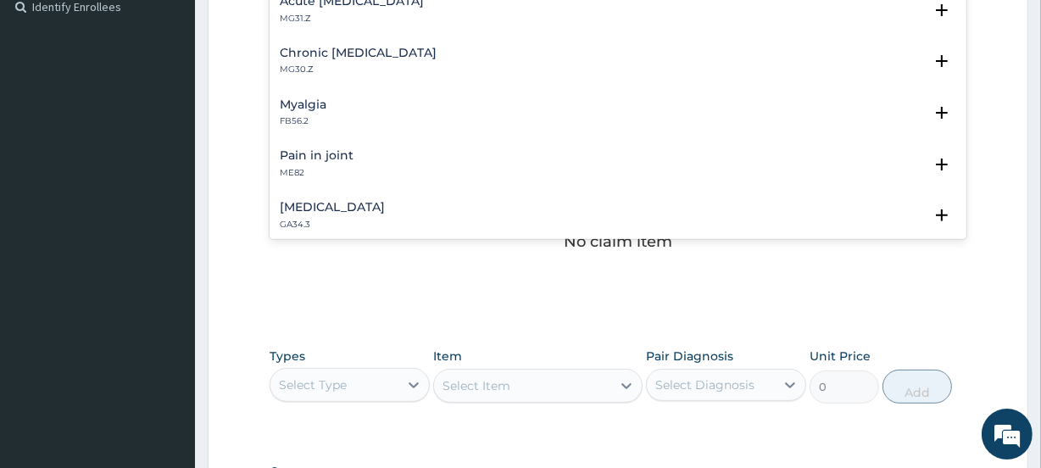
click at [332, 115] on div "Myalgia FB56.2" at bounding box center [618, 113] width 676 height 30
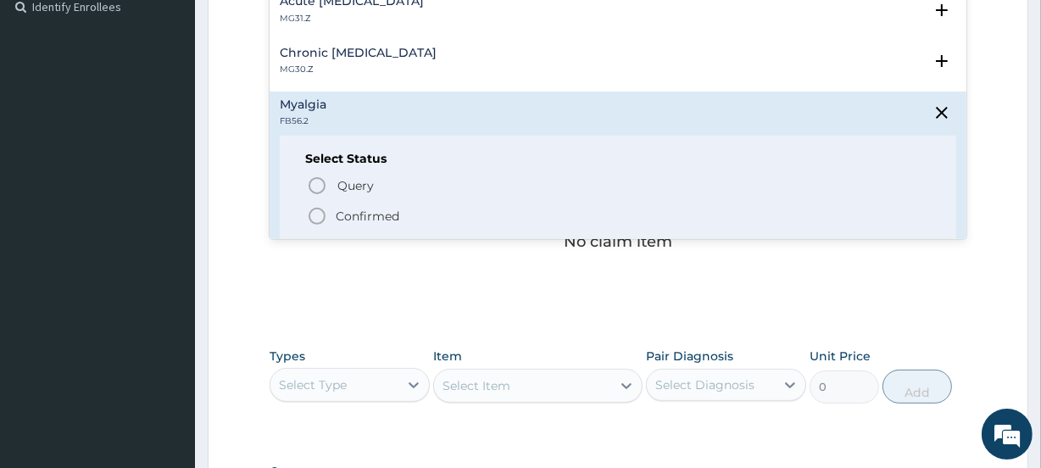
scroll to position [205, 0]
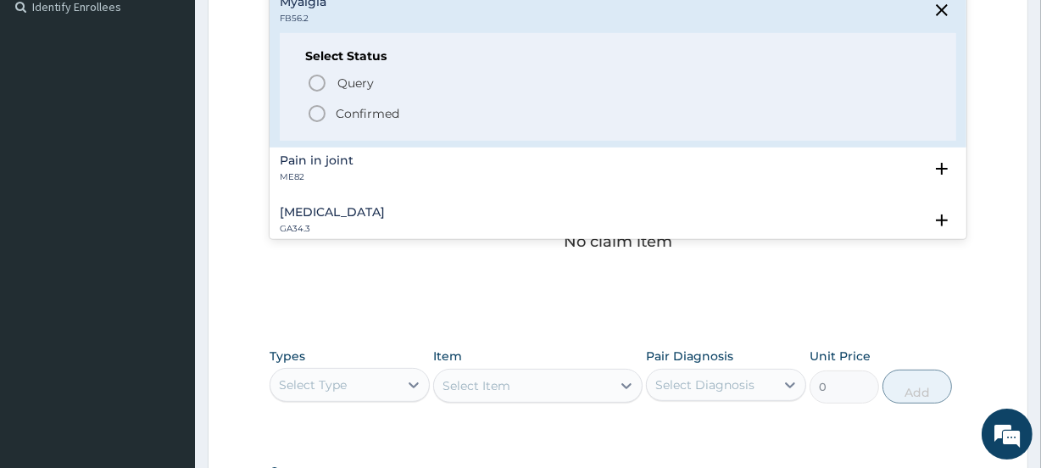
click at [343, 156] on h4 "Pain in joint" at bounding box center [317, 160] width 74 height 13
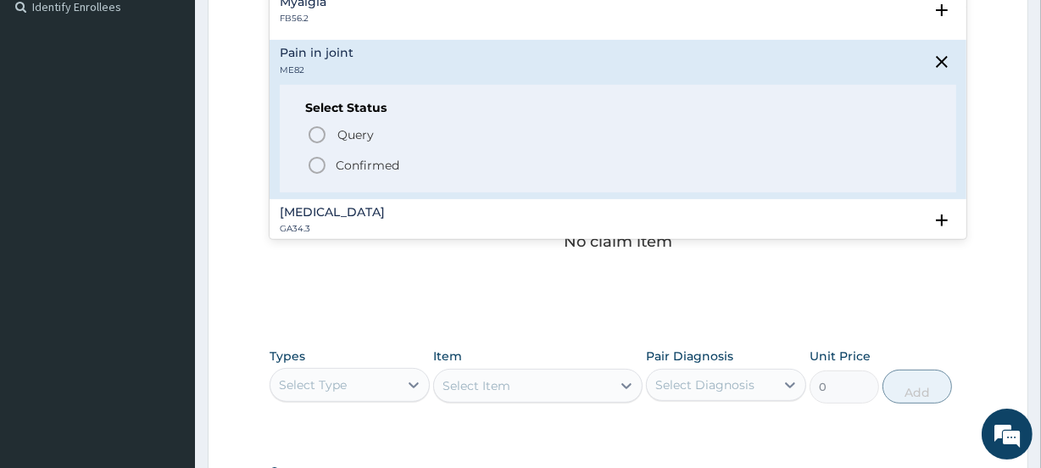
click at [342, 157] on p "Confirmed" at bounding box center [368, 165] width 64 height 17
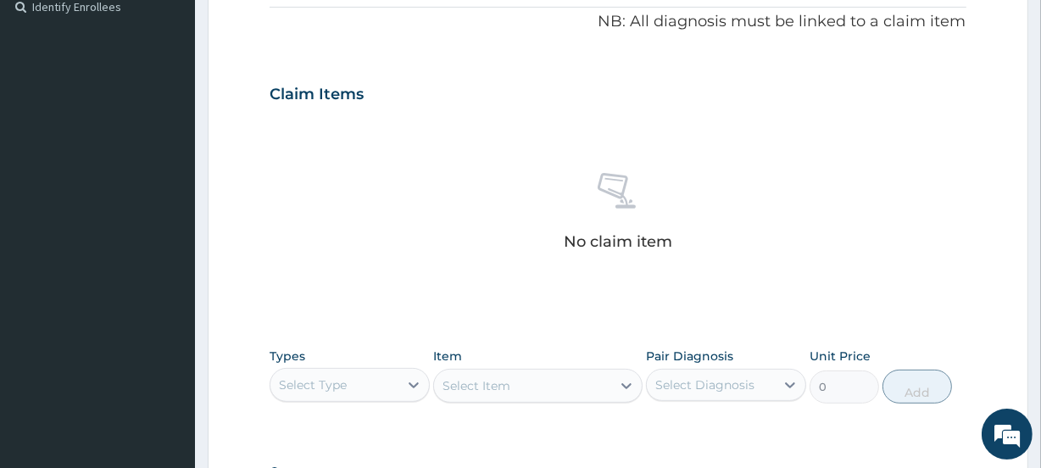
scroll to position [410, 0]
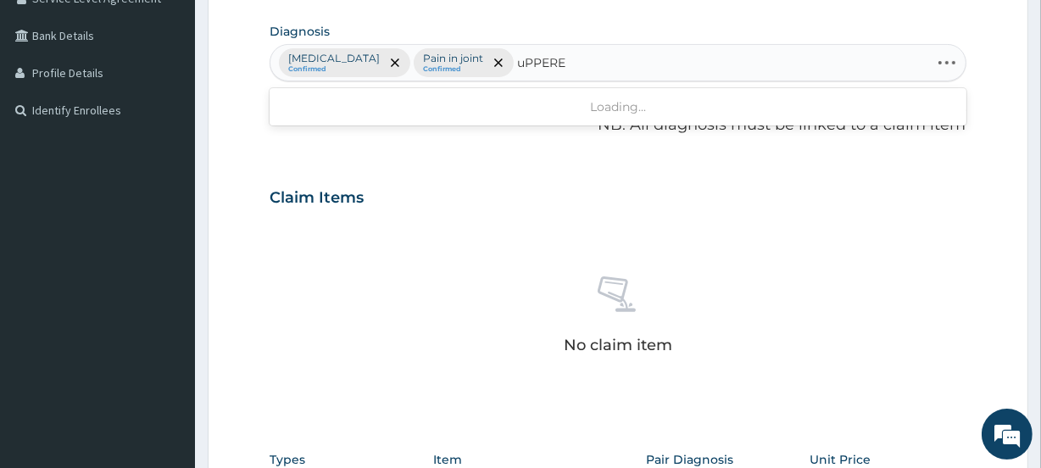
type input "uPPER"
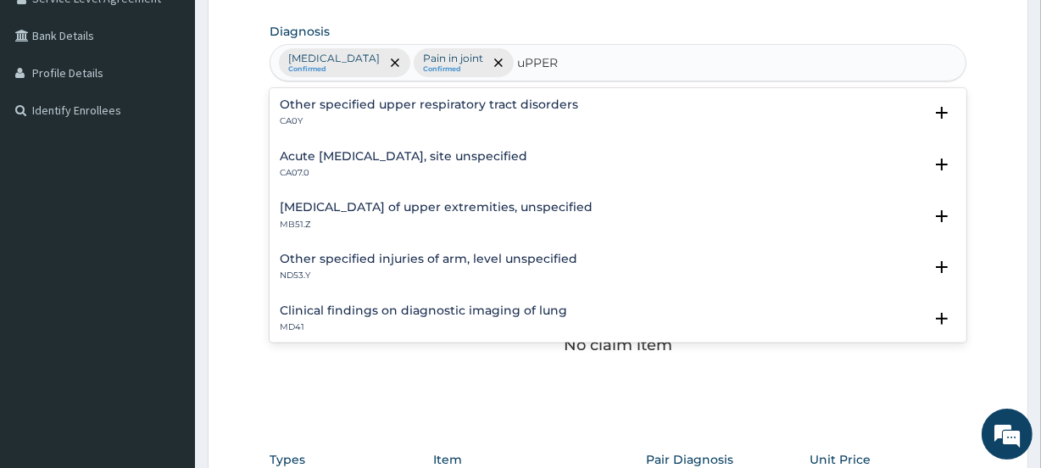
click at [407, 155] on h4 "Acute upper respiratory infection, site unspecified" at bounding box center [404, 156] width 248 height 13
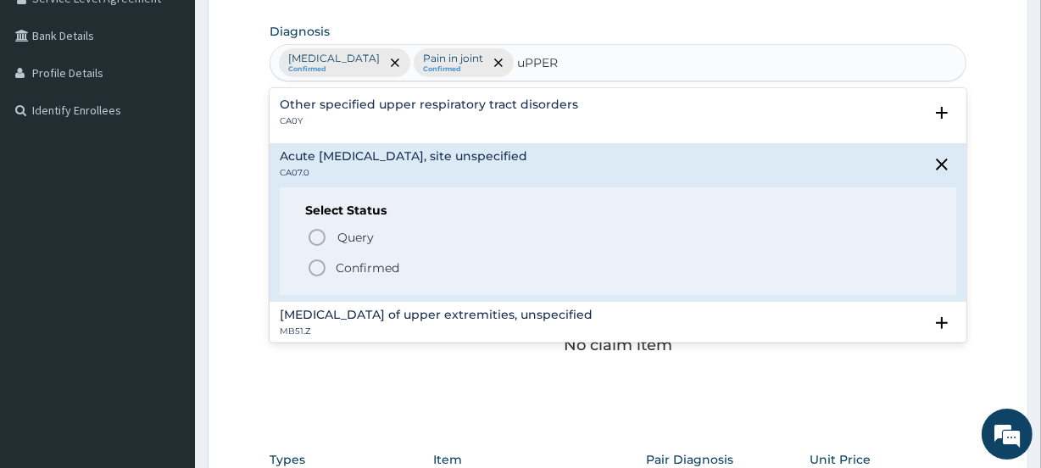
click at [343, 269] on p "Confirmed" at bounding box center [368, 267] width 64 height 17
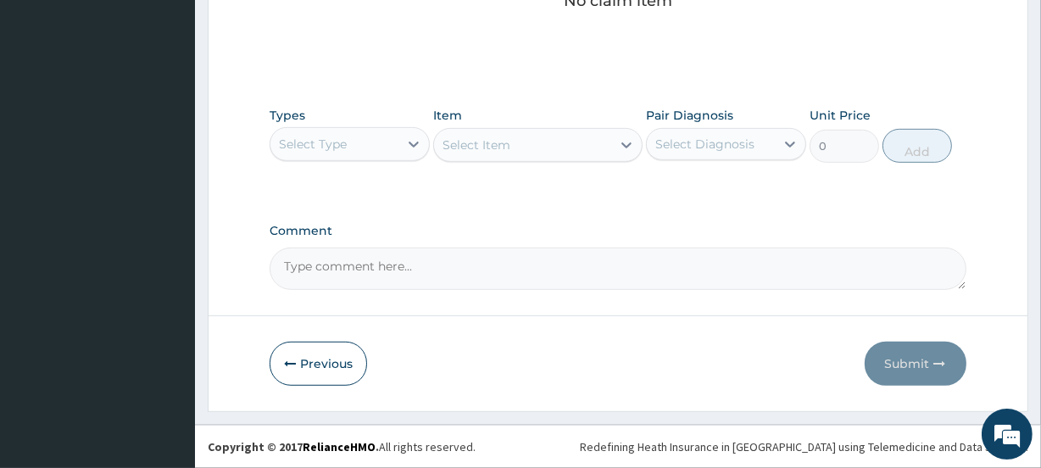
scroll to position [785, 0]
click at [326, 136] on div "Select Type" at bounding box center [313, 144] width 68 height 17
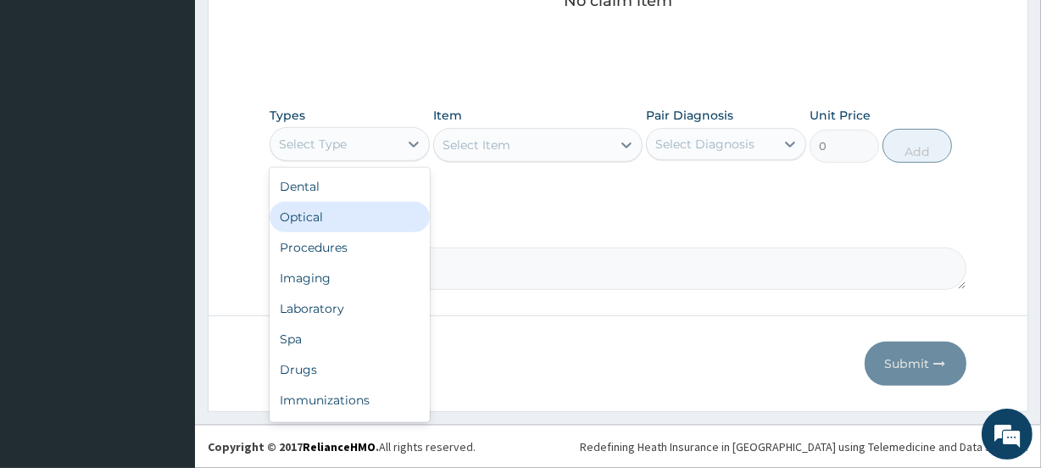
click at [348, 233] on div "Procedures" at bounding box center [350, 247] width 160 height 31
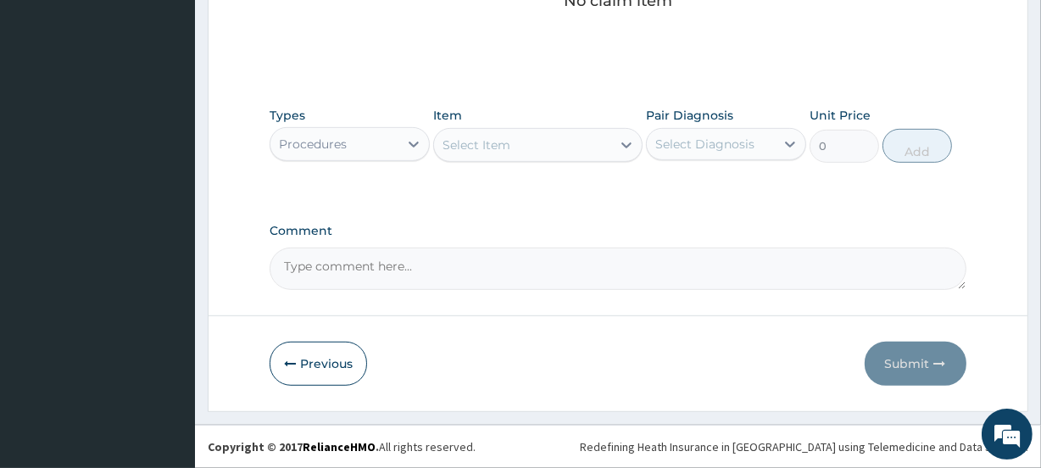
click at [510, 139] on div "Select Item" at bounding box center [477, 145] width 68 height 17
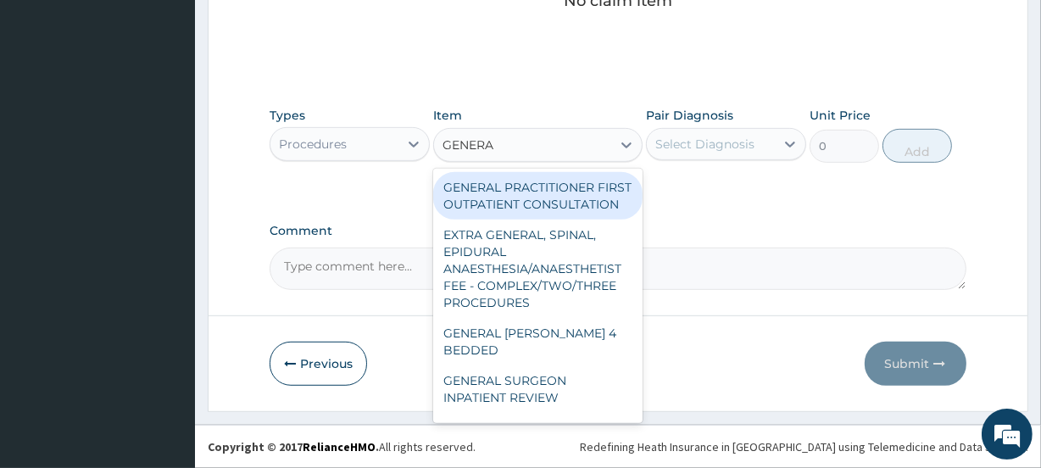
type input "GENERAL"
click at [571, 205] on div "GENERAL PRACTITIONER FIRST OUTPATIENT CONSULTATION" at bounding box center [537, 195] width 209 height 47
type input "3750"
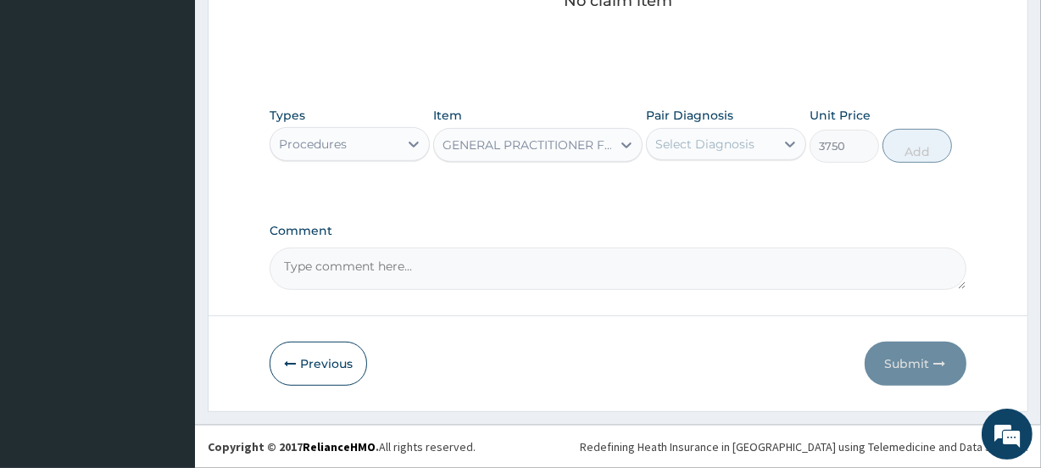
click at [709, 120] on label "Pair Diagnosis" at bounding box center [689, 115] width 87 height 17
click at [709, 131] on div "Select Diagnosis" at bounding box center [711, 144] width 128 height 27
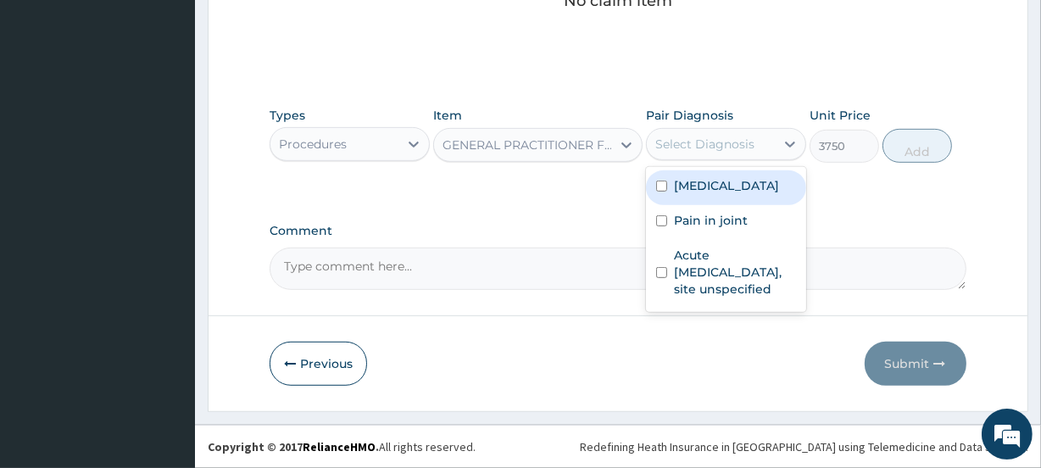
click at [722, 194] on label "Plasmodium malariae malaria without complication" at bounding box center [726, 185] width 105 height 17
checkbox input "true"
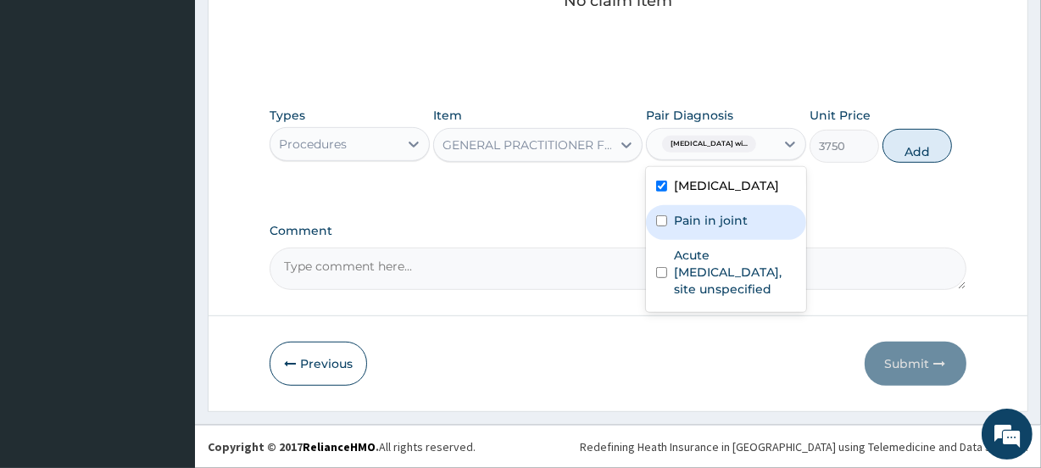
click at [722, 229] on label "Pain in joint" at bounding box center [711, 220] width 74 height 17
checkbox input "true"
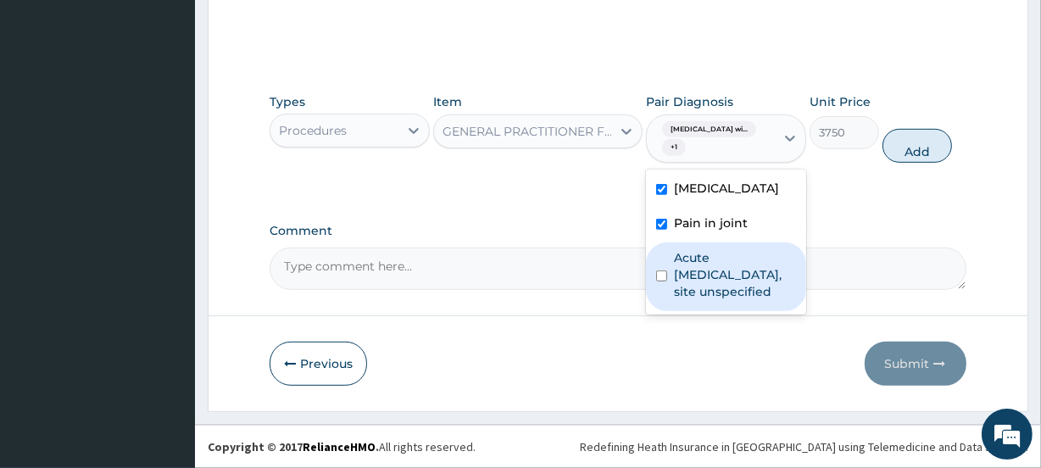
click at [729, 300] on label "Acute upper respiratory infection, site unspecified" at bounding box center [735, 274] width 122 height 51
checkbox input "true"
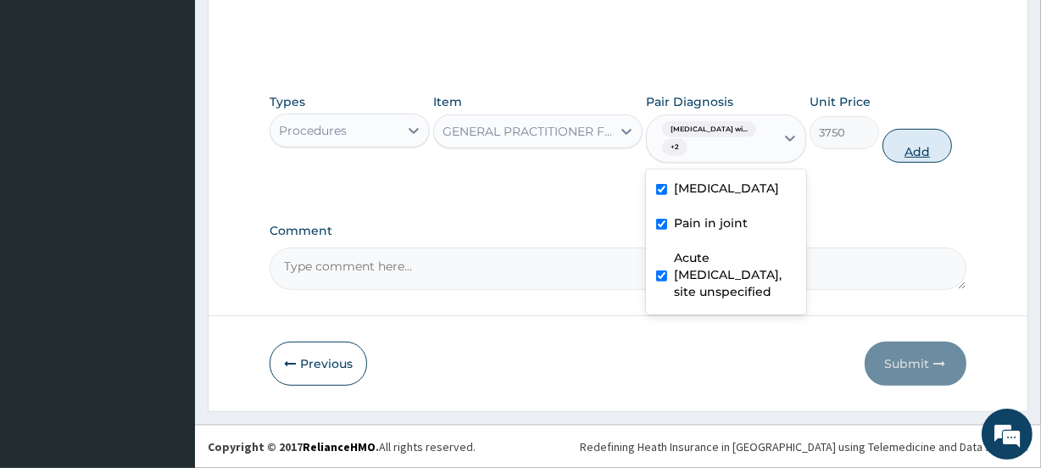
click at [938, 156] on button "Add" at bounding box center [918, 146] width 70 height 34
type input "0"
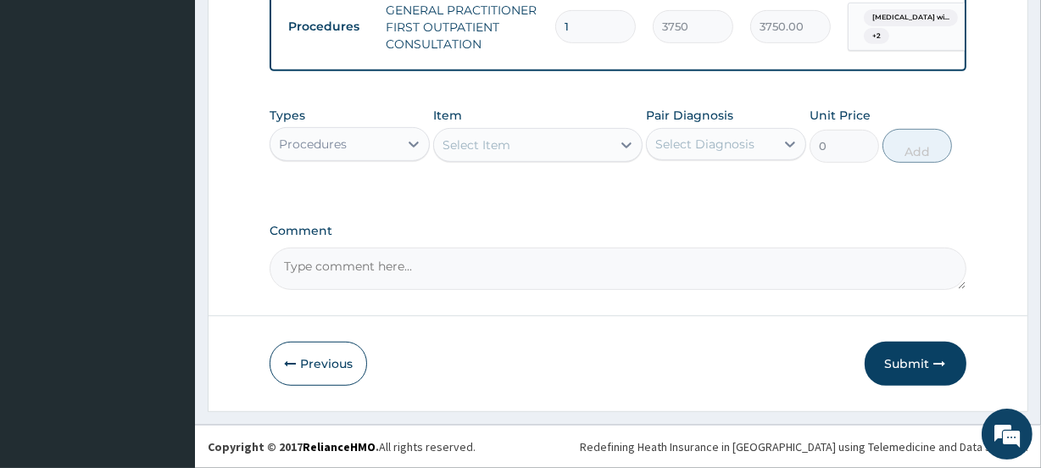
scroll to position [724, 0]
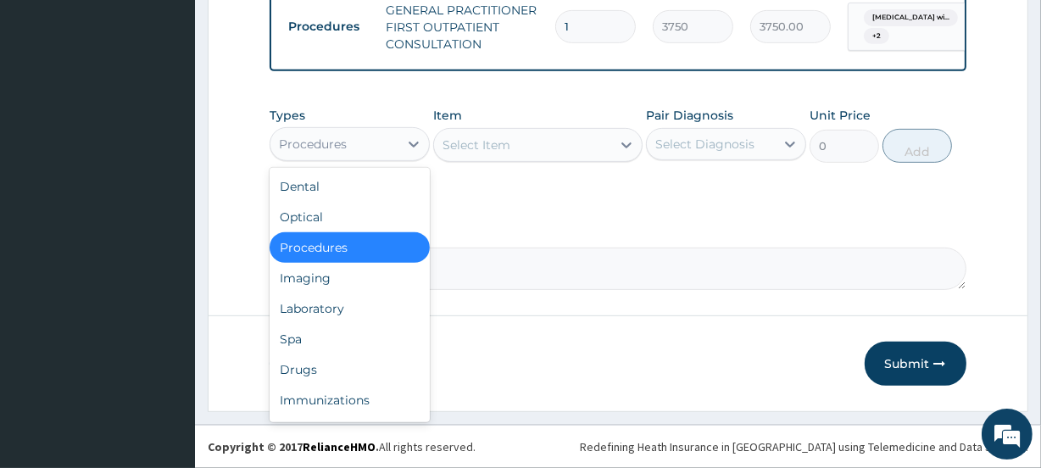
click at [366, 151] on div "Procedures" at bounding box center [334, 144] width 128 height 27
click at [321, 365] on div "Drugs" at bounding box center [350, 369] width 160 height 31
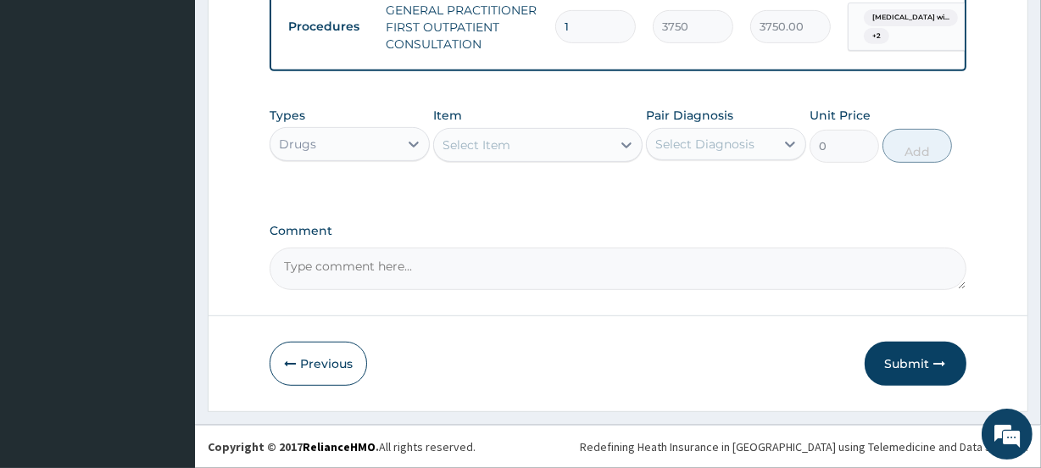
click at [579, 140] on div "Select Item" at bounding box center [522, 144] width 176 height 27
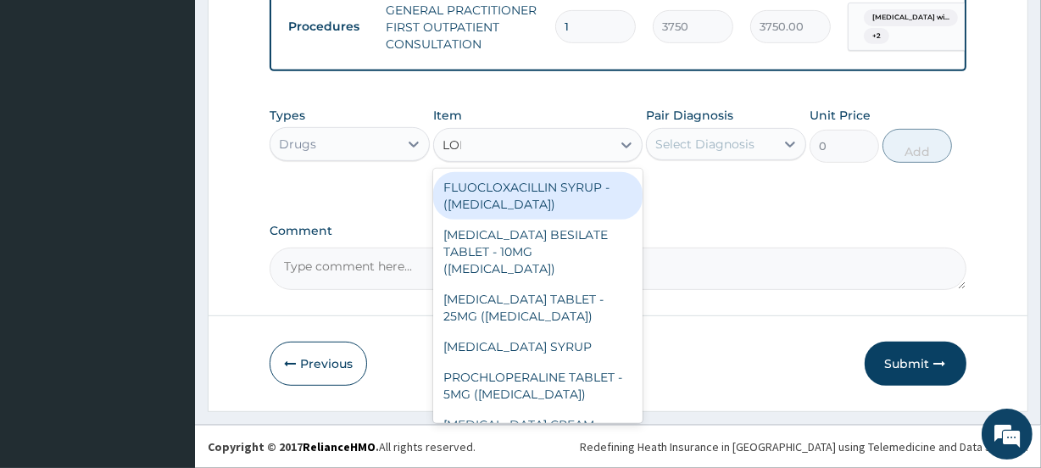
type input "LONART"
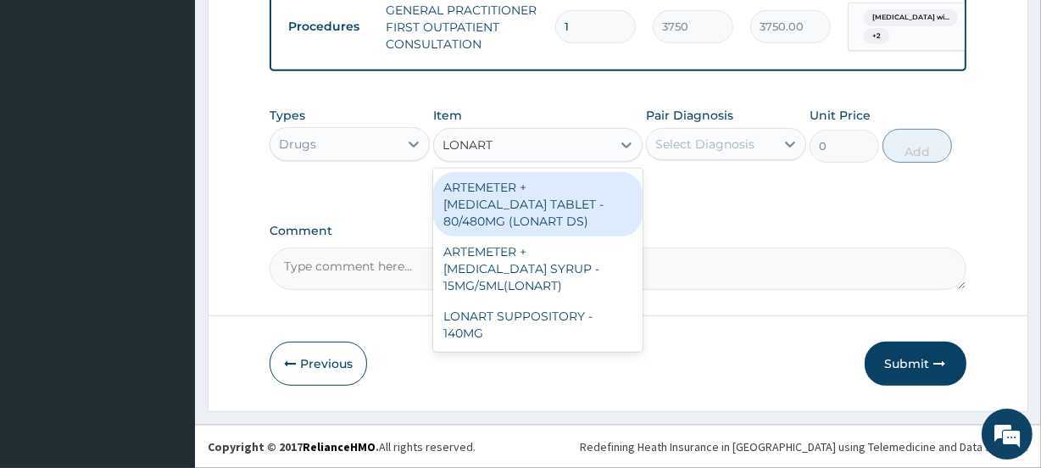
click at [541, 202] on div "ARTEMETER + LUMEFANTRINE TABLET - 80/480MG (LONART DS)" at bounding box center [537, 204] width 209 height 64
type input "588"
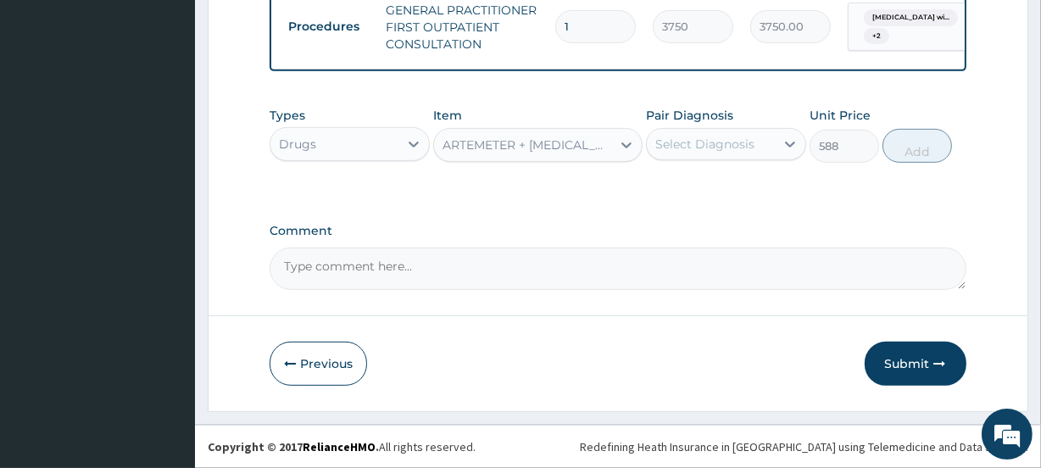
click at [772, 139] on div "Select Diagnosis" at bounding box center [711, 144] width 128 height 27
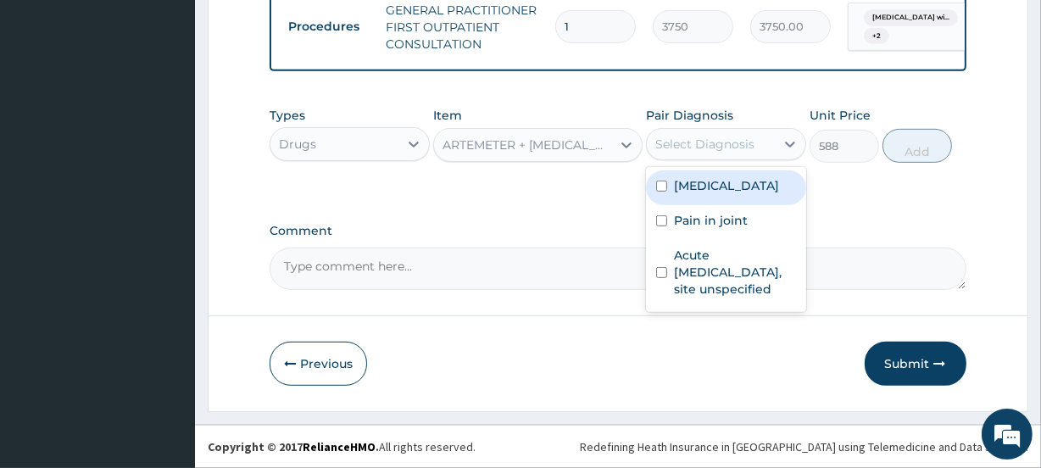
click at [714, 194] on label "Plasmodium malariae malaria without complication" at bounding box center [726, 185] width 105 height 17
checkbox input "true"
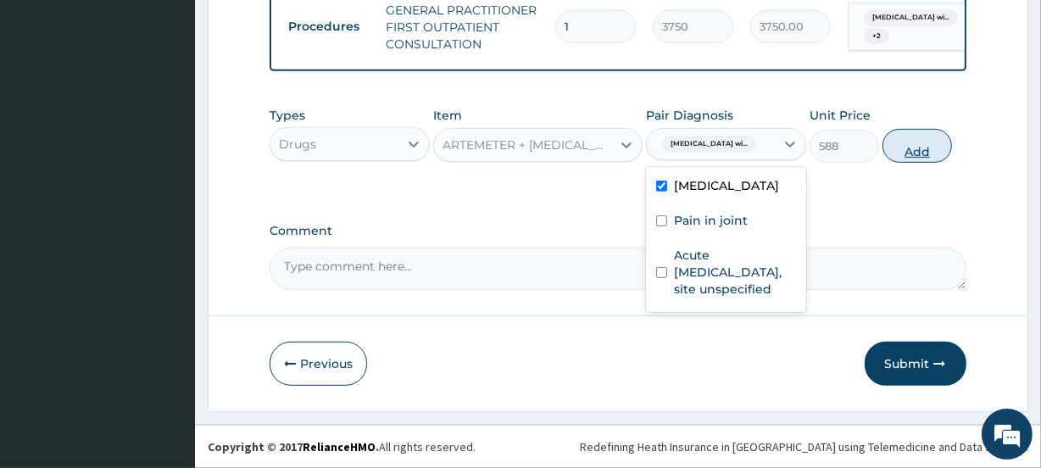
click at [921, 148] on button "Add" at bounding box center [918, 146] width 70 height 34
type input "0"
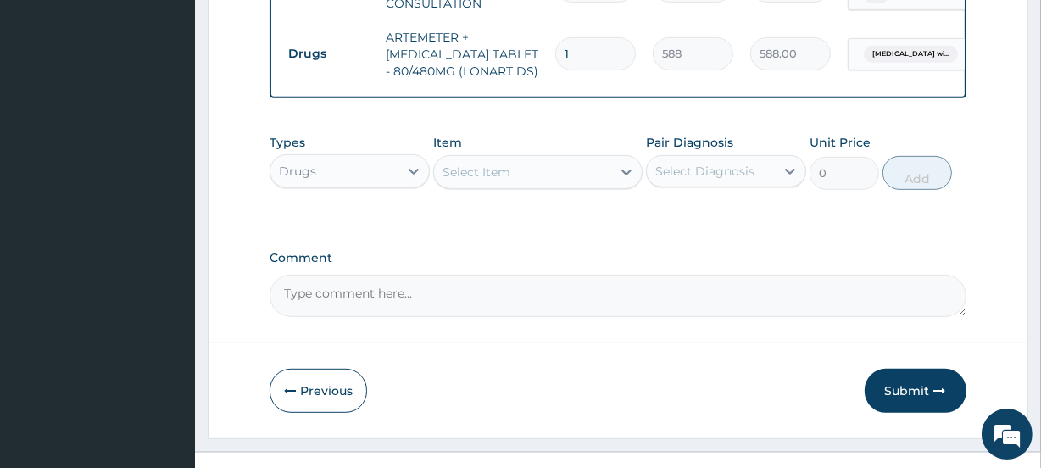
drag, startPoint x: 585, startPoint y: 88, endPoint x: 542, endPoint y: 106, distance: 46.8
click at [542, 88] on tr "Drugs ARTEMETER + LUMEFANTRINE TABLET - 80/480MG (LONART DS) 1 588 588.00 Plasm…" at bounding box center [695, 54] width 831 height 68
type input "6"
type input "3528.00"
type input "6"
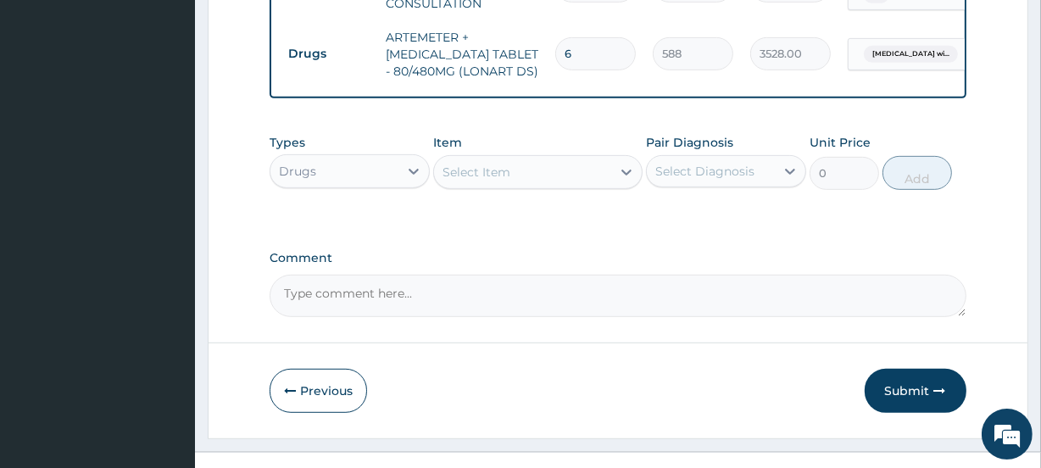
click at [551, 186] on div "Select Item" at bounding box center [522, 172] width 176 height 27
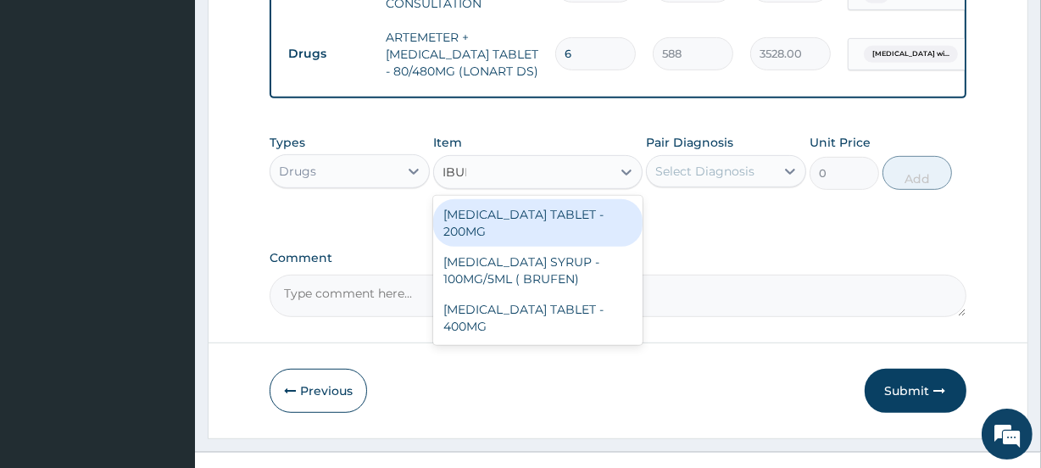
type input "IBUPRO"
click at [574, 247] on div "IBUPROFEN TABLET - 200MG" at bounding box center [537, 222] width 209 height 47
type input "672"
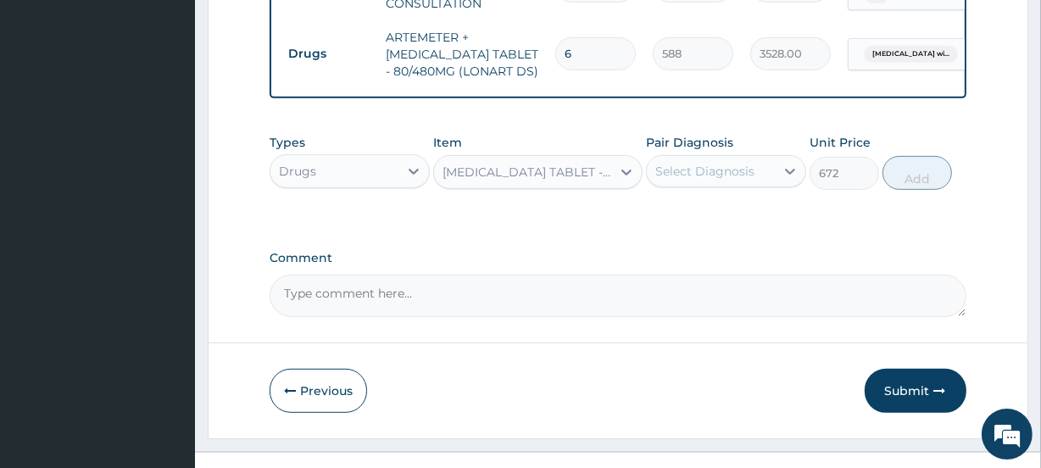
click at [721, 185] on div "Select Diagnosis" at bounding box center [711, 171] width 128 height 27
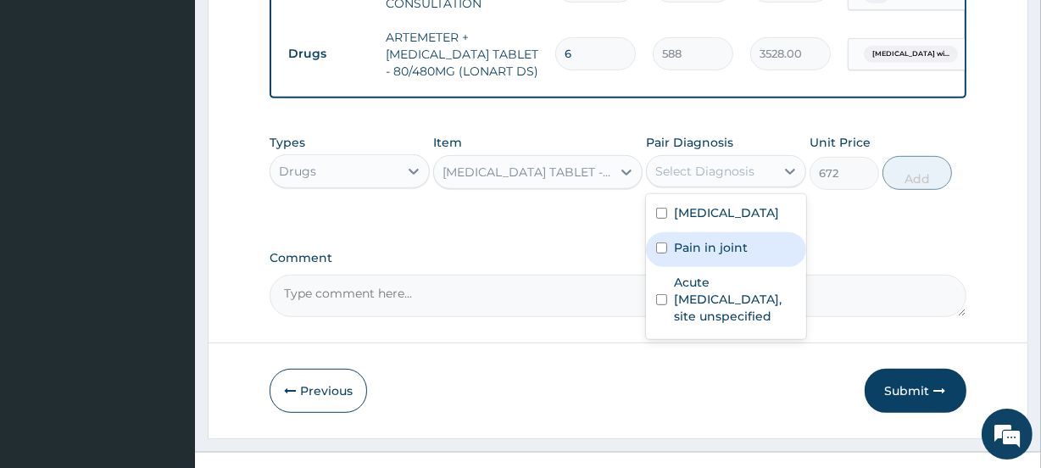
click at [713, 256] on label "Pain in joint" at bounding box center [711, 247] width 74 height 17
checkbox input "true"
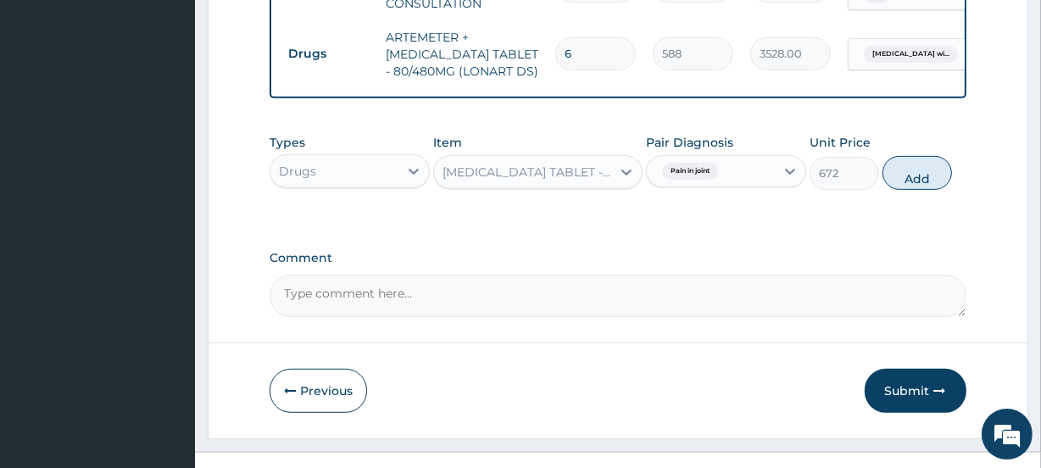
click at [911, 198] on div "Types Drugs Item IBUPROFEN TABLET - 200MG Pair Diagnosis Pain in joint Unit Pri…" at bounding box center [618, 161] width 696 height 73
click at [907, 190] on button "Add" at bounding box center [918, 173] width 70 height 34
type input "0"
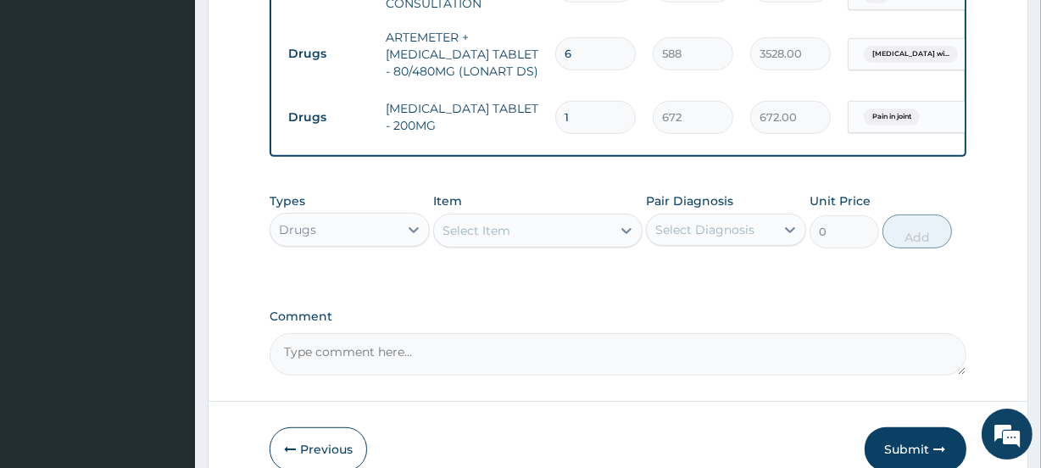
type input "0.00"
type input "3"
type input "2016.00"
type input "30"
type input "20160.00"
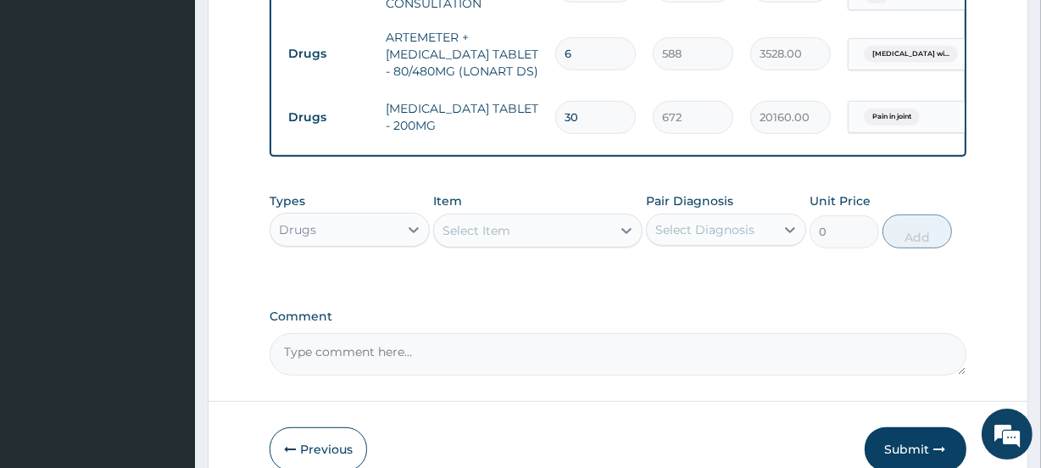
type input "30"
click at [569, 244] on div "Select Item" at bounding box center [522, 230] width 176 height 27
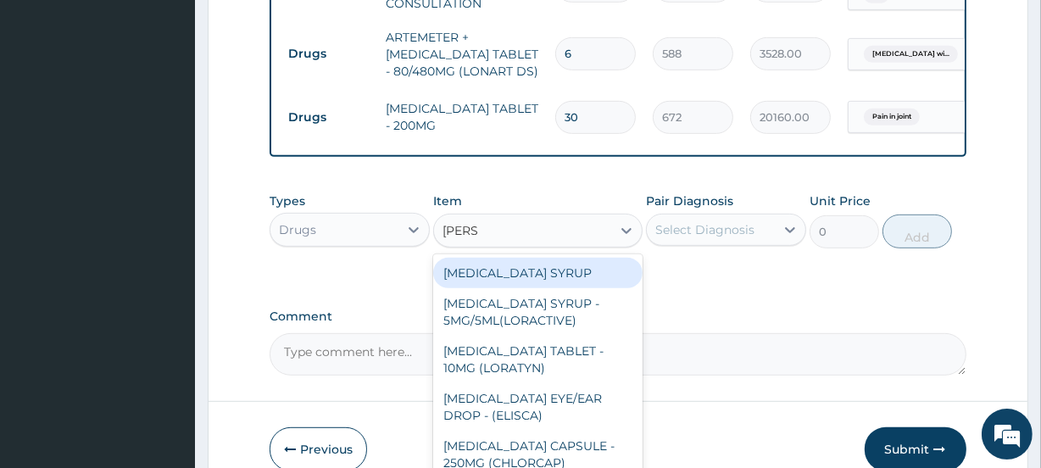
type input "LORAT"
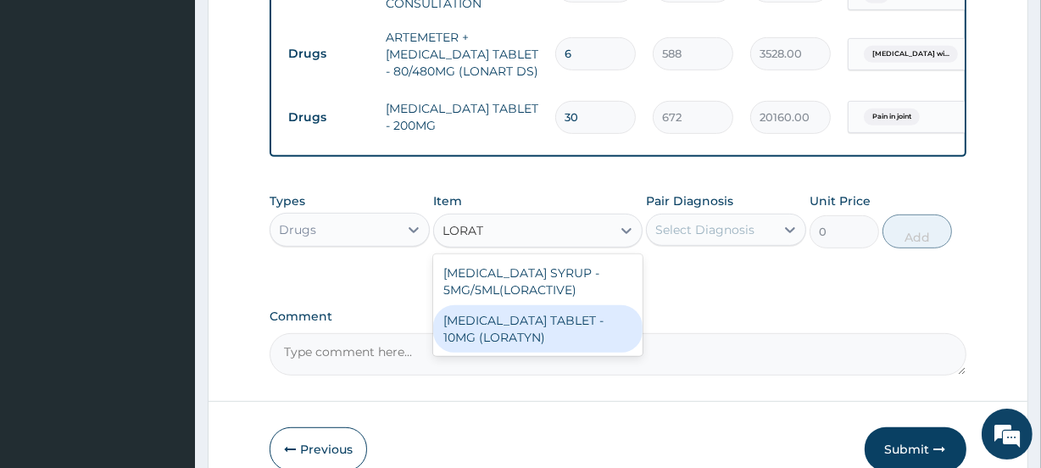
click at [551, 353] on div "LORATADINE TABLET - 10MG (LORATYN)" at bounding box center [537, 328] width 209 height 47
type input "98"
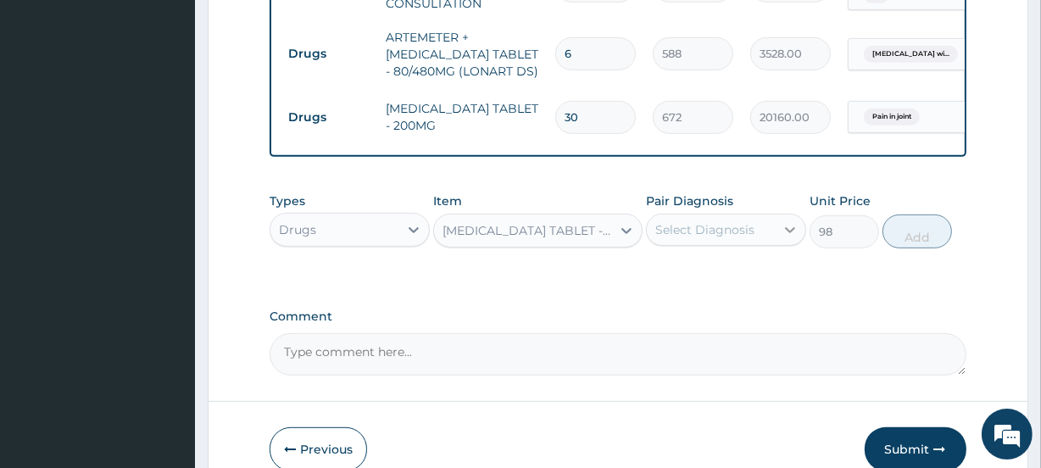
click at [782, 238] on icon at bounding box center [790, 229] width 17 height 17
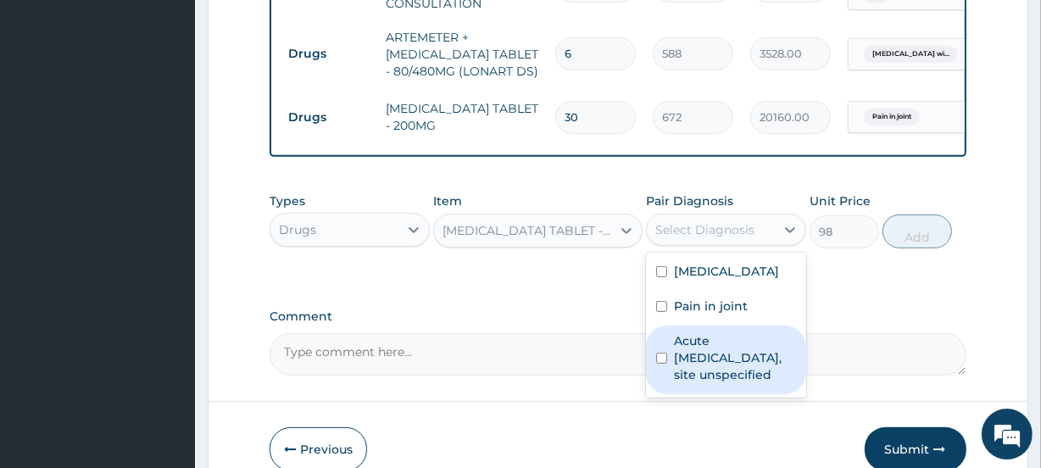
click at [722, 383] on label "Acute upper respiratory infection, site unspecified" at bounding box center [735, 357] width 122 height 51
checkbox input "true"
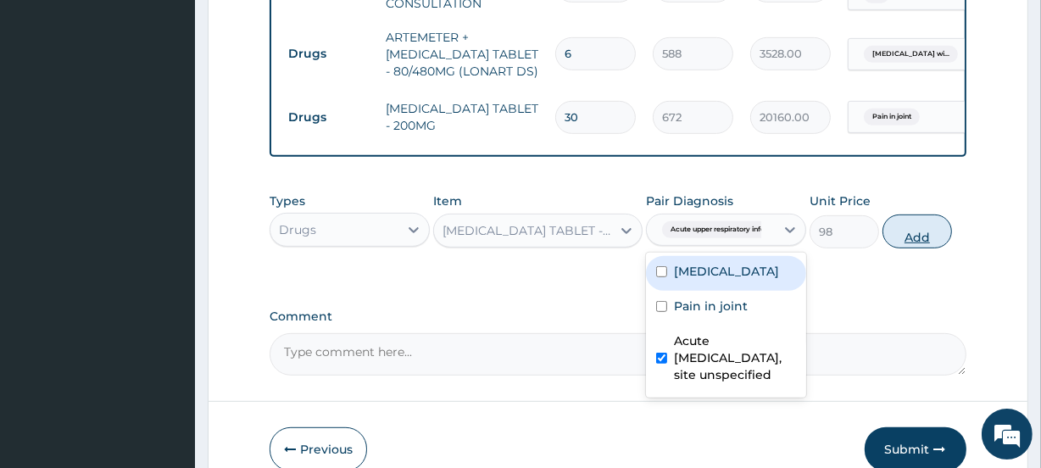
click at [904, 248] on button "Add" at bounding box center [918, 232] width 70 height 34
type input "0"
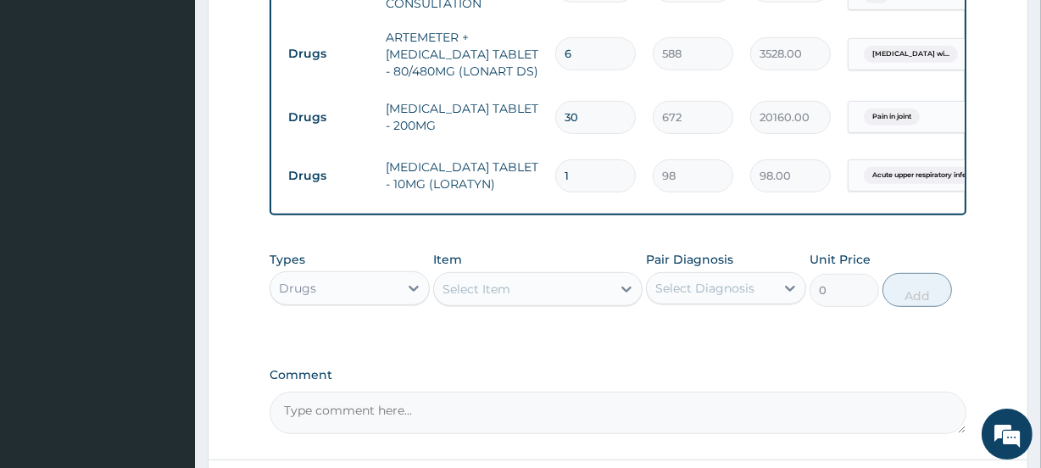
drag, startPoint x: 591, startPoint y: 203, endPoint x: 517, endPoint y: 211, distance: 74.3
click at [517, 205] on tr "Drugs LORATADINE TABLET - 10MG (LORATYN) 1 98 98.00 Acute upper respiratory inf…" at bounding box center [695, 176] width 831 height 59
type input "7"
type input "686.00"
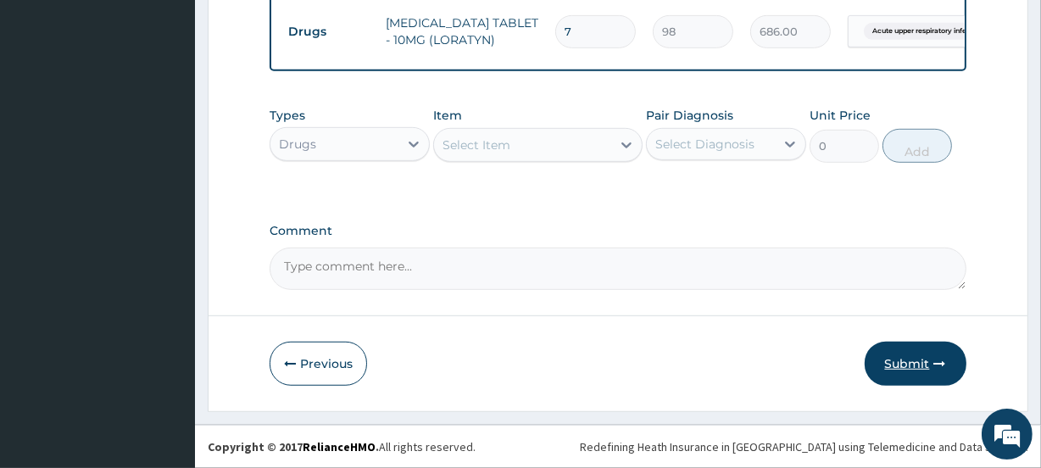
type input "7"
click at [898, 352] on button "Submit" at bounding box center [916, 364] width 102 height 44
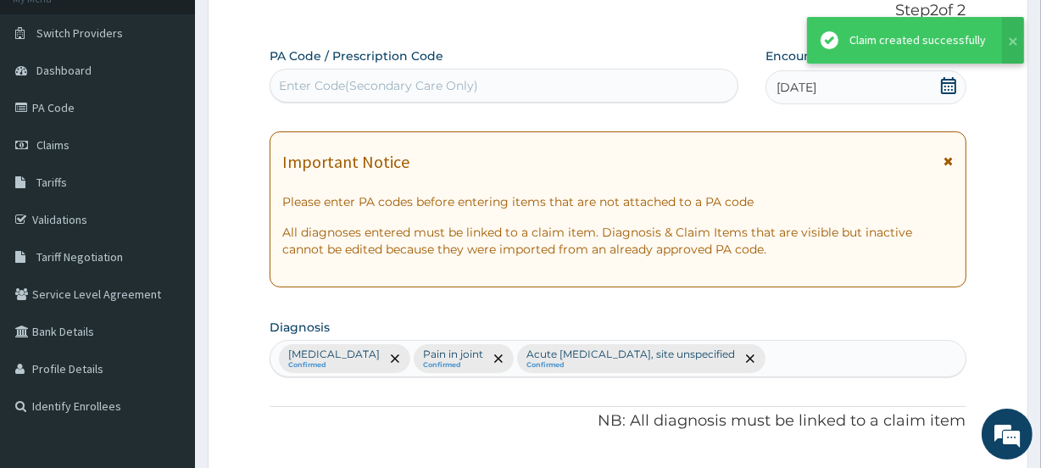
scroll to position [911, 0]
